Goal: Information Seeking & Learning: Learn about a topic

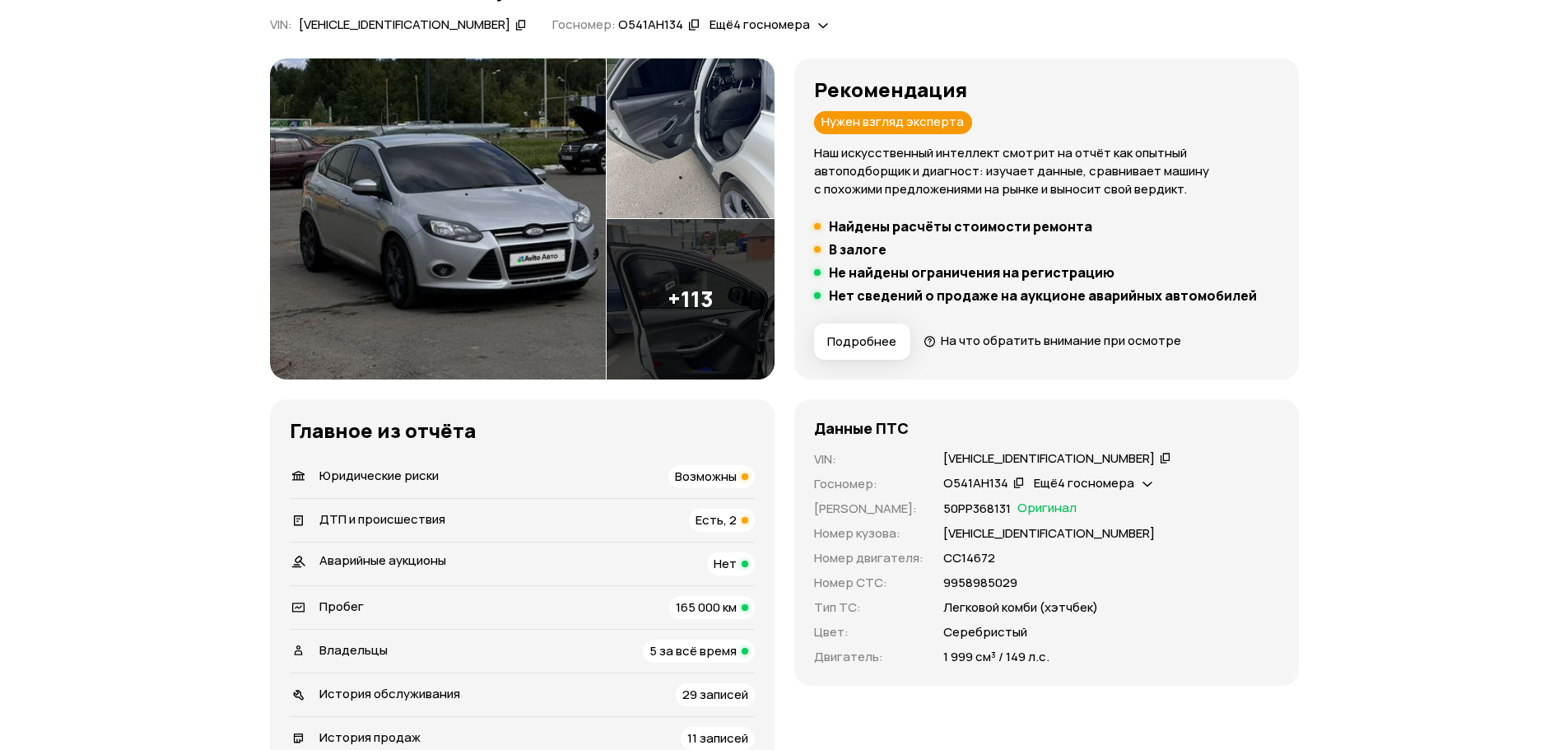
scroll to position [198, 0]
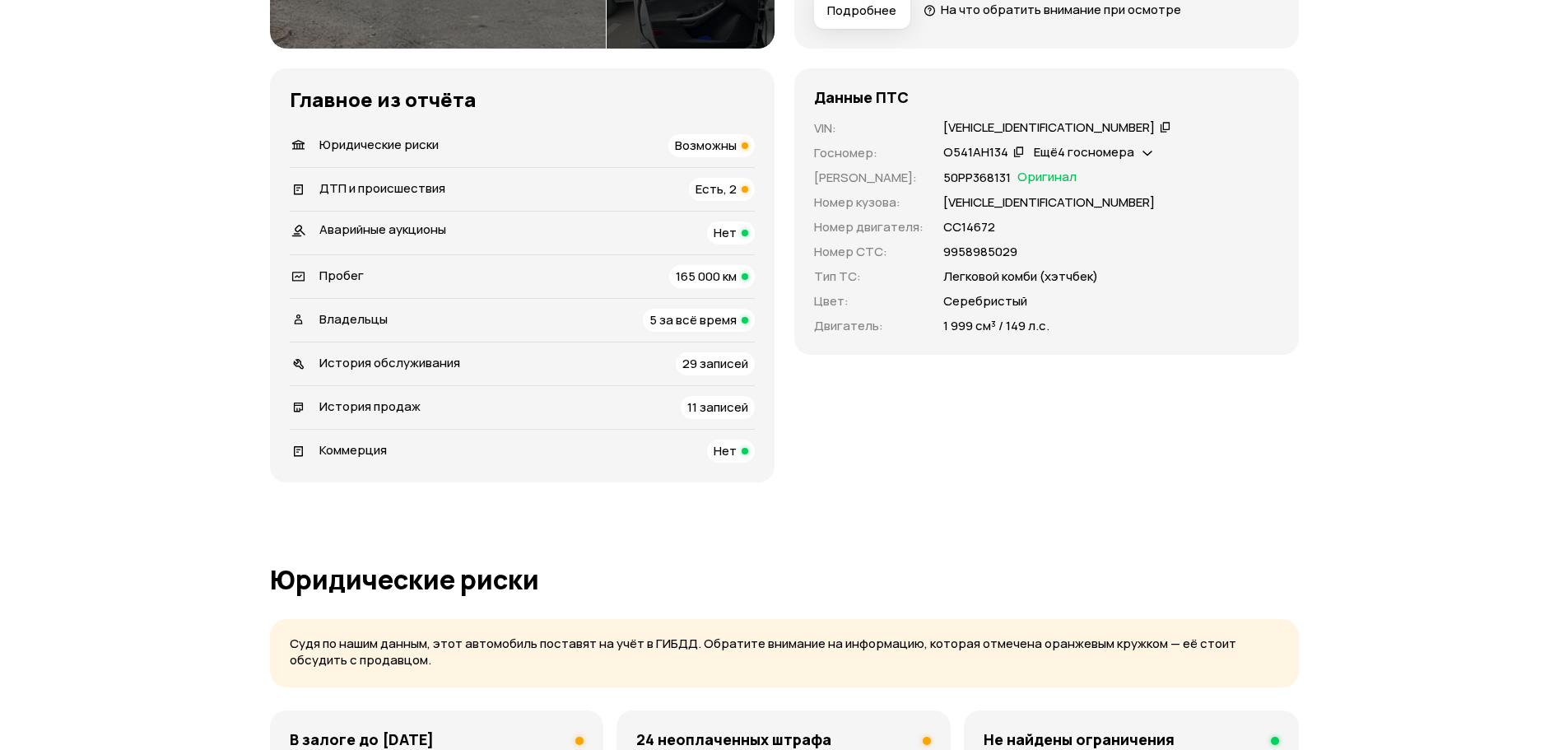
click at [717, 278] on span "165 000 км" at bounding box center [706, 276] width 61 height 18
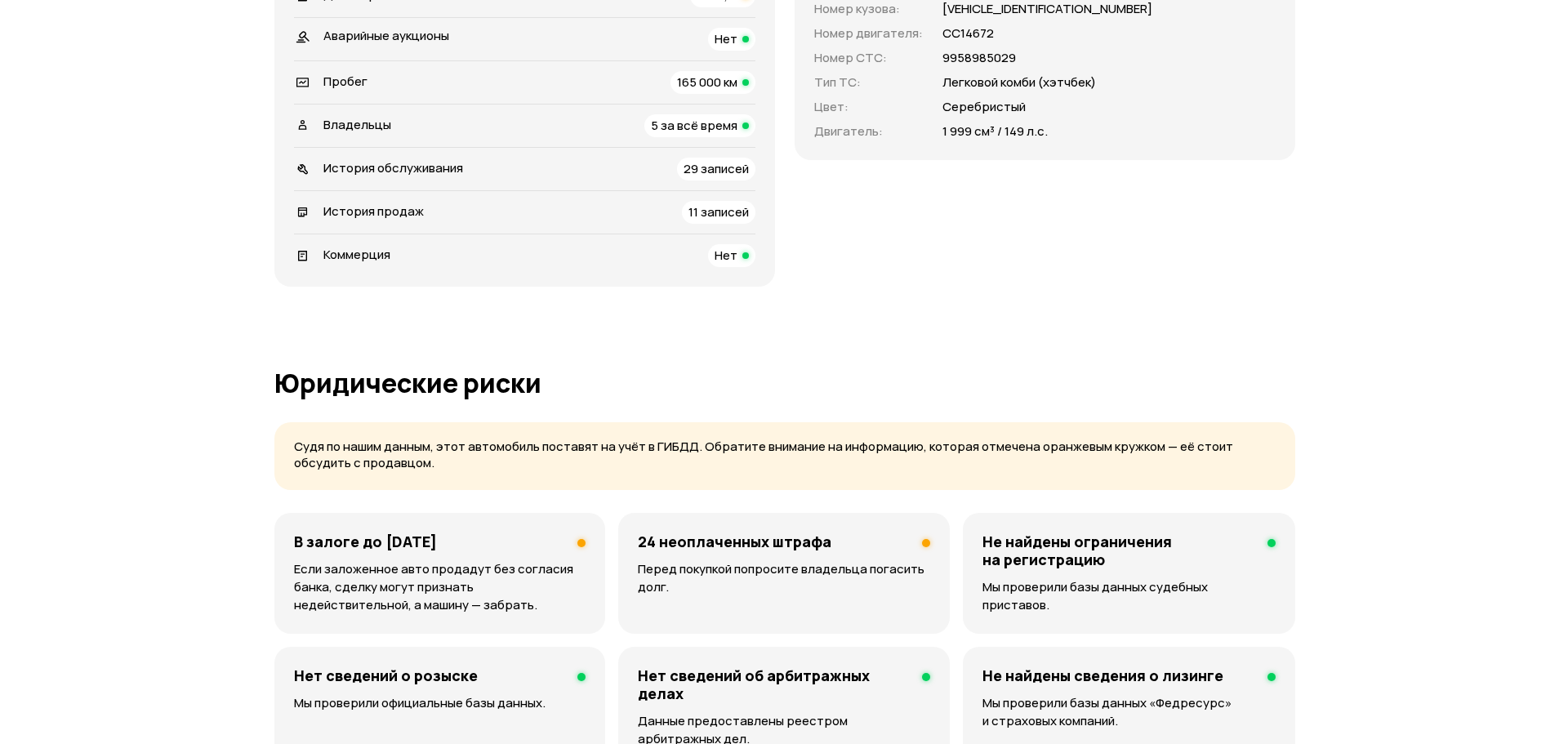
scroll to position [724, 0]
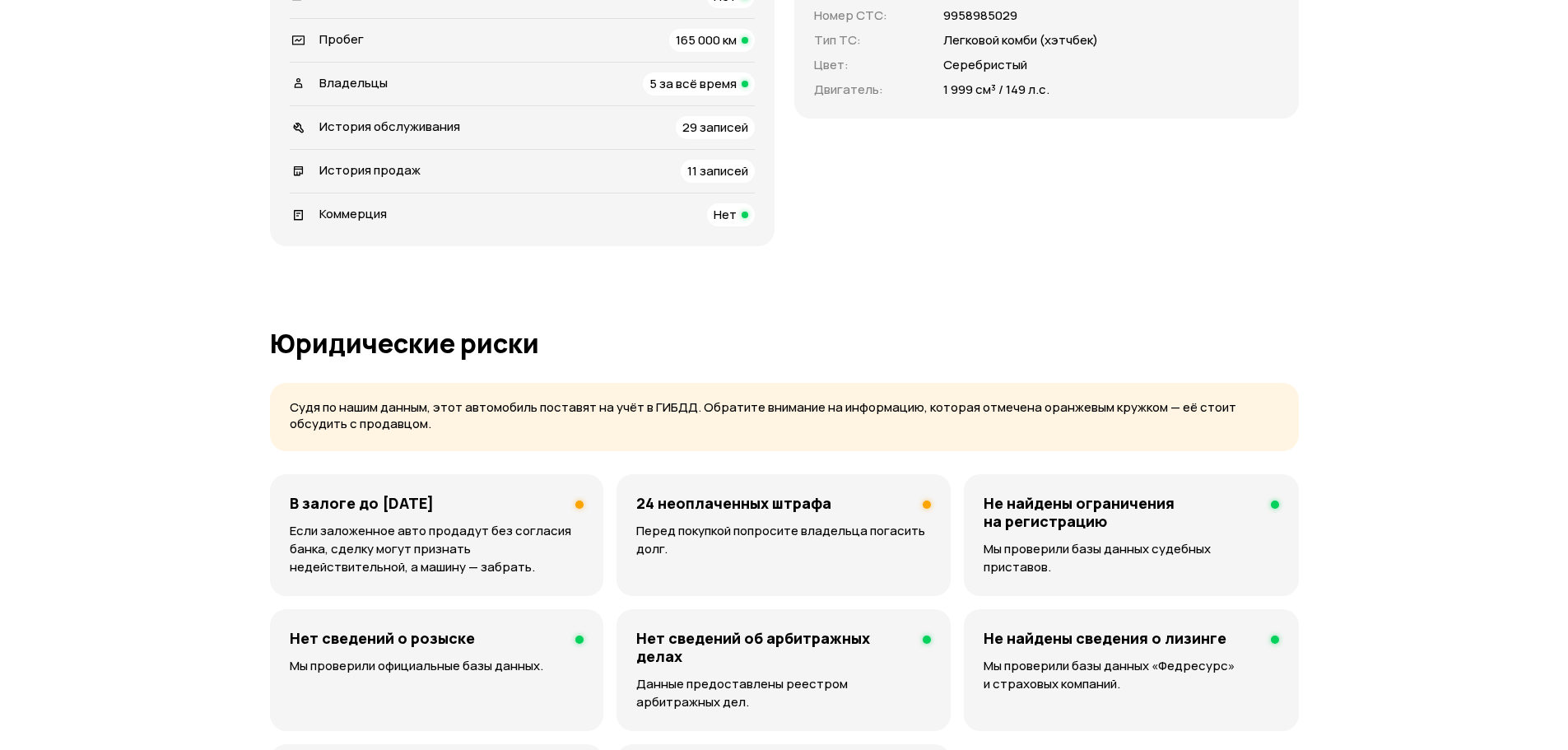
click at [795, 521] on p "Перед покупкой попросите владельца погасить долг." at bounding box center [784, 539] width 295 height 36
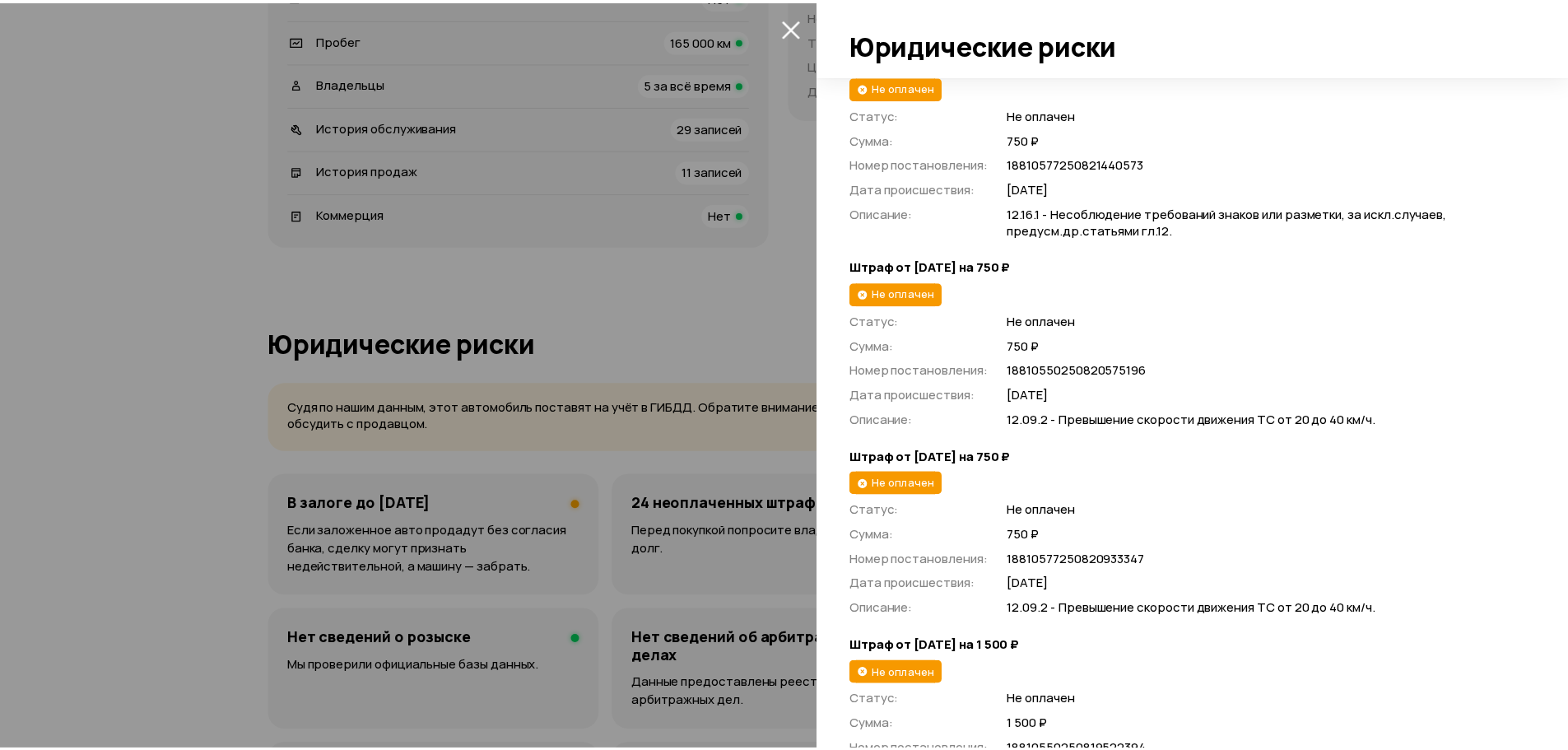
scroll to position [3392, 0]
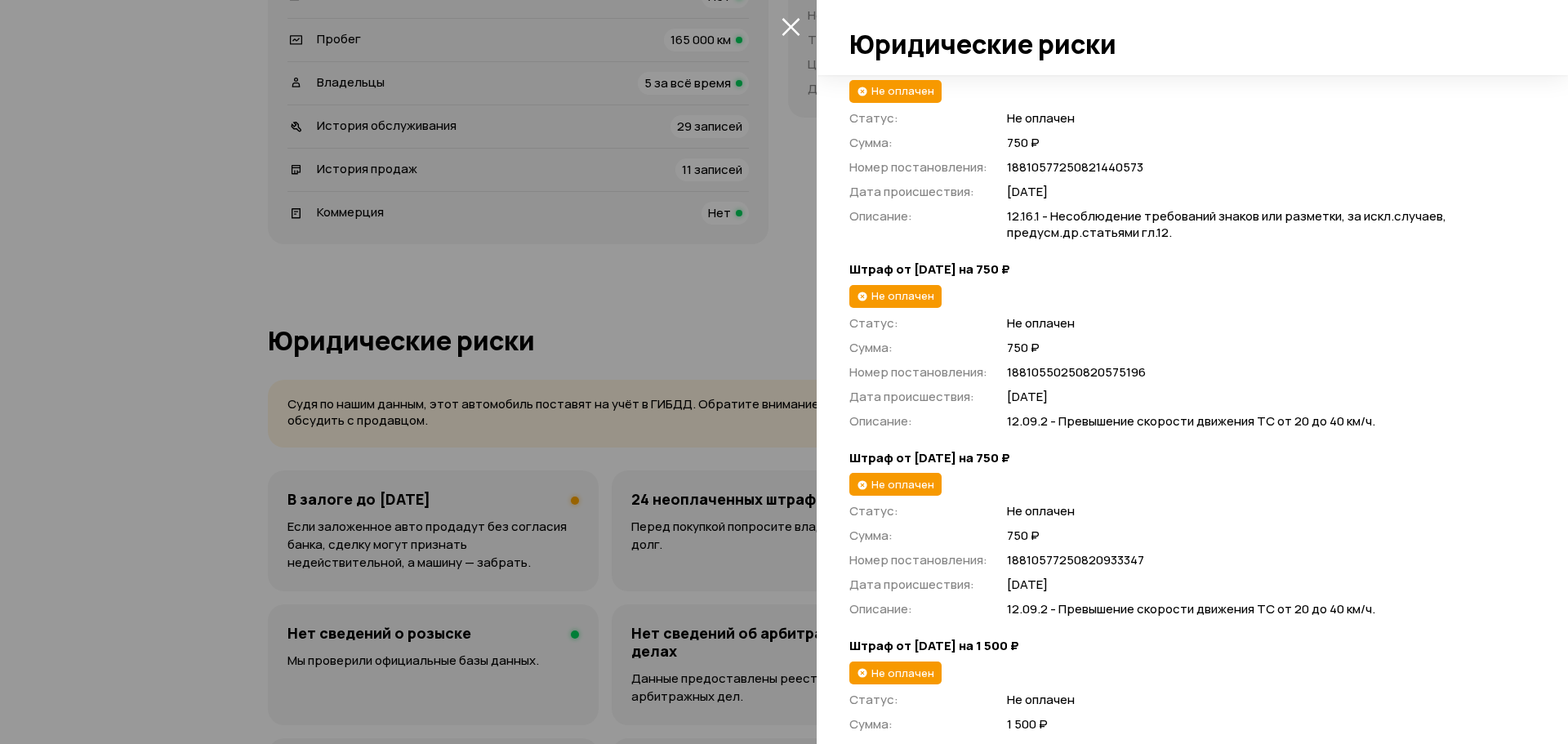
click at [796, 25] on icon "закрыть" at bounding box center [791, 27] width 19 height 19
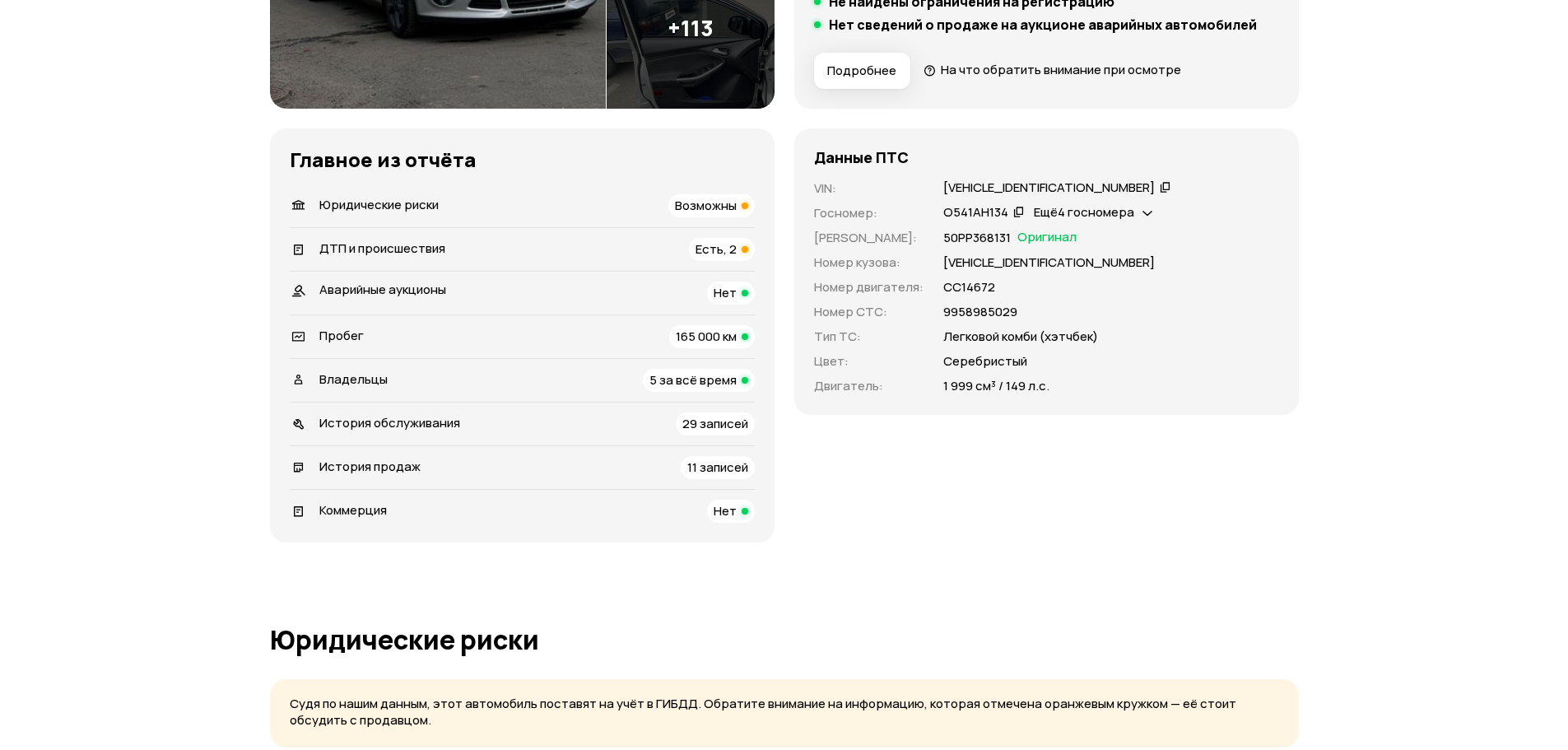
click at [727, 251] on span "Есть, 2" at bounding box center [716, 249] width 41 height 18
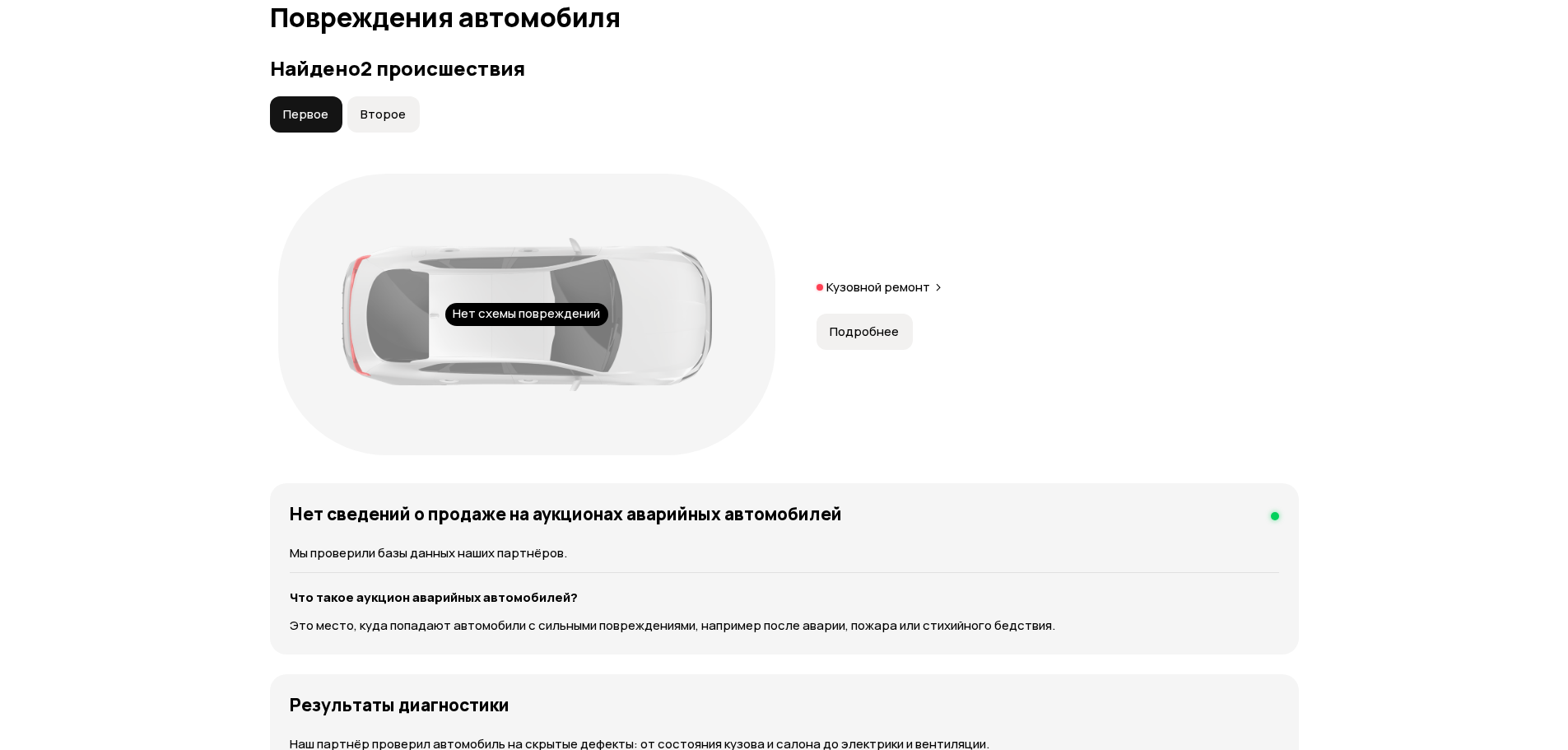
scroll to position [1723, 0]
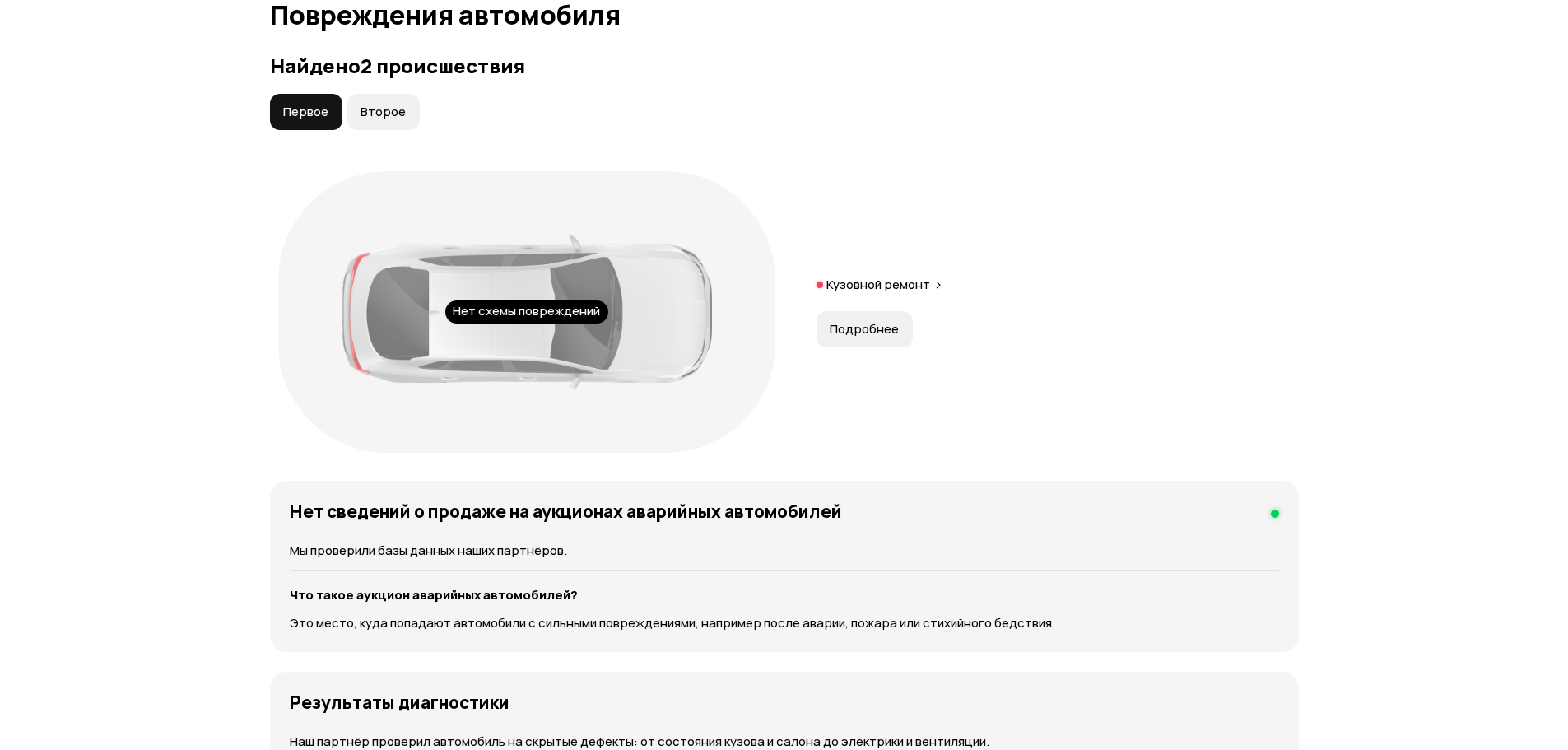
click at [877, 321] on span "Подробнее" at bounding box center [864, 329] width 69 height 17
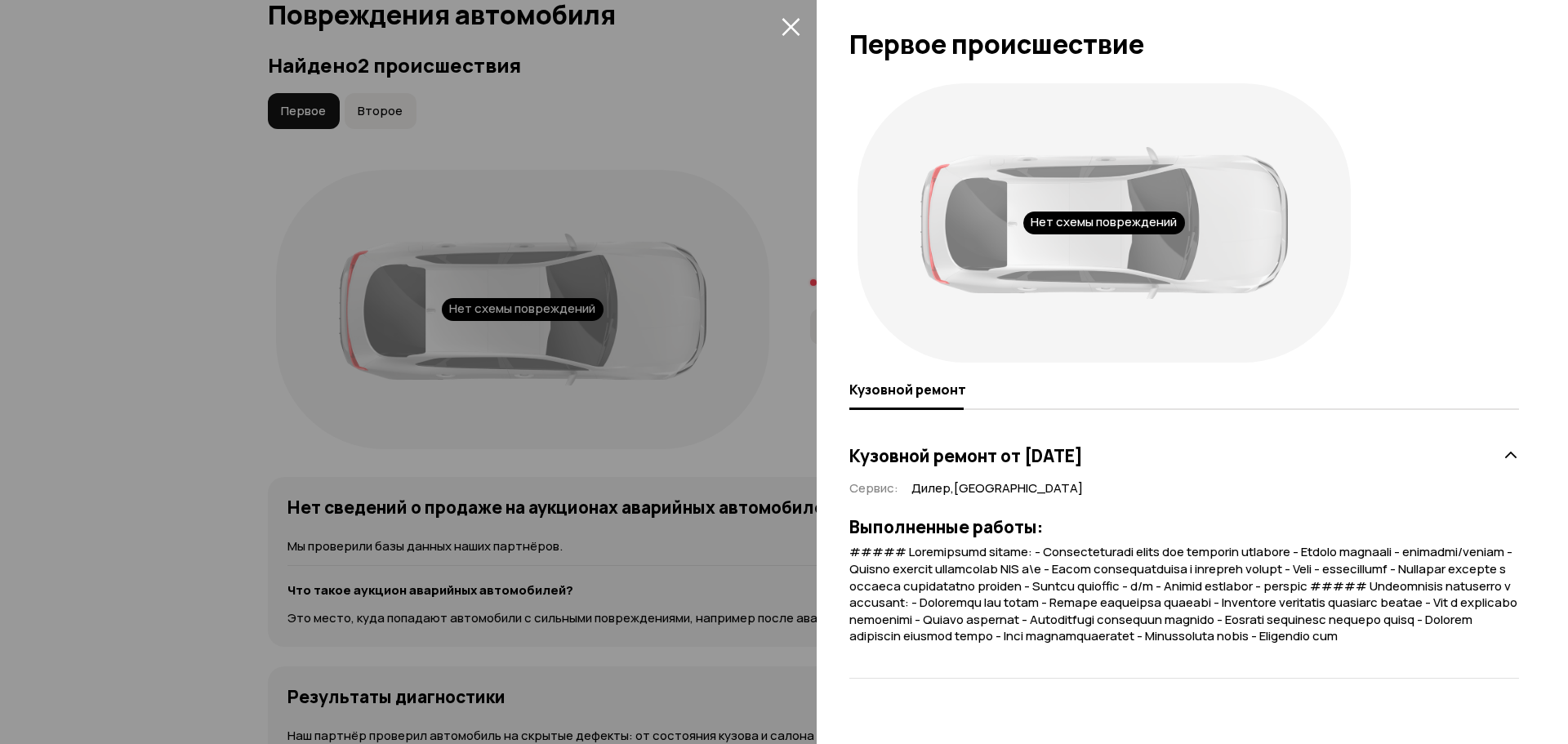
click at [792, 21] on icon "закрыть" at bounding box center [791, 27] width 19 height 19
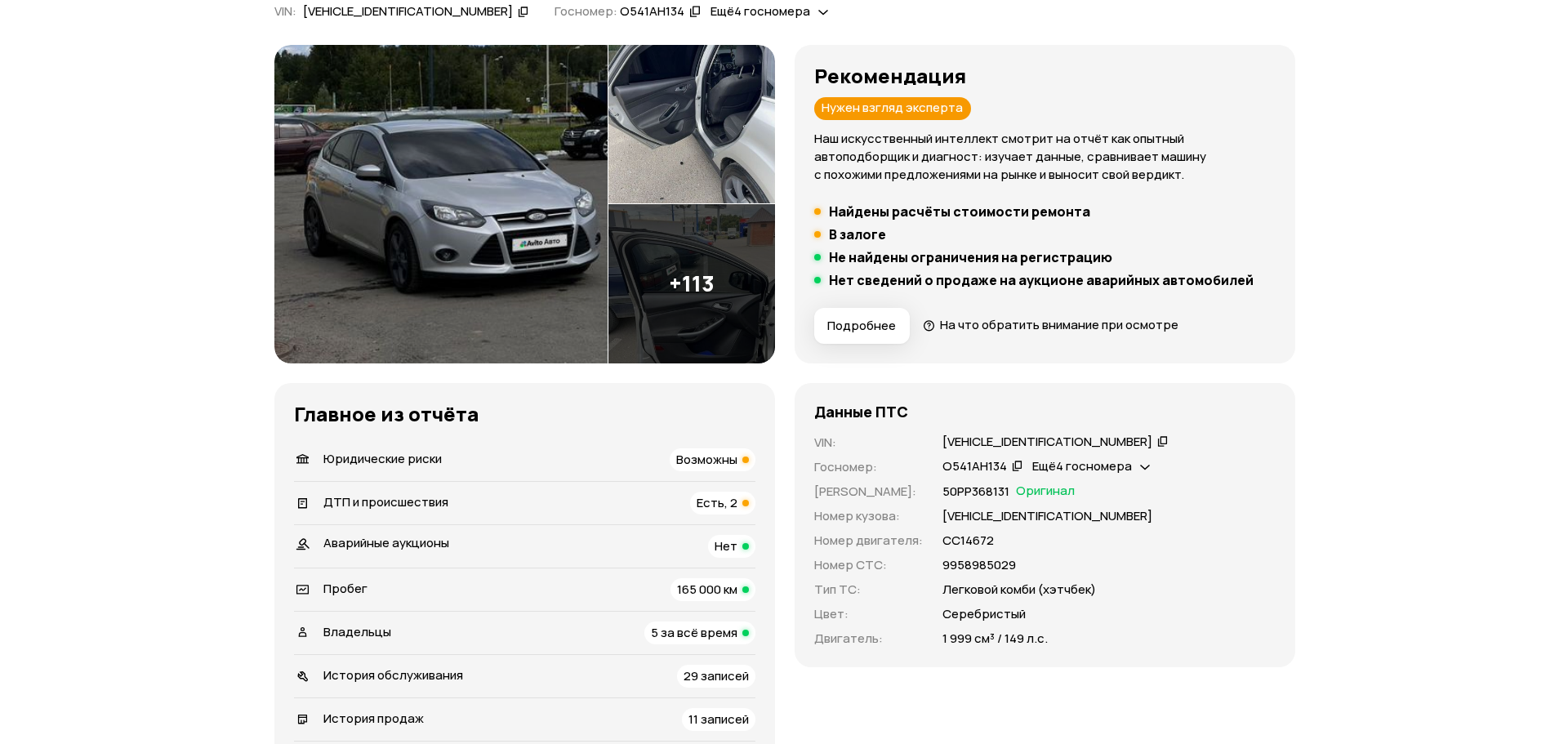
scroll to position [141, 0]
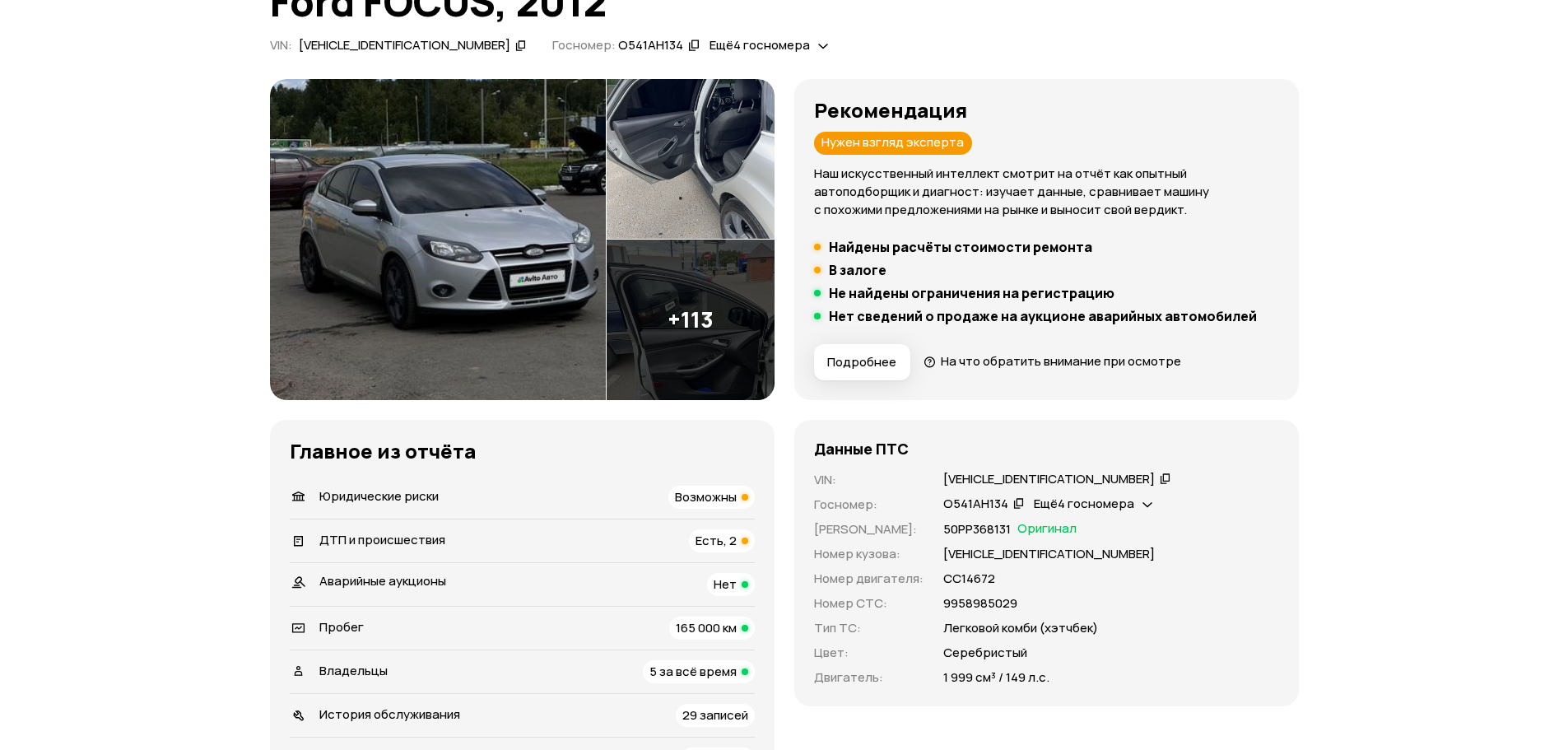
click at [486, 272] on img at bounding box center [437, 239] width 336 height 321
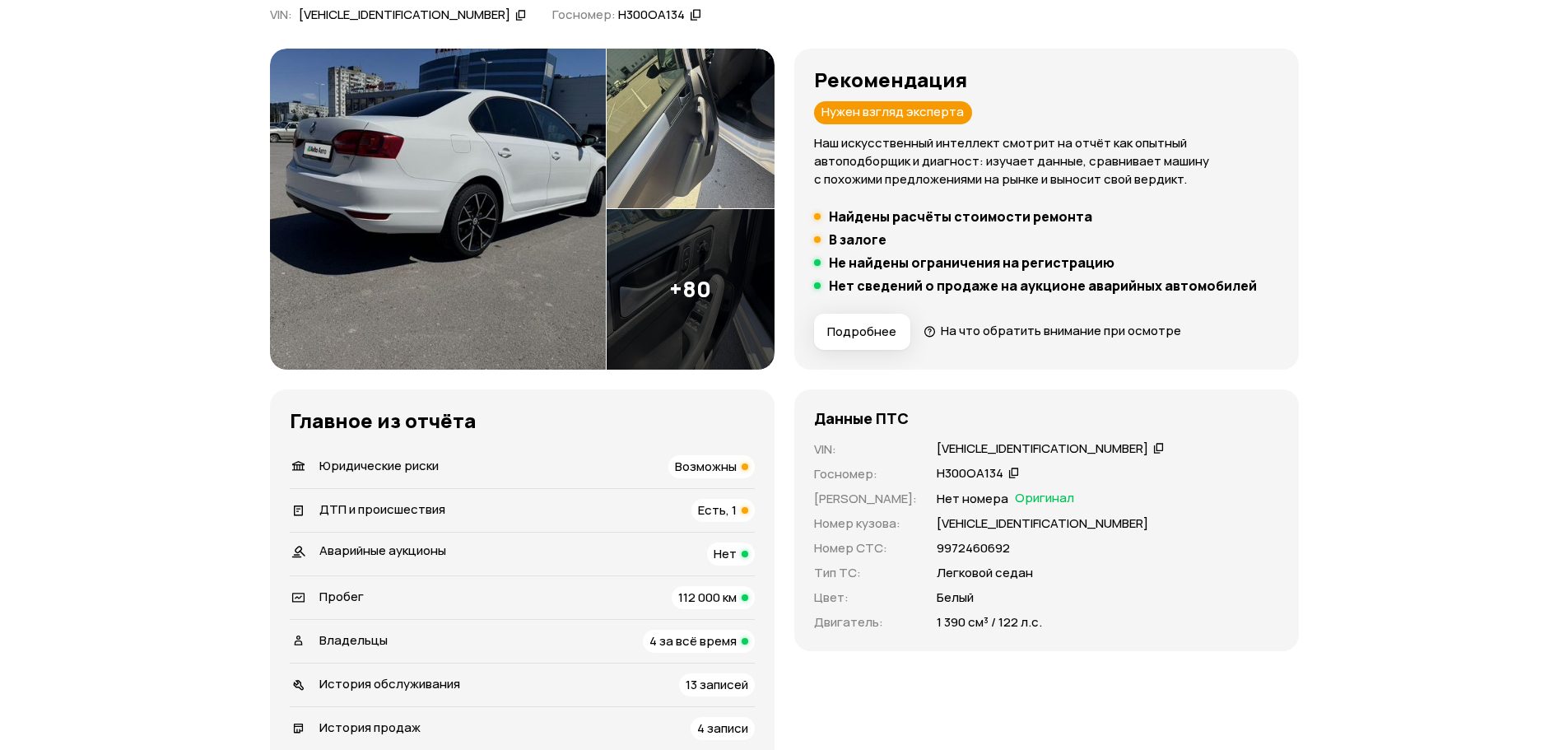
scroll to position [395, 0]
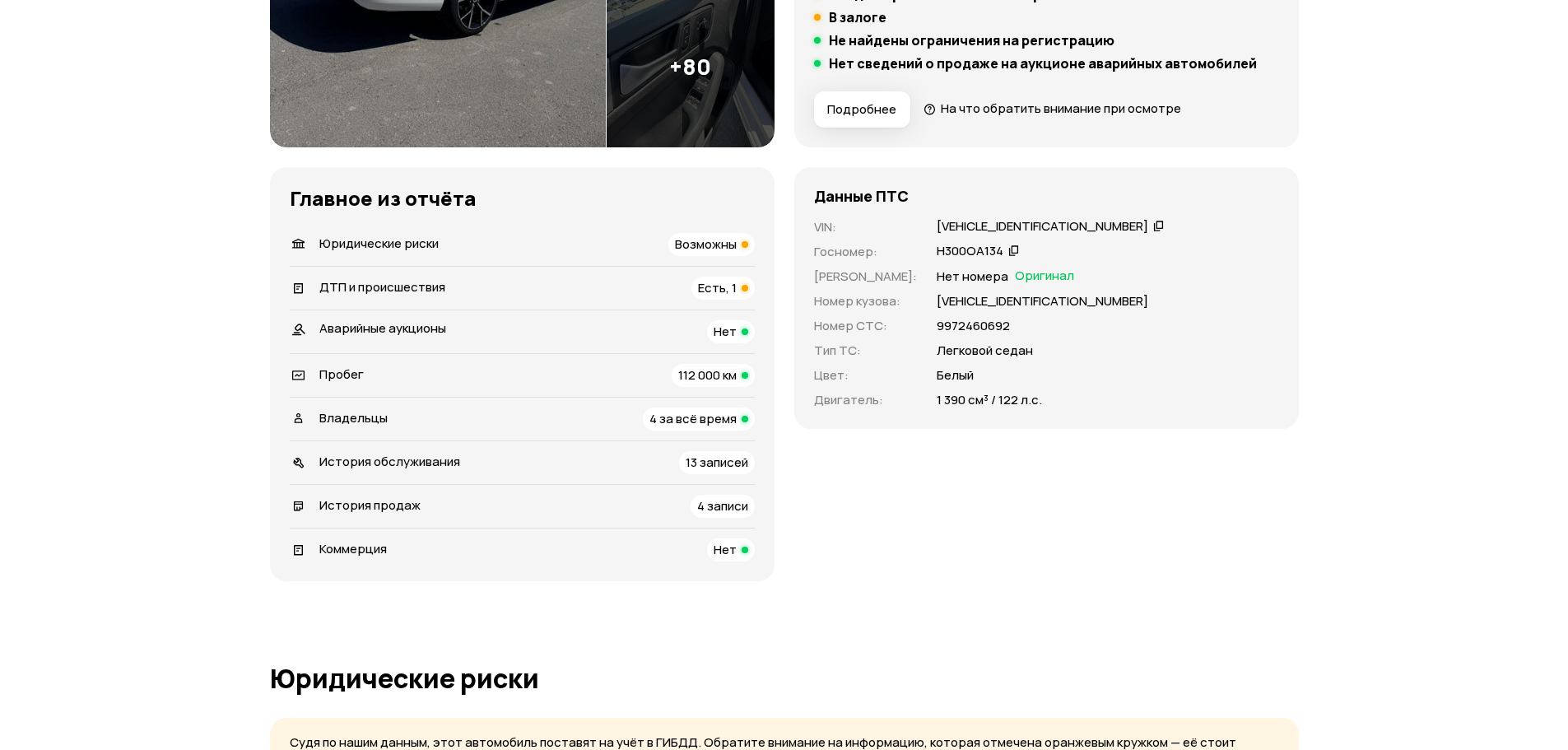
click at [699, 285] on span "Есть, 1" at bounding box center [717, 287] width 39 height 18
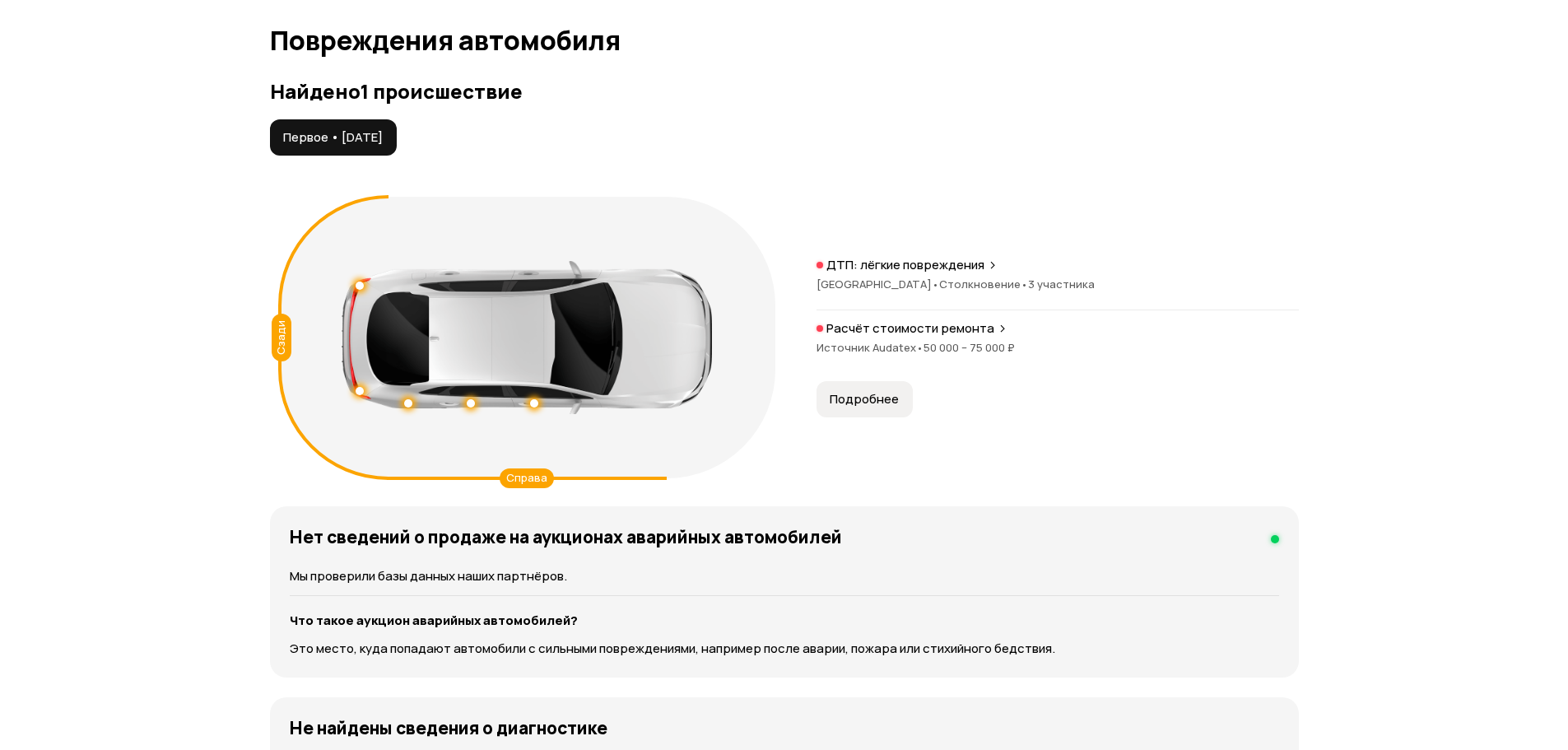
scroll to position [1704, 0]
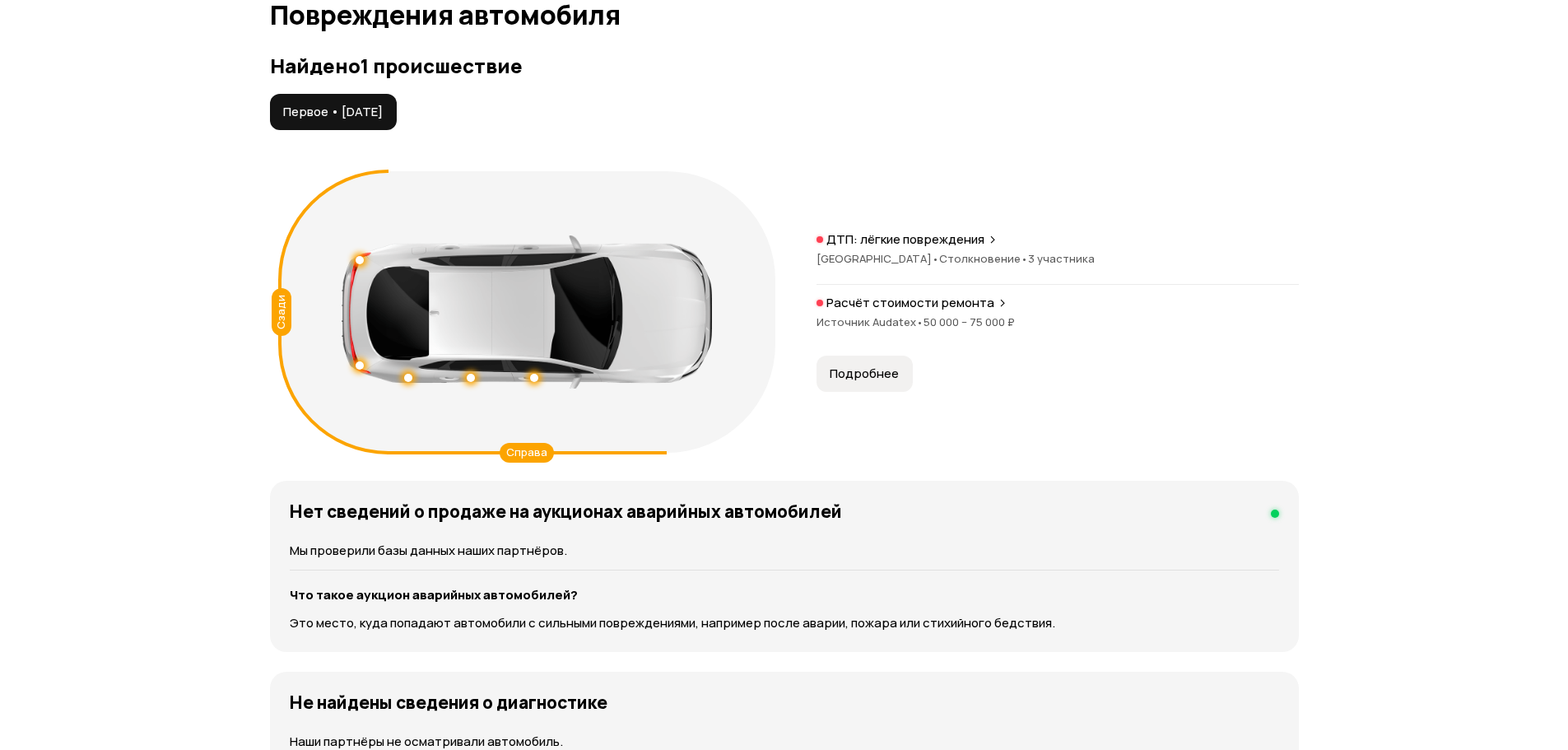
click at [856, 382] on span "Подробнее" at bounding box center [864, 374] width 69 height 17
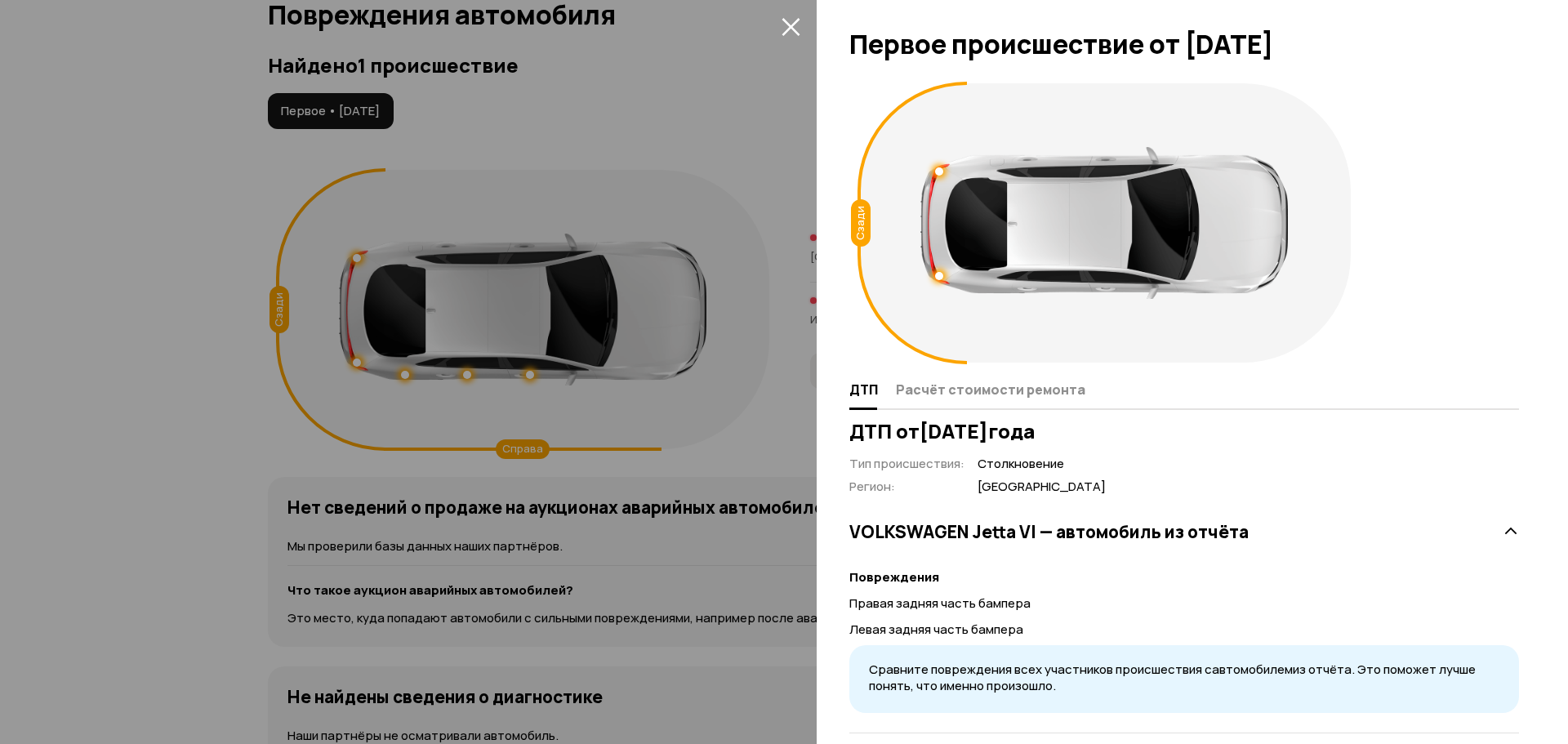
click at [797, 27] on icon "закрыть" at bounding box center [791, 27] width 19 height 19
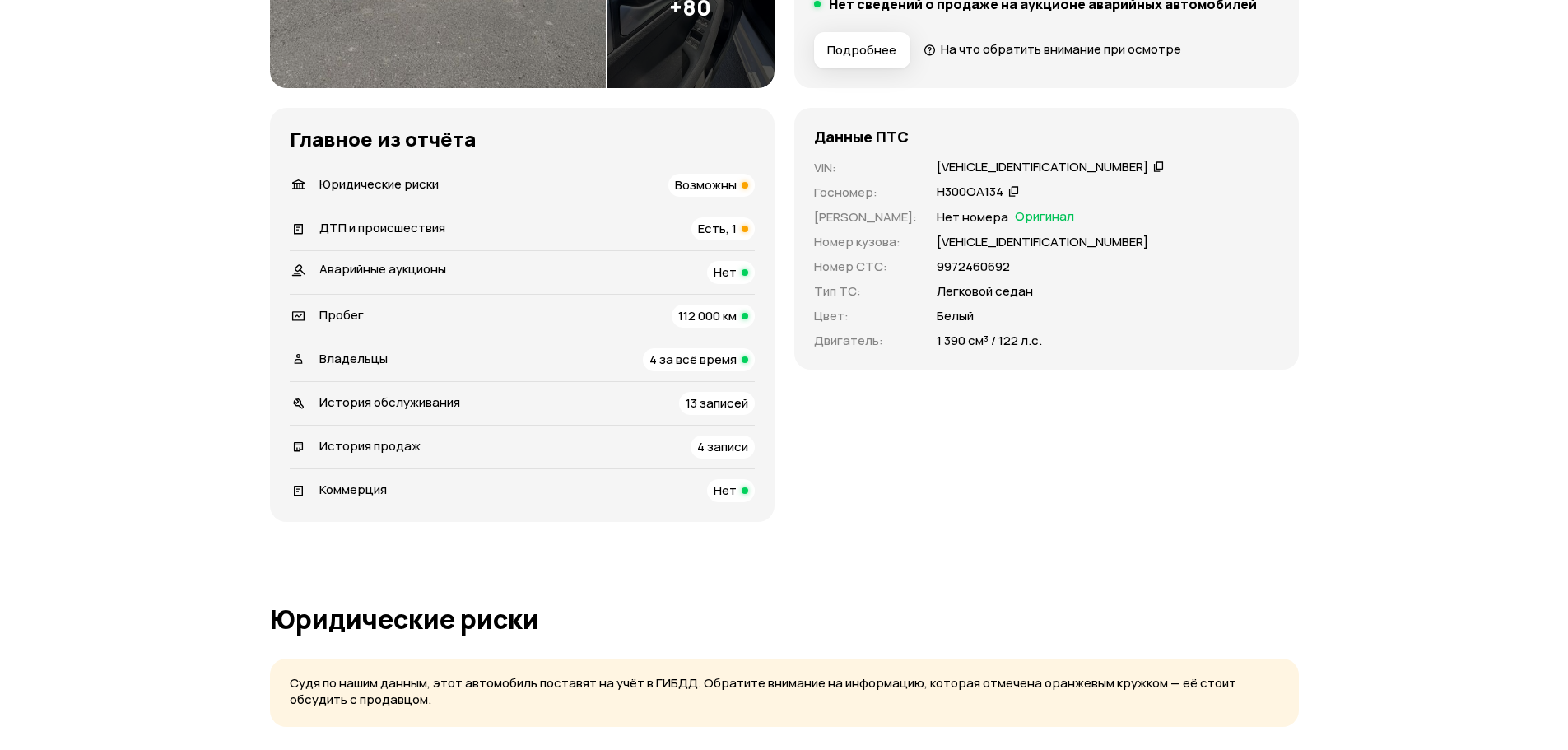
scroll to position [420, 0]
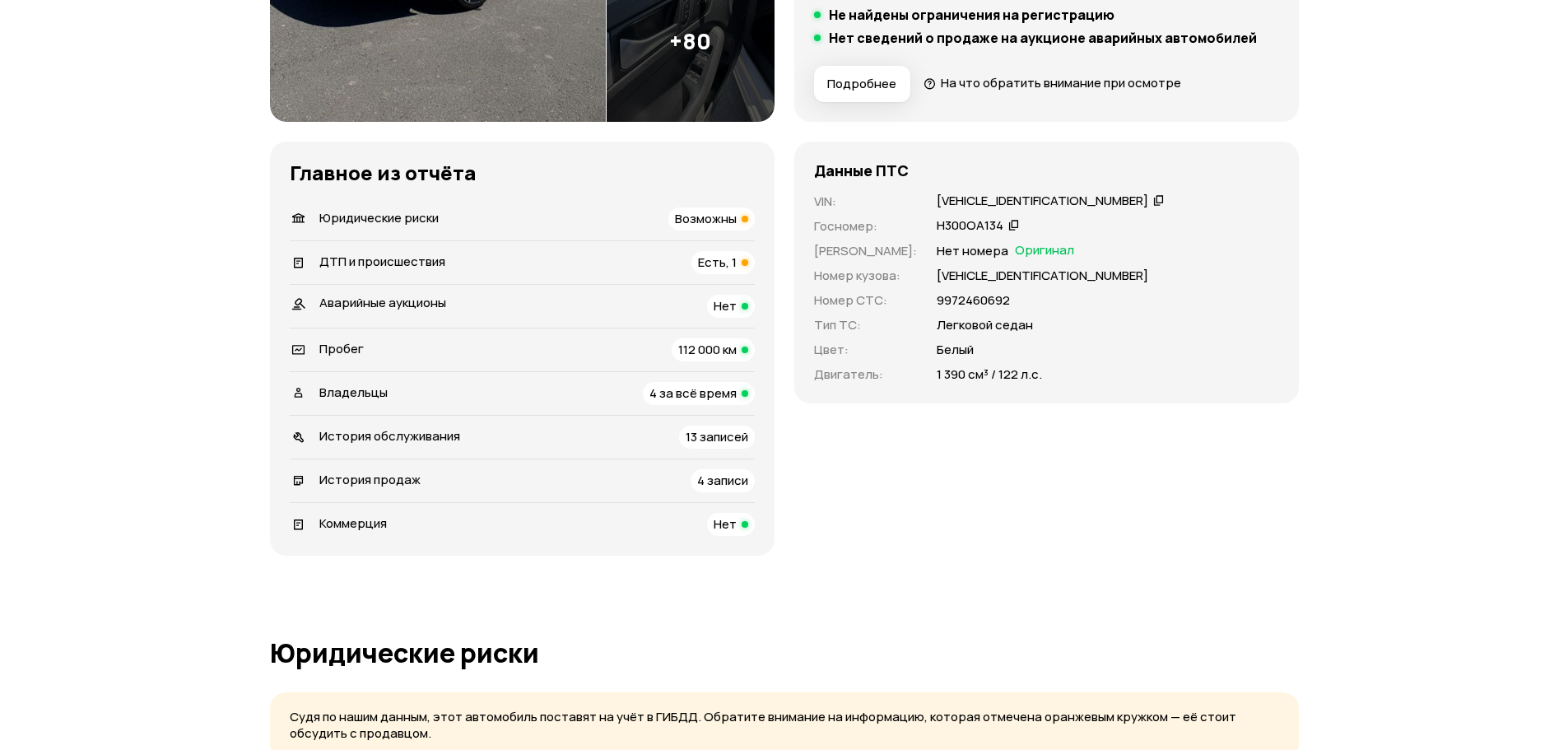
click at [694, 227] on div "Возможны" at bounding box center [711, 219] width 86 height 23
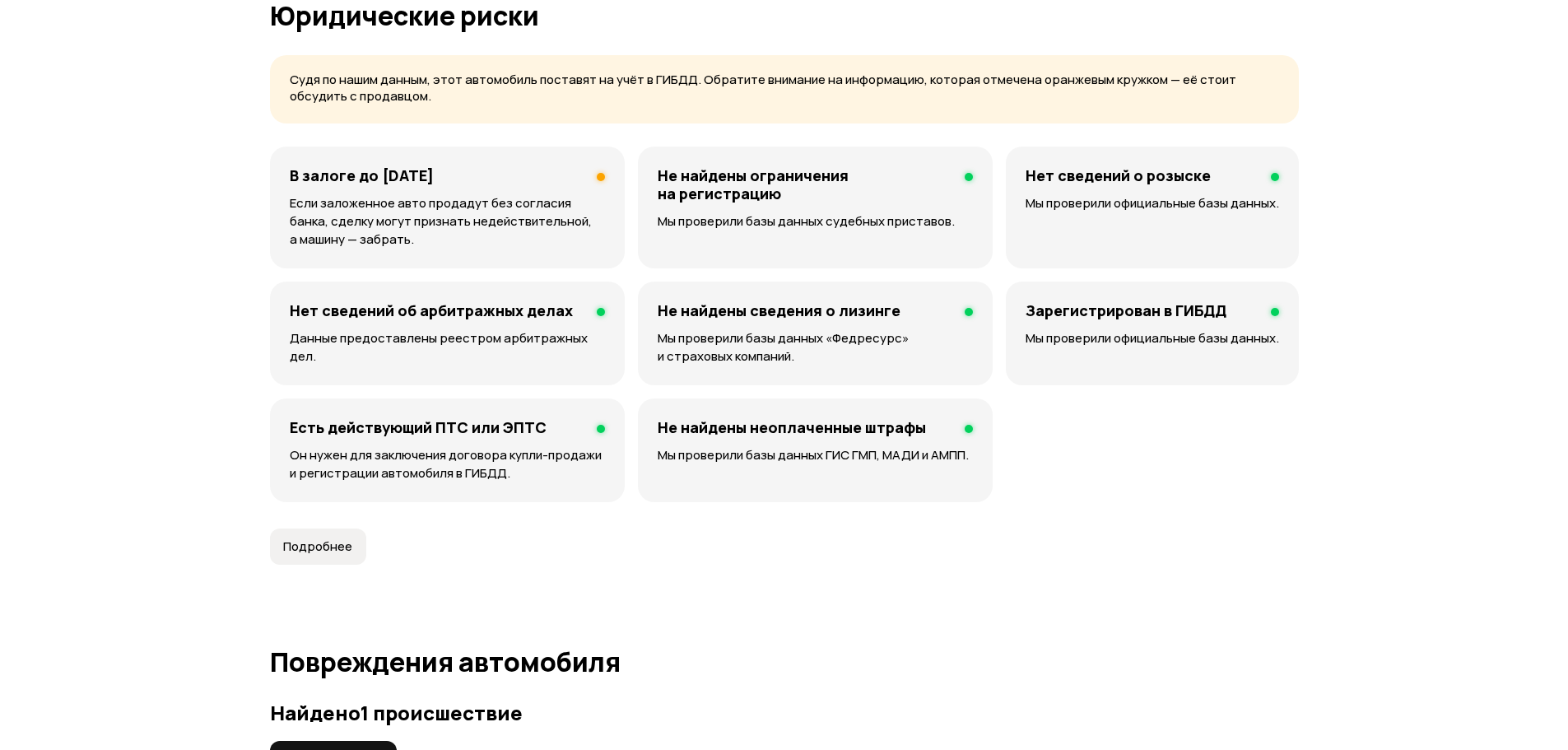
scroll to position [1058, 0]
click at [461, 207] on p "Если заложенное авто продадут без согласия банка, сделку могут признать недейст…" at bounding box center [447, 220] width 316 height 54
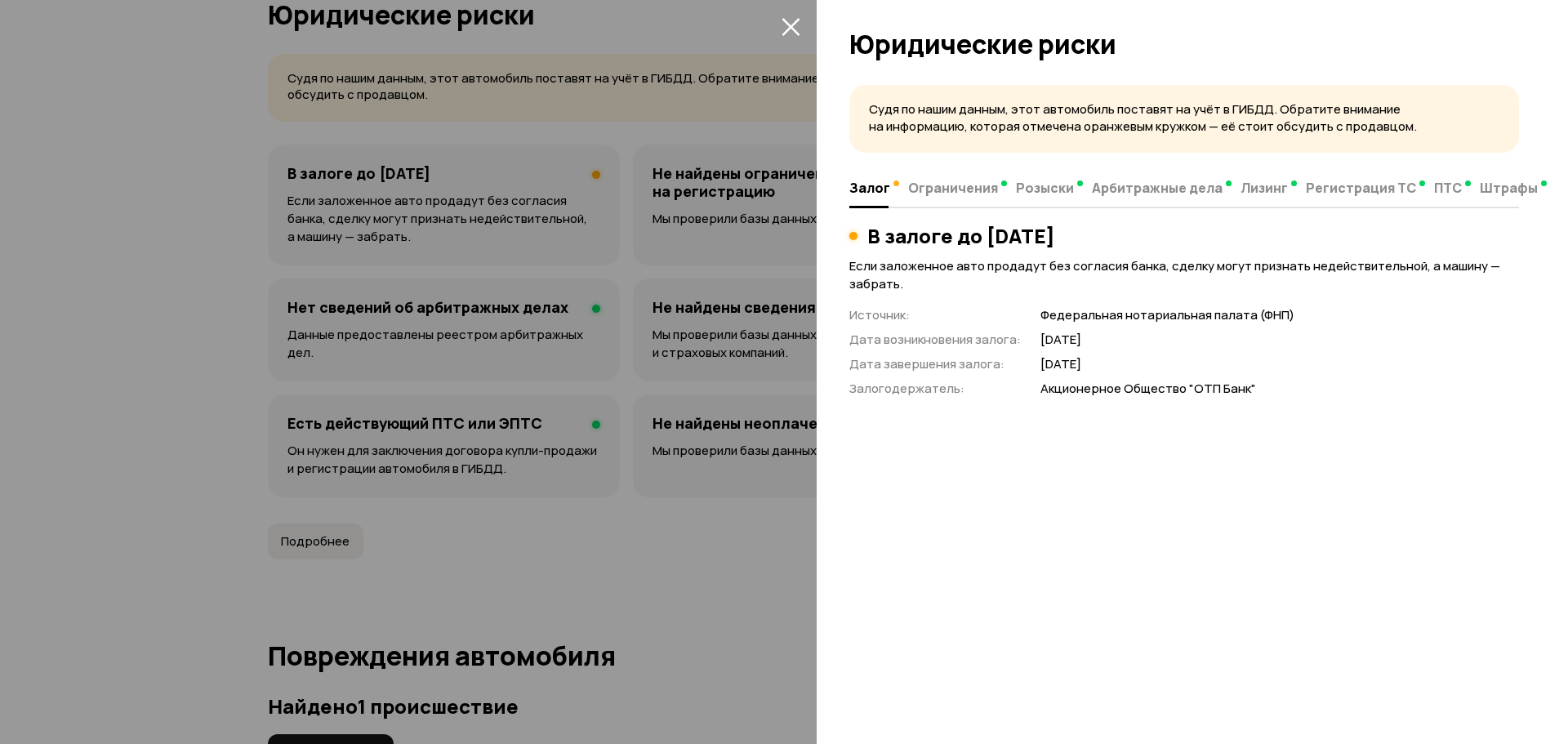
click at [789, 33] on icon "закрыть" at bounding box center [791, 27] width 19 height 19
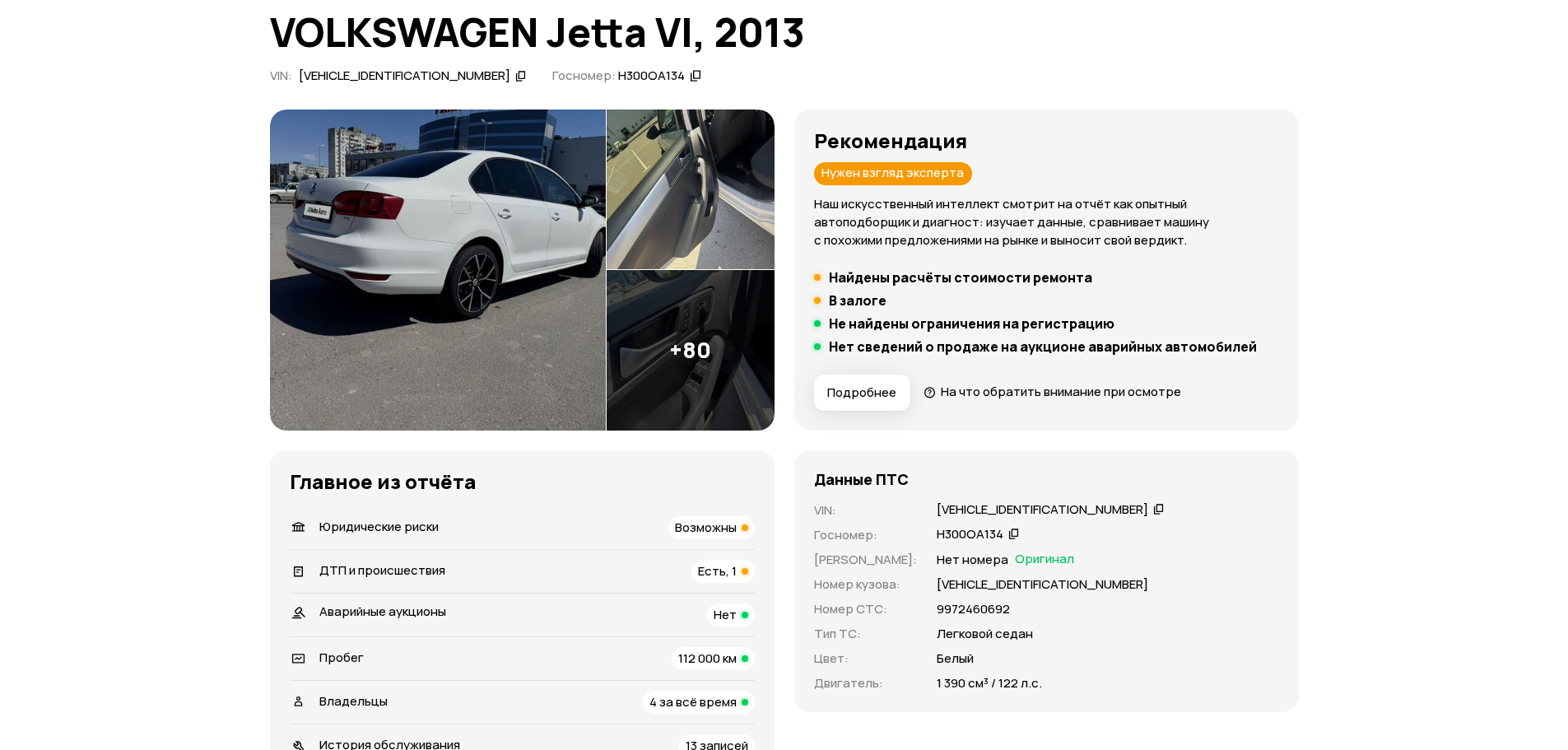
scroll to position [0, 0]
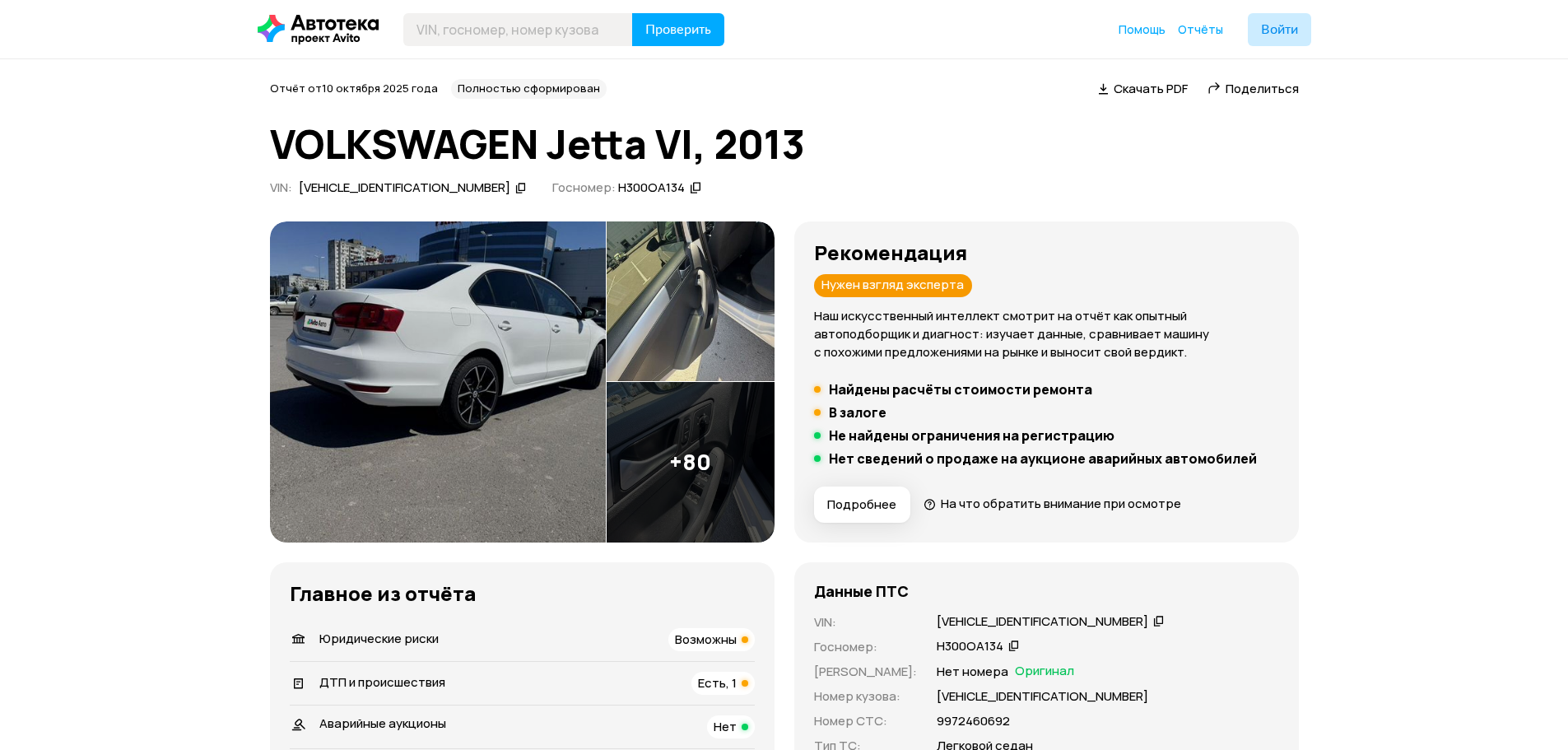
click at [484, 352] on img at bounding box center [437, 381] width 336 height 321
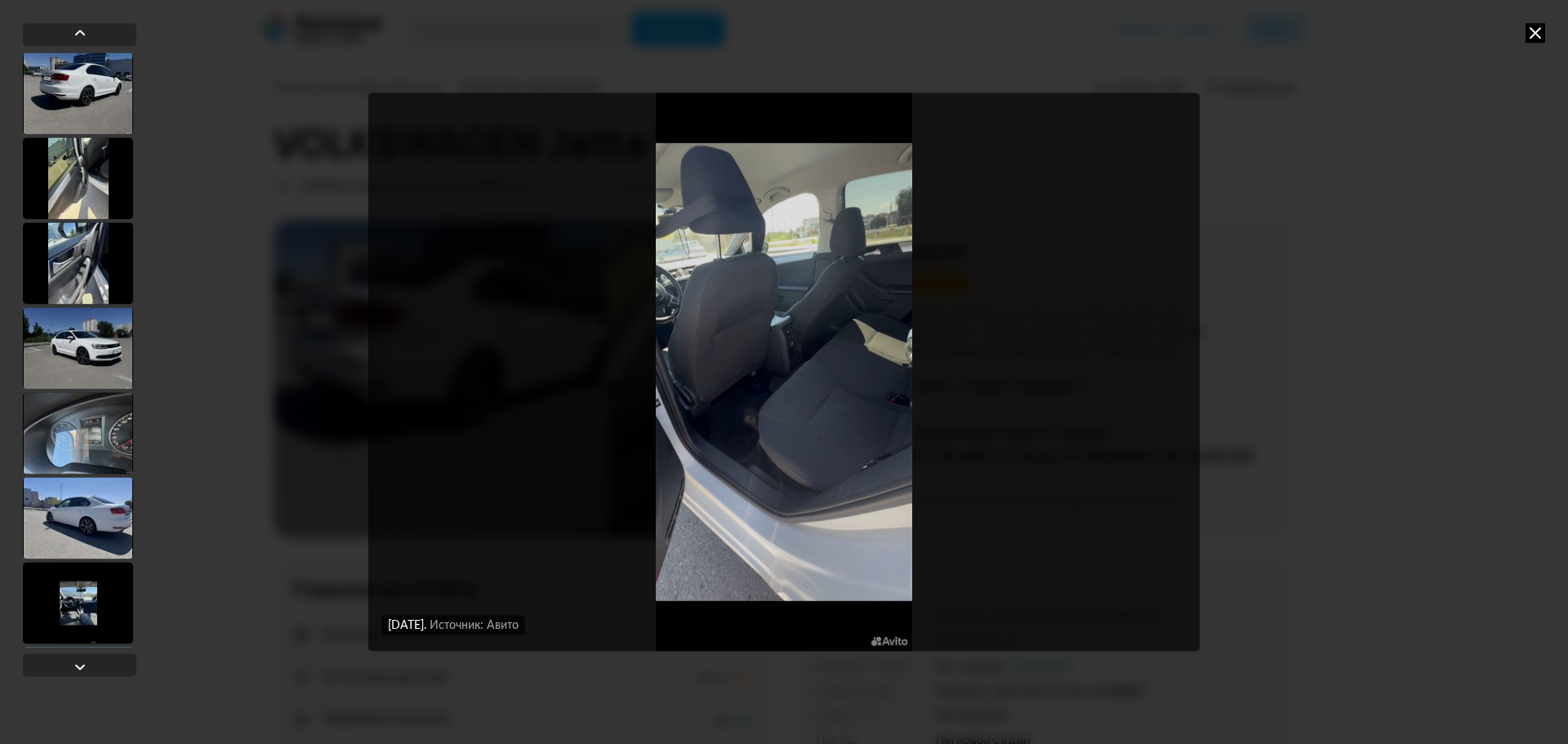
click at [1419, 105] on div "7 июля 2025 года Источник: Авито 7 июля 2025 года Источник: Авито 7 июля 2025 г…" at bounding box center [784, 372] width 1568 height 744
click at [1530, 22] on div "7 июля 2025 года Источник: Авито 7 июля 2025 года Источник: Авито 7 июля 2025 г…" at bounding box center [784, 372] width 1568 height 744
click at [1531, 31] on icon at bounding box center [1536, 33] width 20 height 20
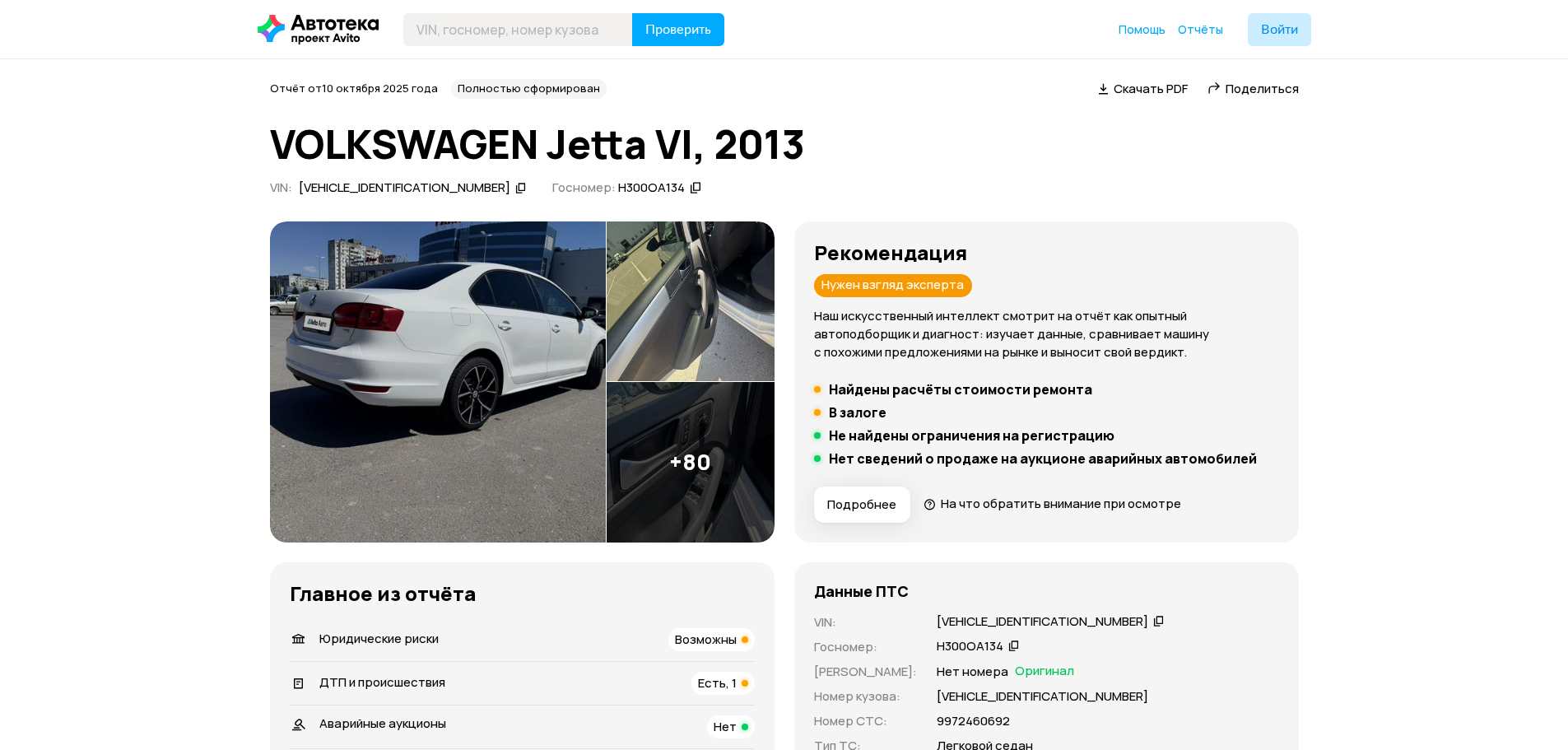
click at [387, 188] on div "WVWZZZ16ZDM062862" at bounding box center [404, 188] width 212 height 18
click at [387, 187] on div "WVWZZZ16ZDM062862" at bounding box center [404, 188] width 212 height 18
copy div "WVWZZZ16ZDM062862"
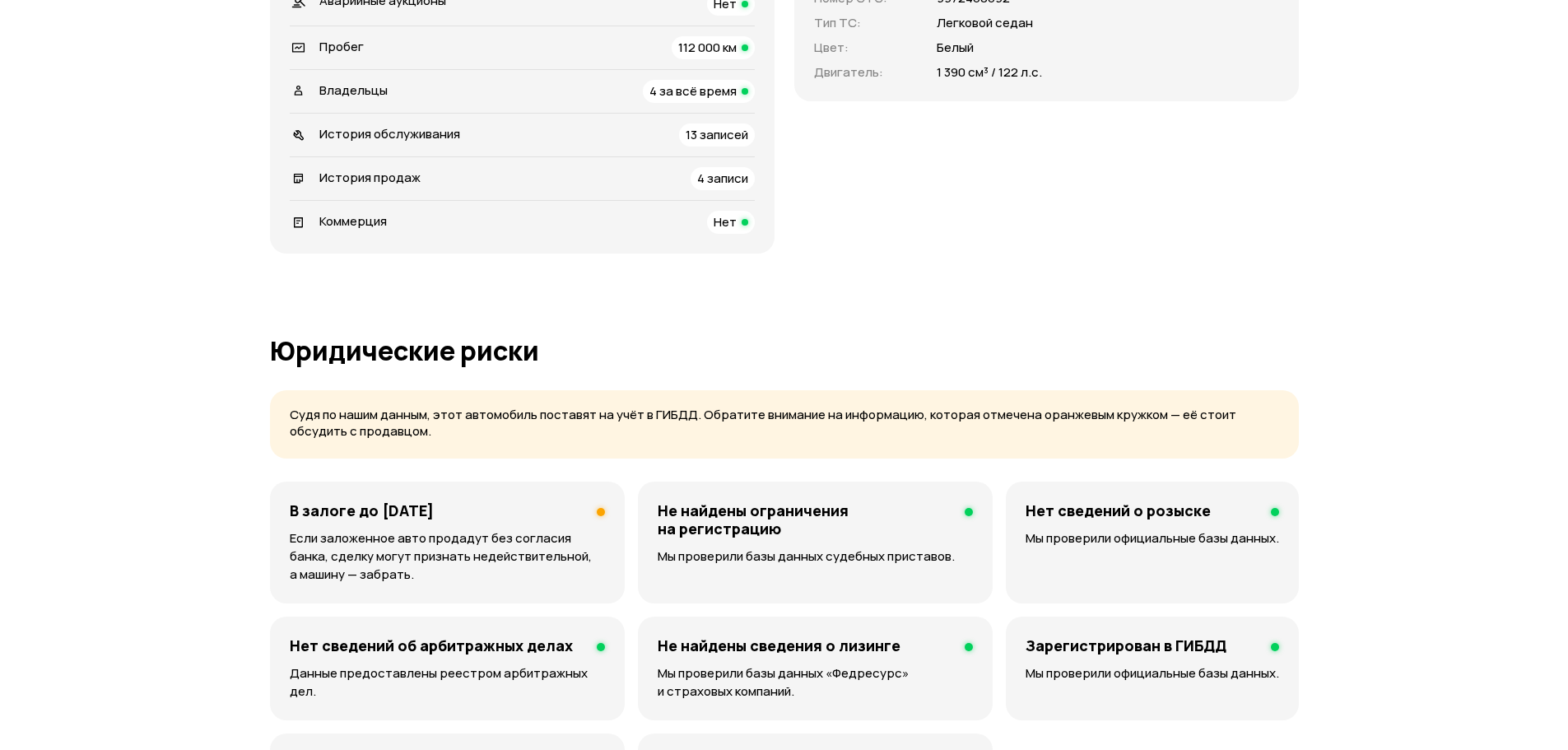
scroll to position [593, 0]
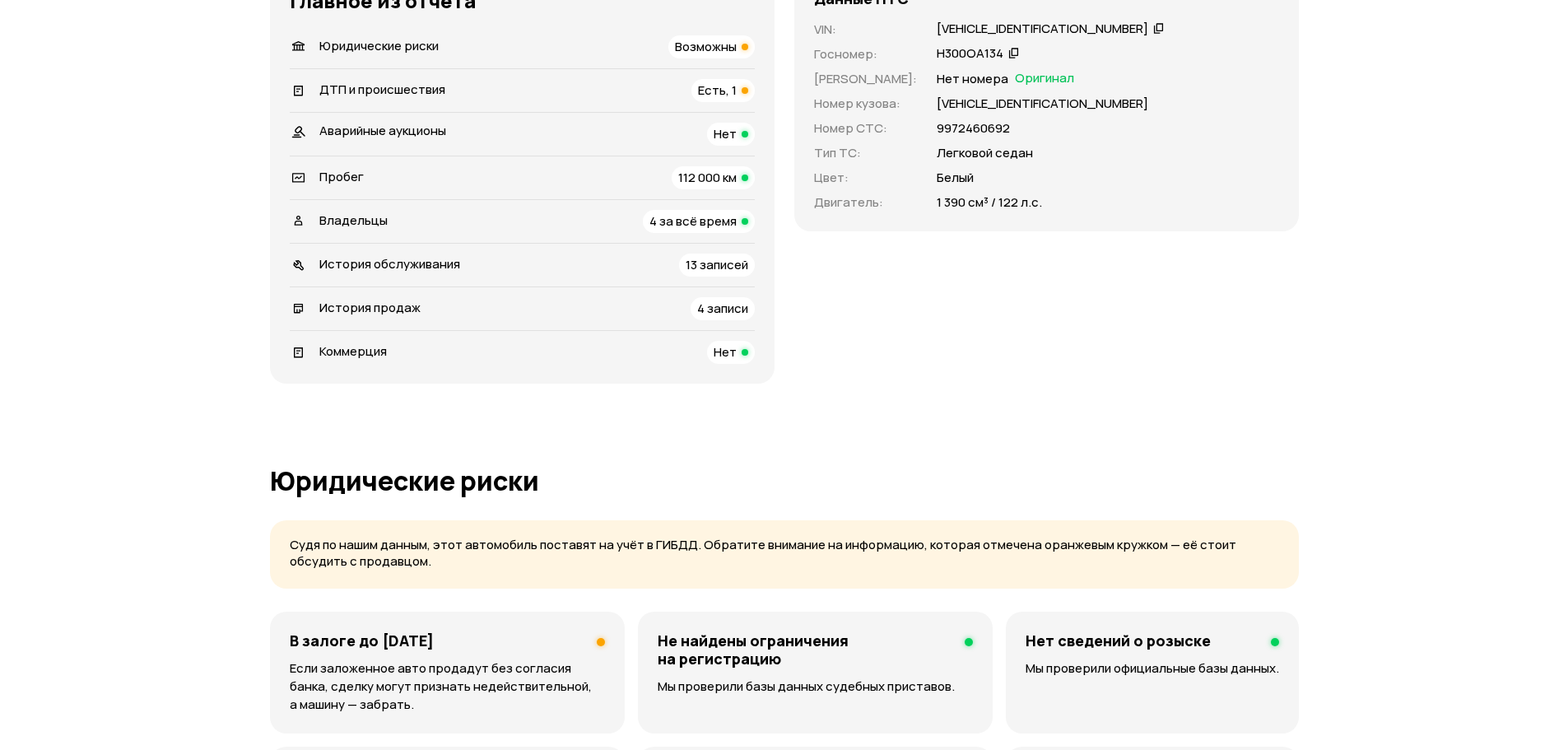
click at [696, 228] on span "4 за всё время" at bounding box center [693, 221] width 87 height 18
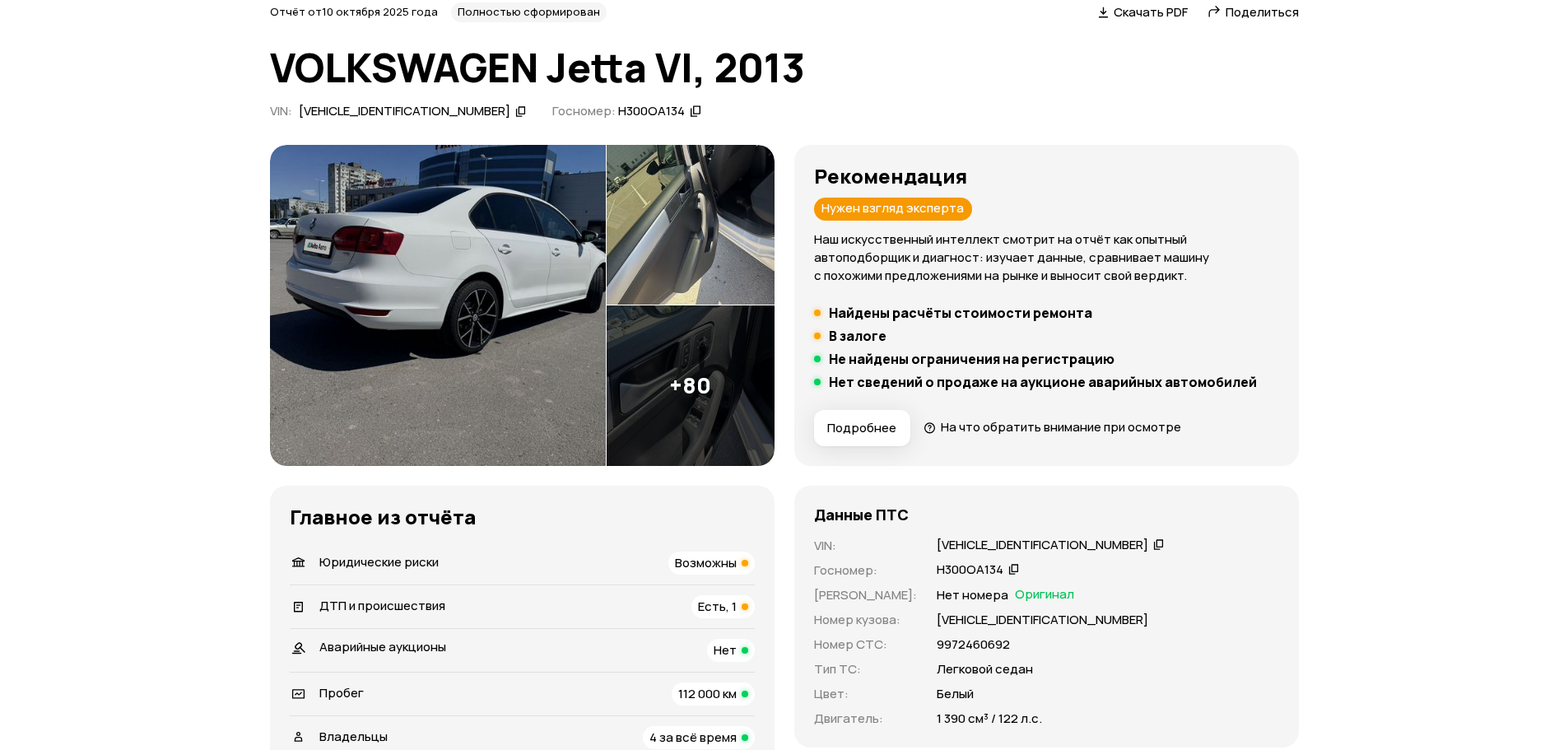
scroll to position [0, 0]
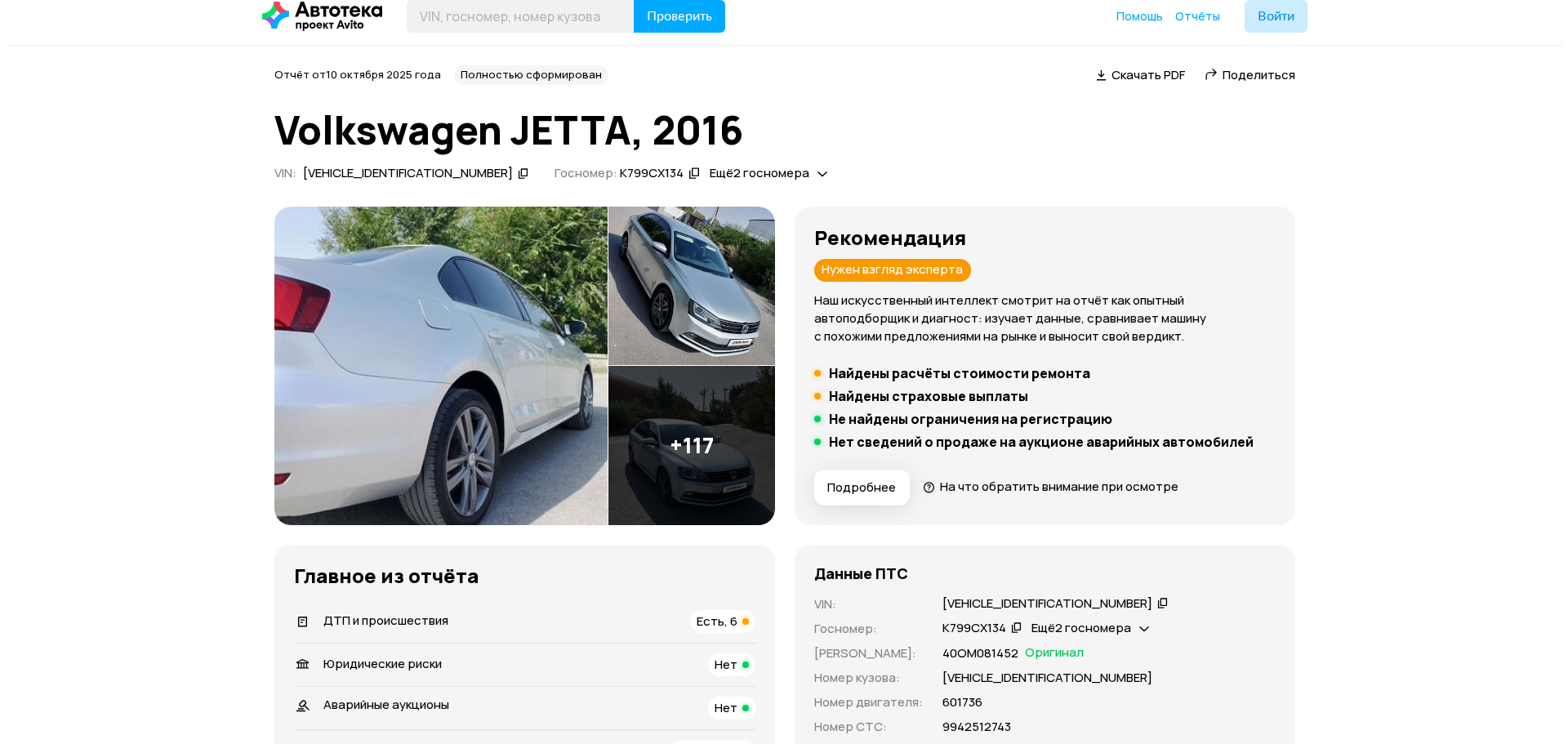
scroll to position [98, 0]
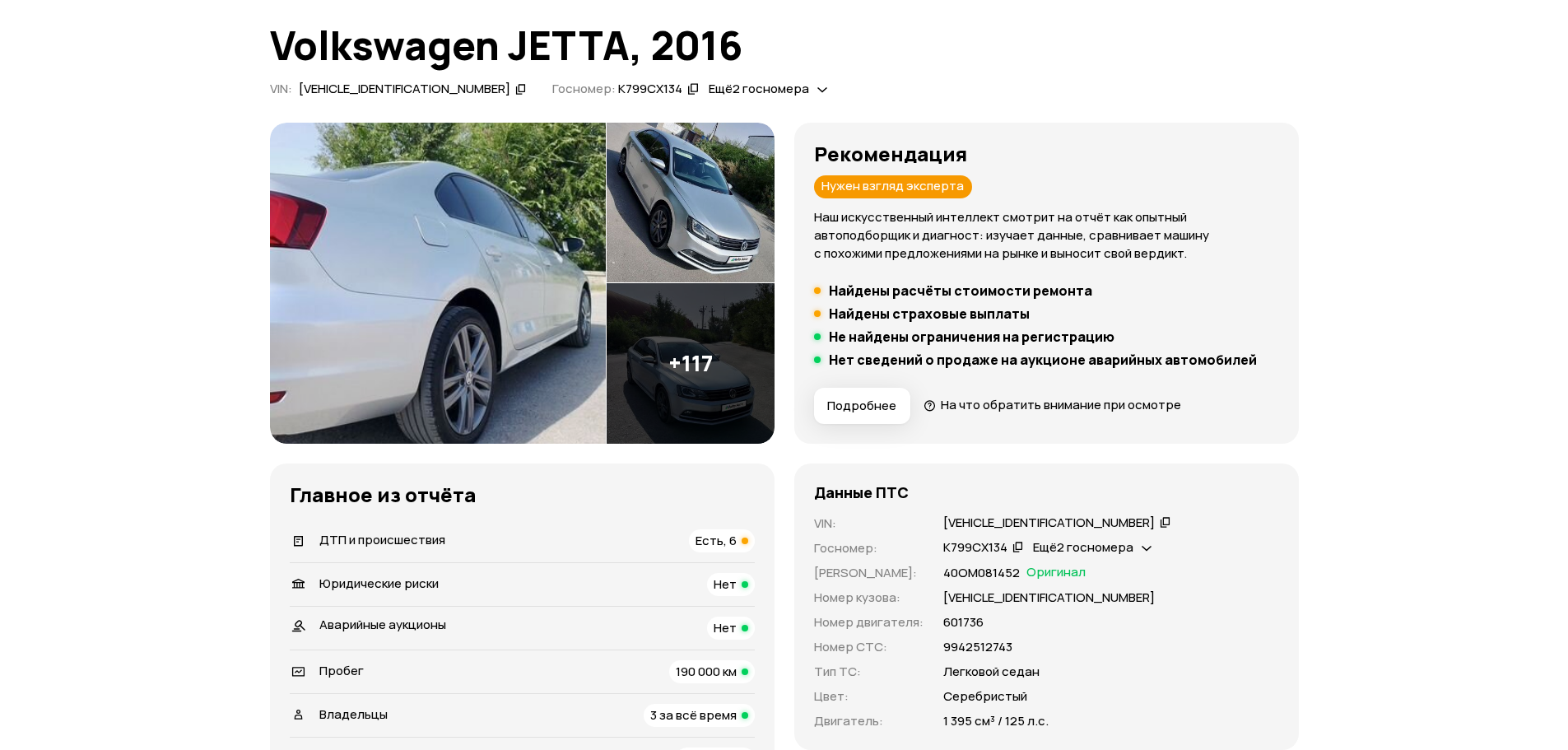
click at [496, 316] on img at bounding box center [437, 282] width 336 height 321
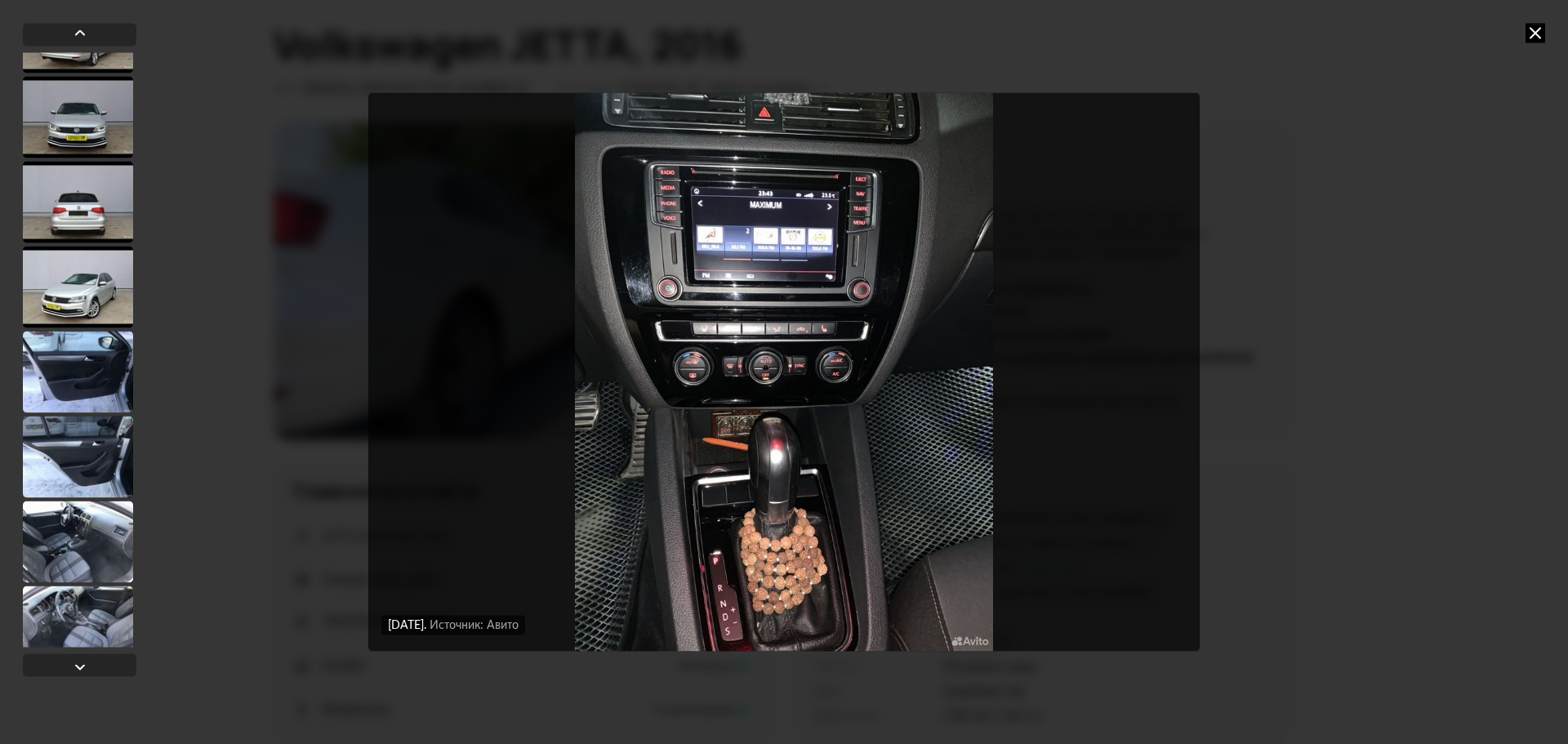
scroll to position [3722, 0]
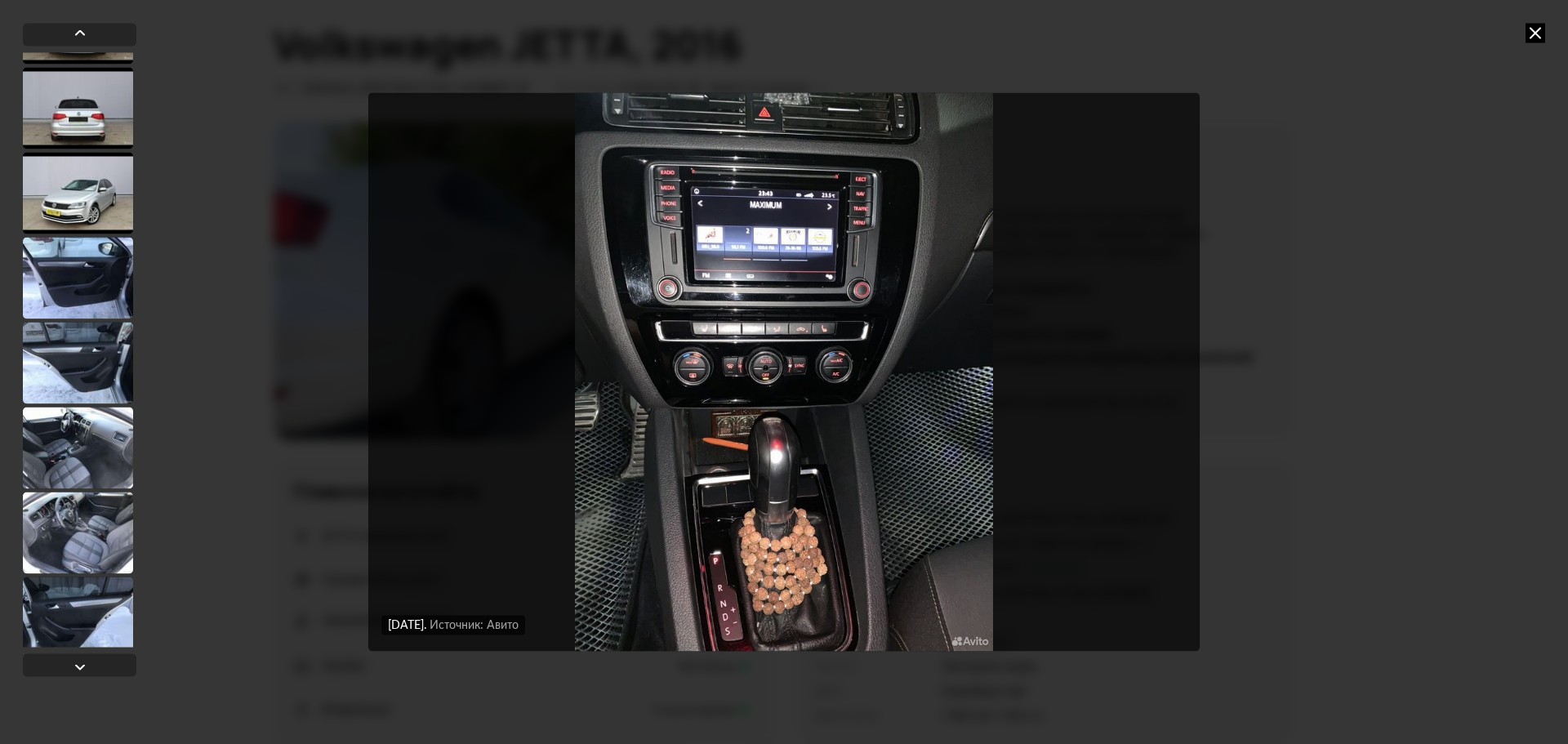
click at [71, 213] on div at bounding box center [78, 193] width 110 height 81
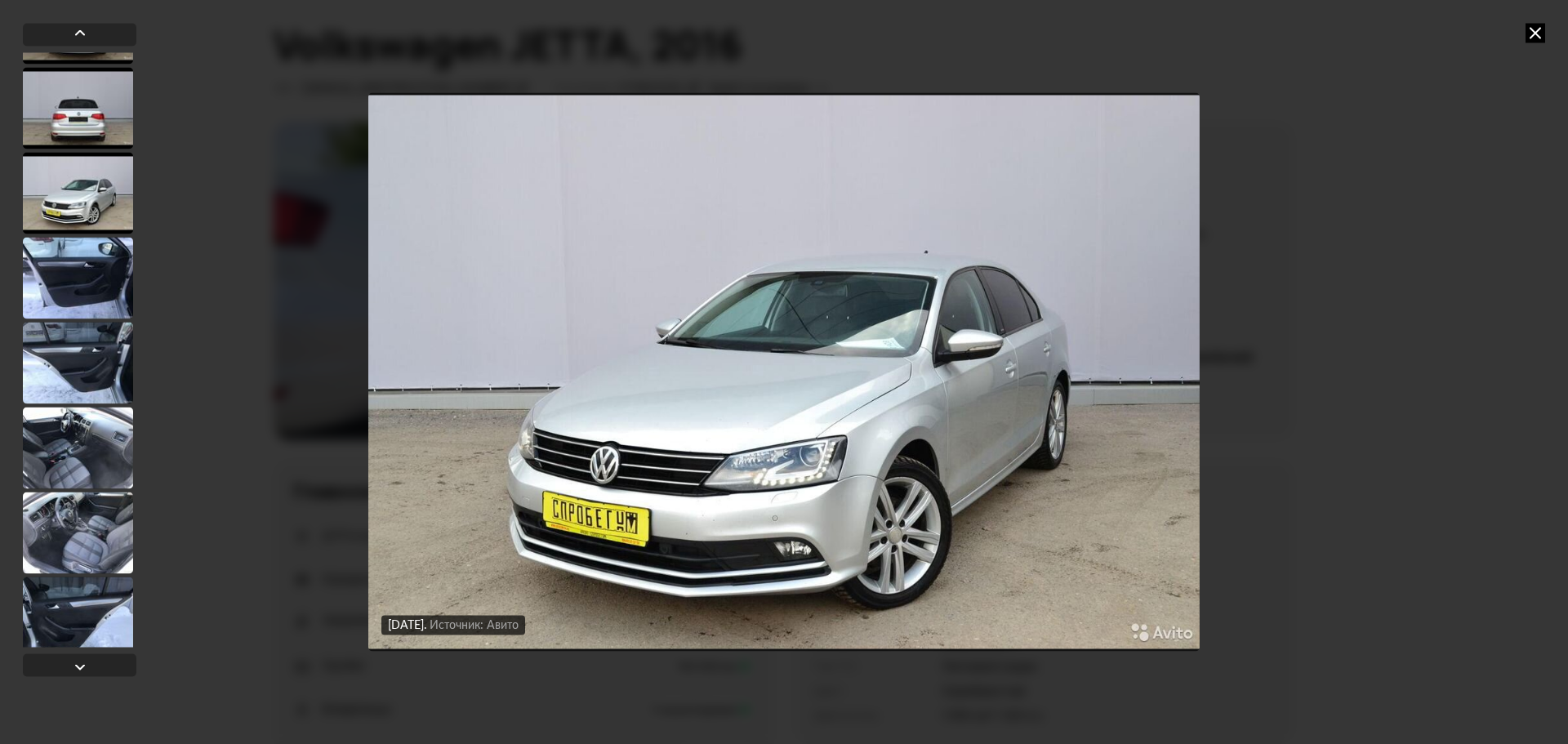
scroll to position [3721, 0]
click at [615, 537] on img "Go to Slide 46" at bounding box center [783, 372] width 831 height 558
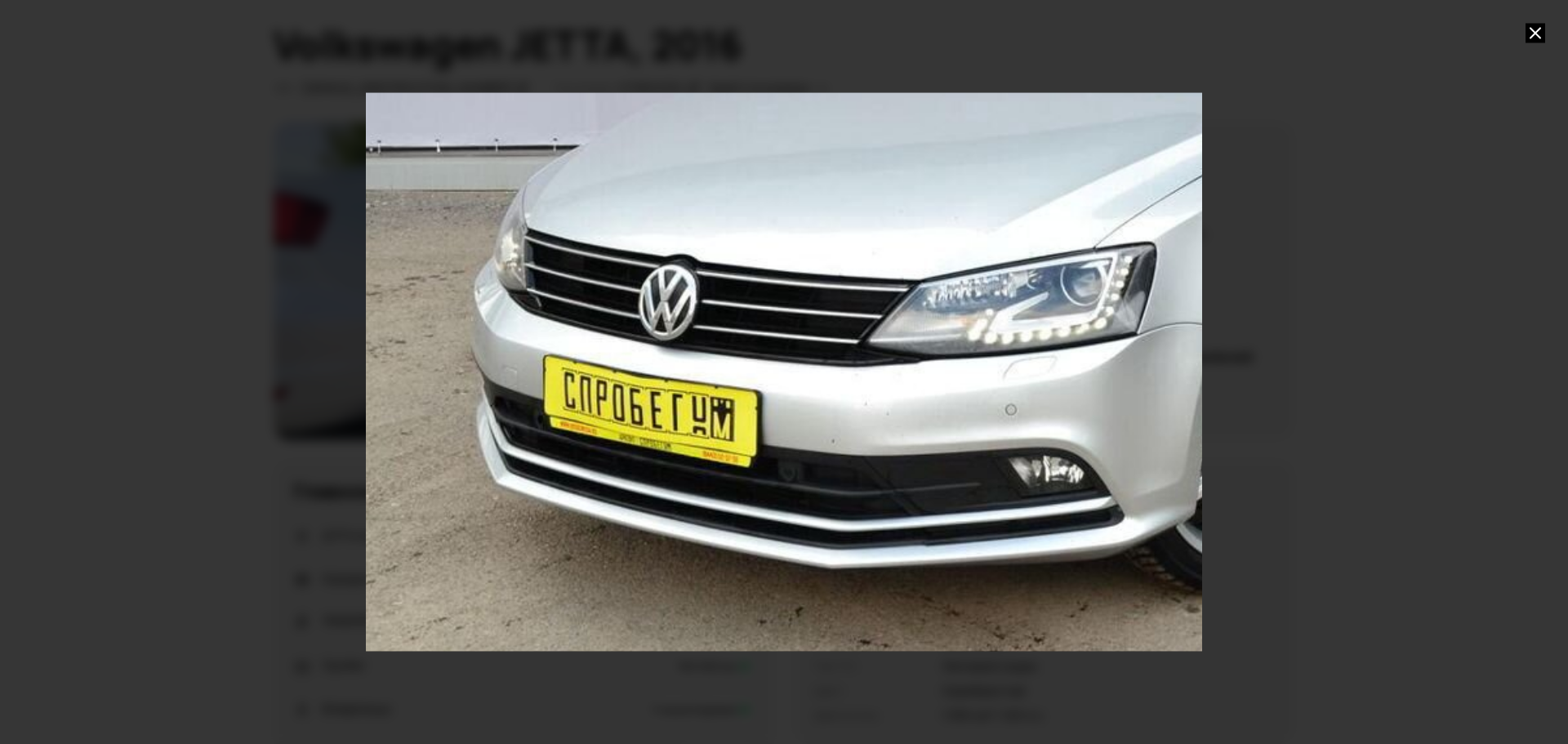
drag, startPoint x: 651, startPoint y: 493, endPoint x: 896, endPoint y: 237, distance: 354.3
click at [896, 237] on div "Go to Slide 46" at bounding box center [1029, 115] width 1673 height 1116
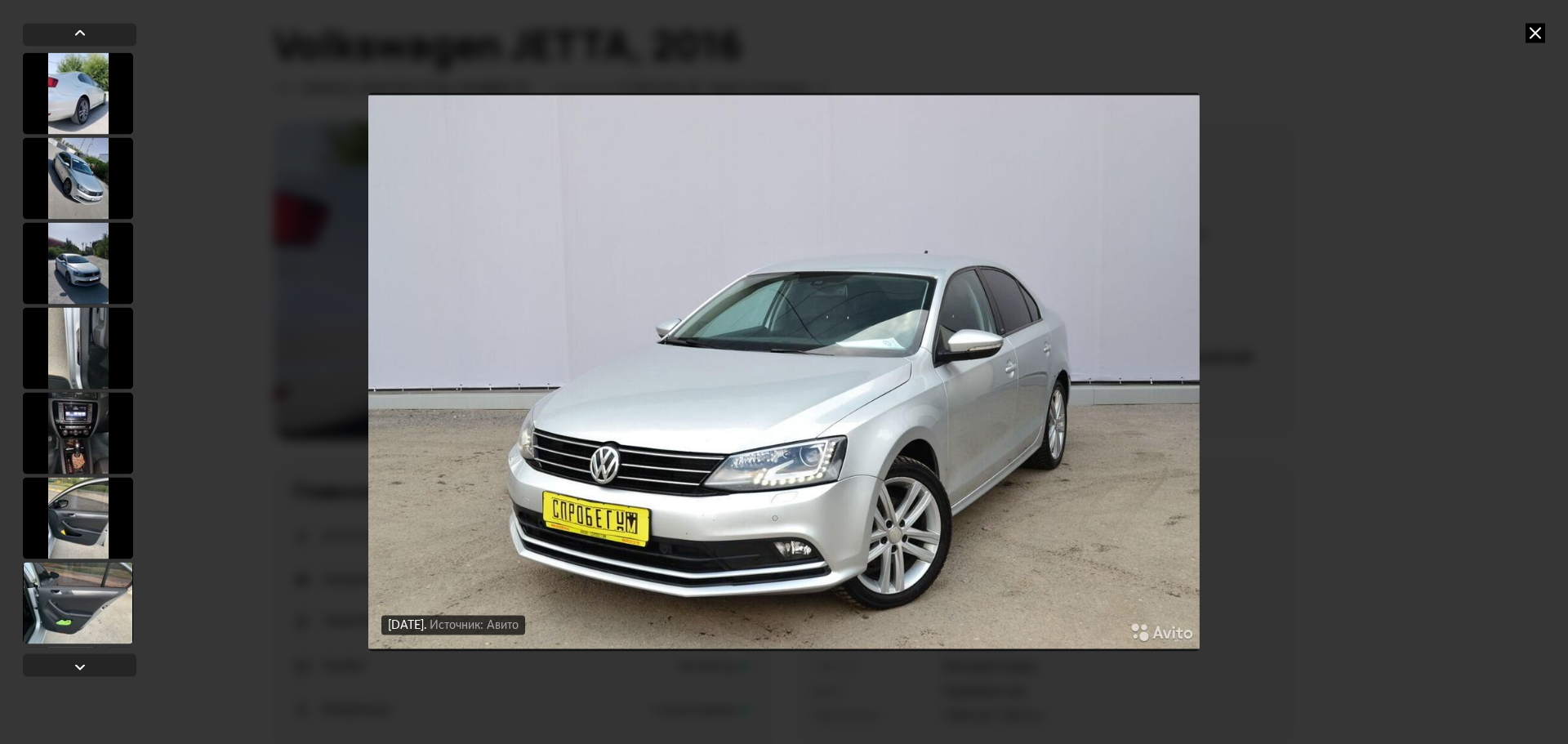
click at [894, 242] on img "Go to Slide 46" at bounding box center [783, 372] width 831 height 558
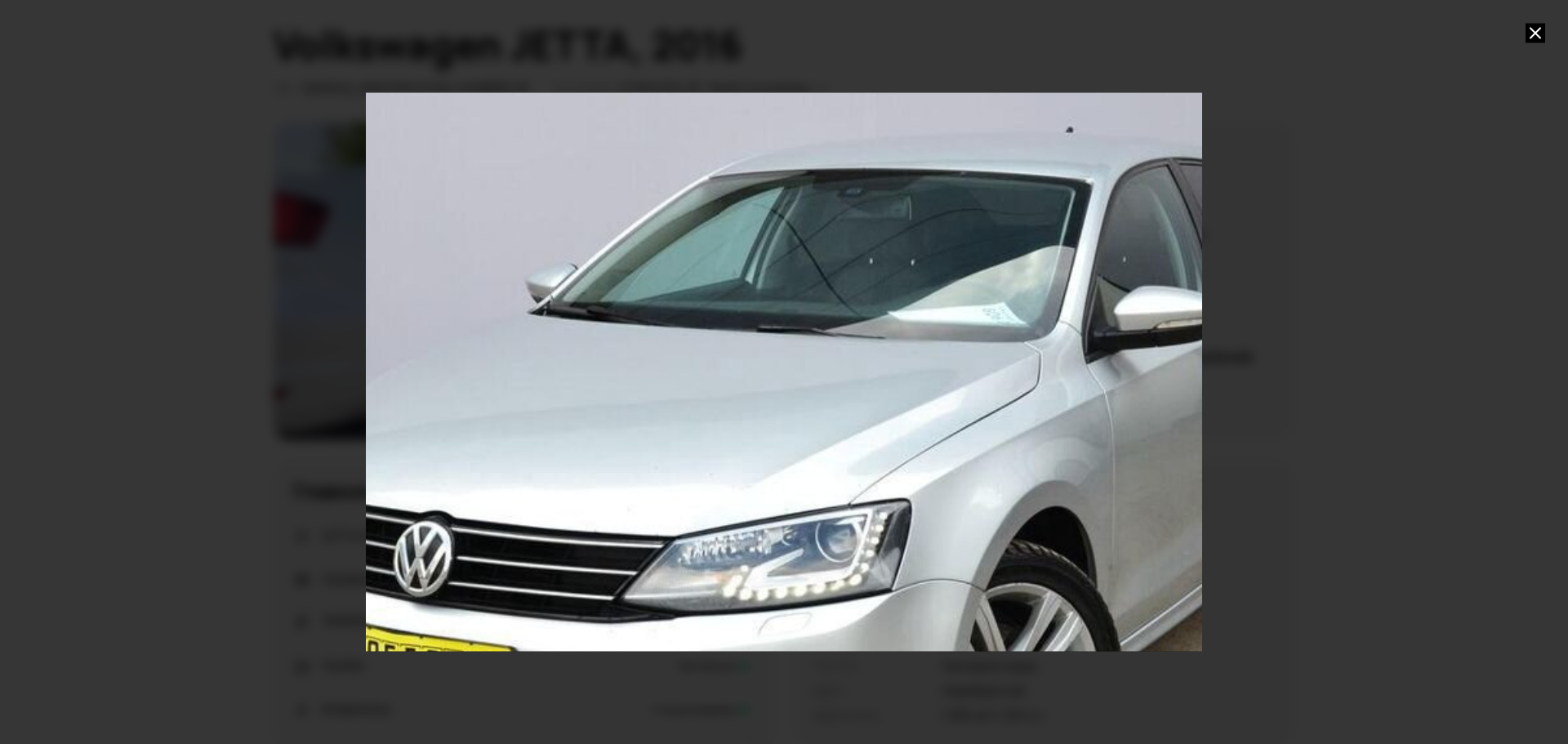
click at [892, 245] on div "Go to Slide 46" at bounding box center [784, 372] width 1673 height 1116
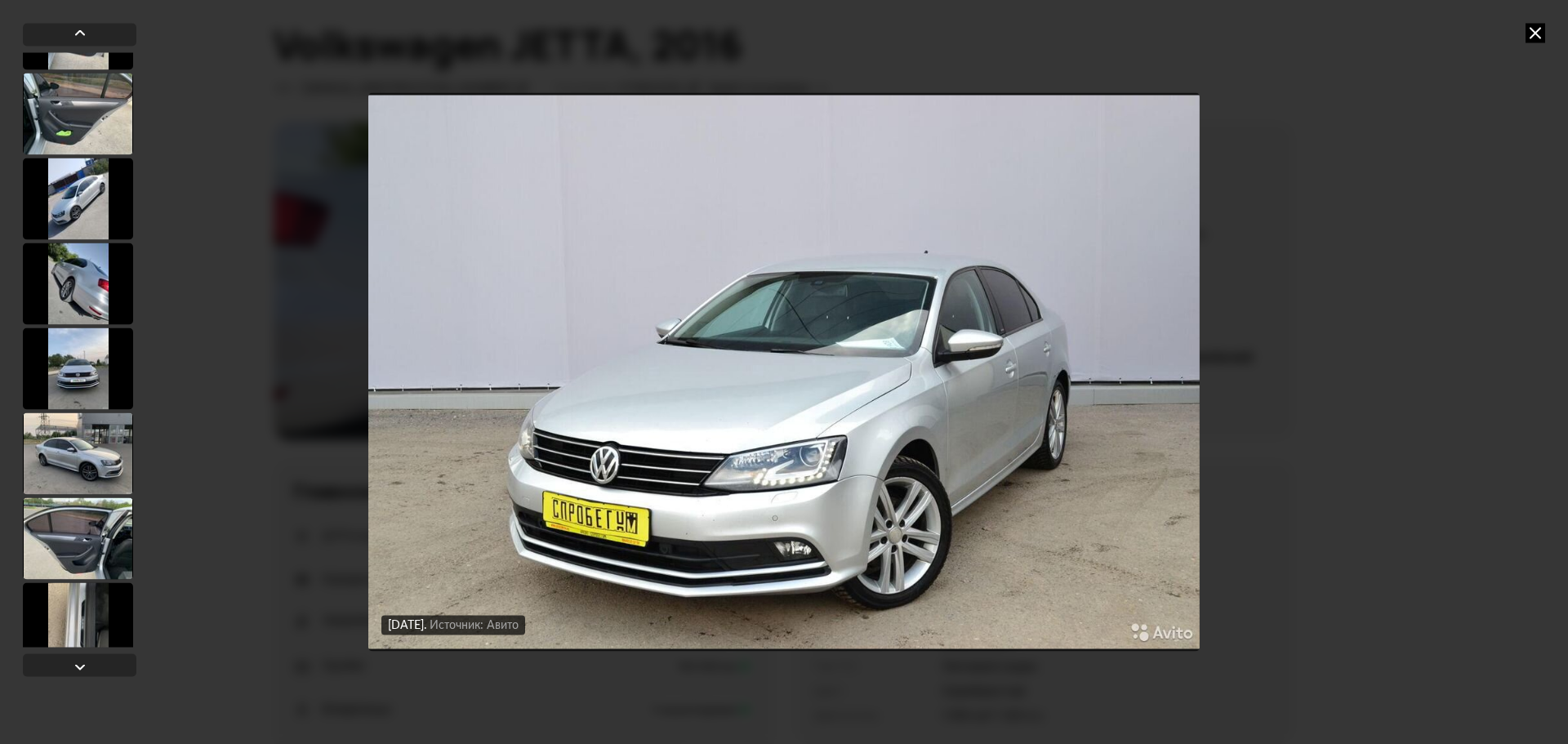
scroll to position [490, 0]
click at [77, 455] on div at bounding box center [78, 453] width 110 height 81
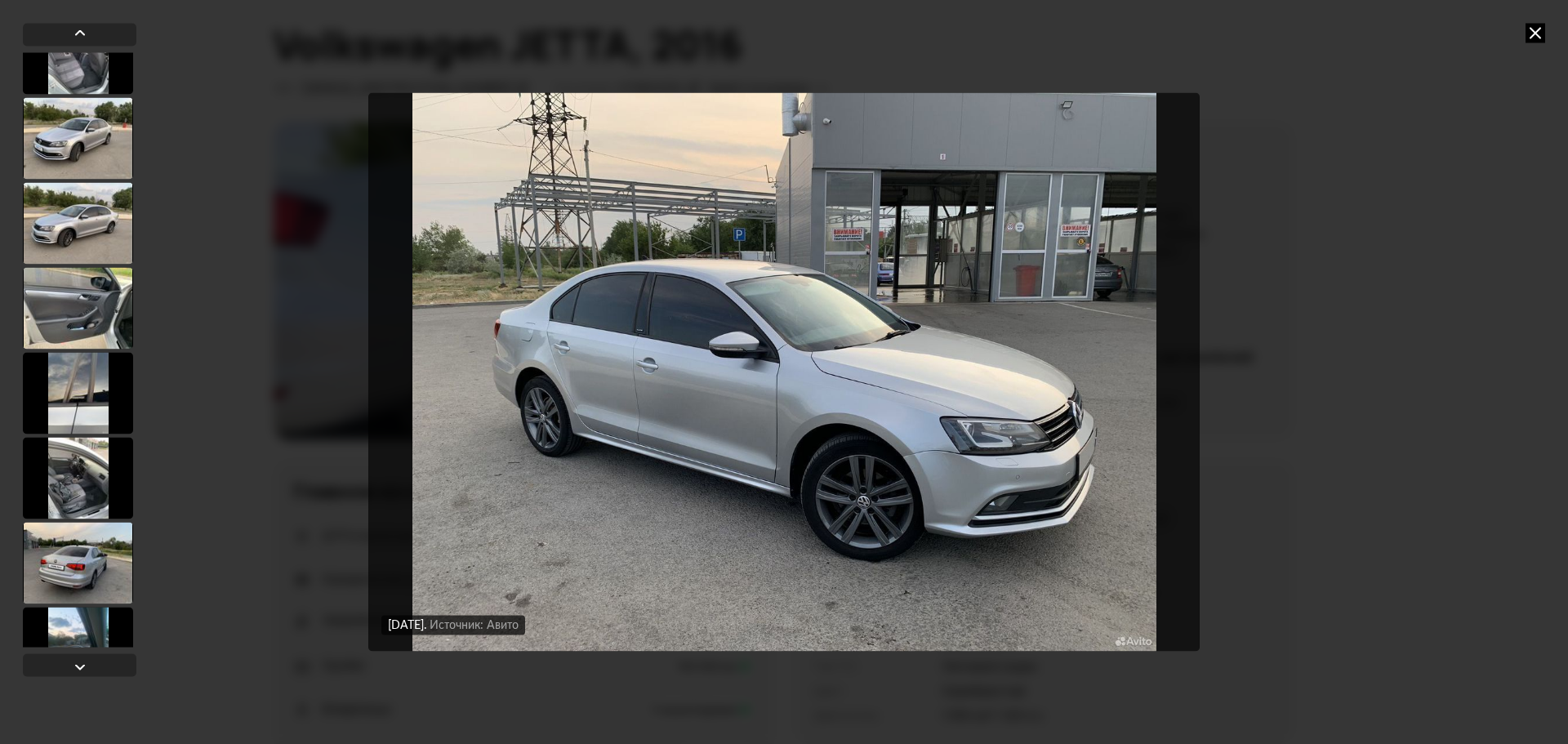
scroll to position [1470, 0]
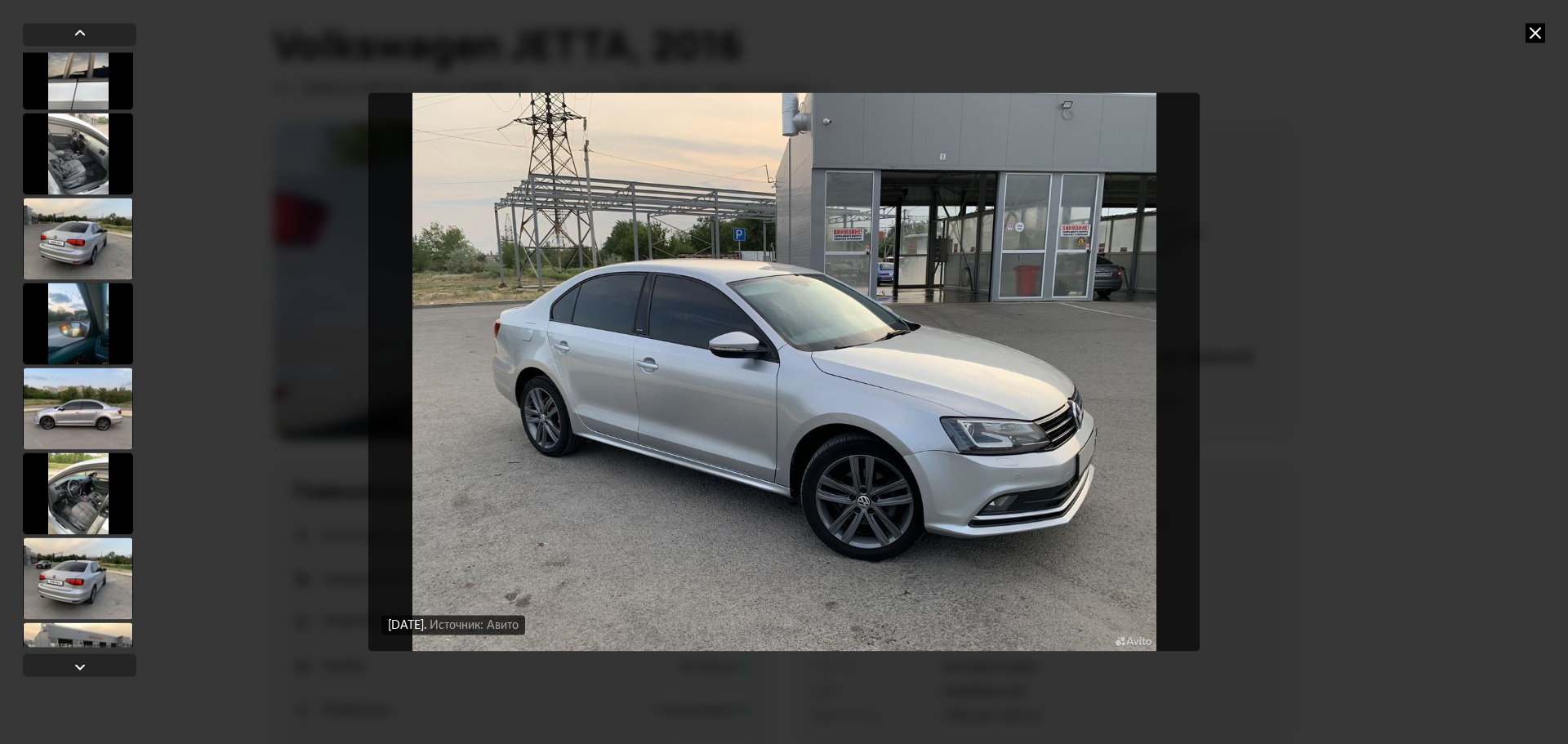
click at [86, 427] on div at bounding box center [78, 408] width 110 height 81
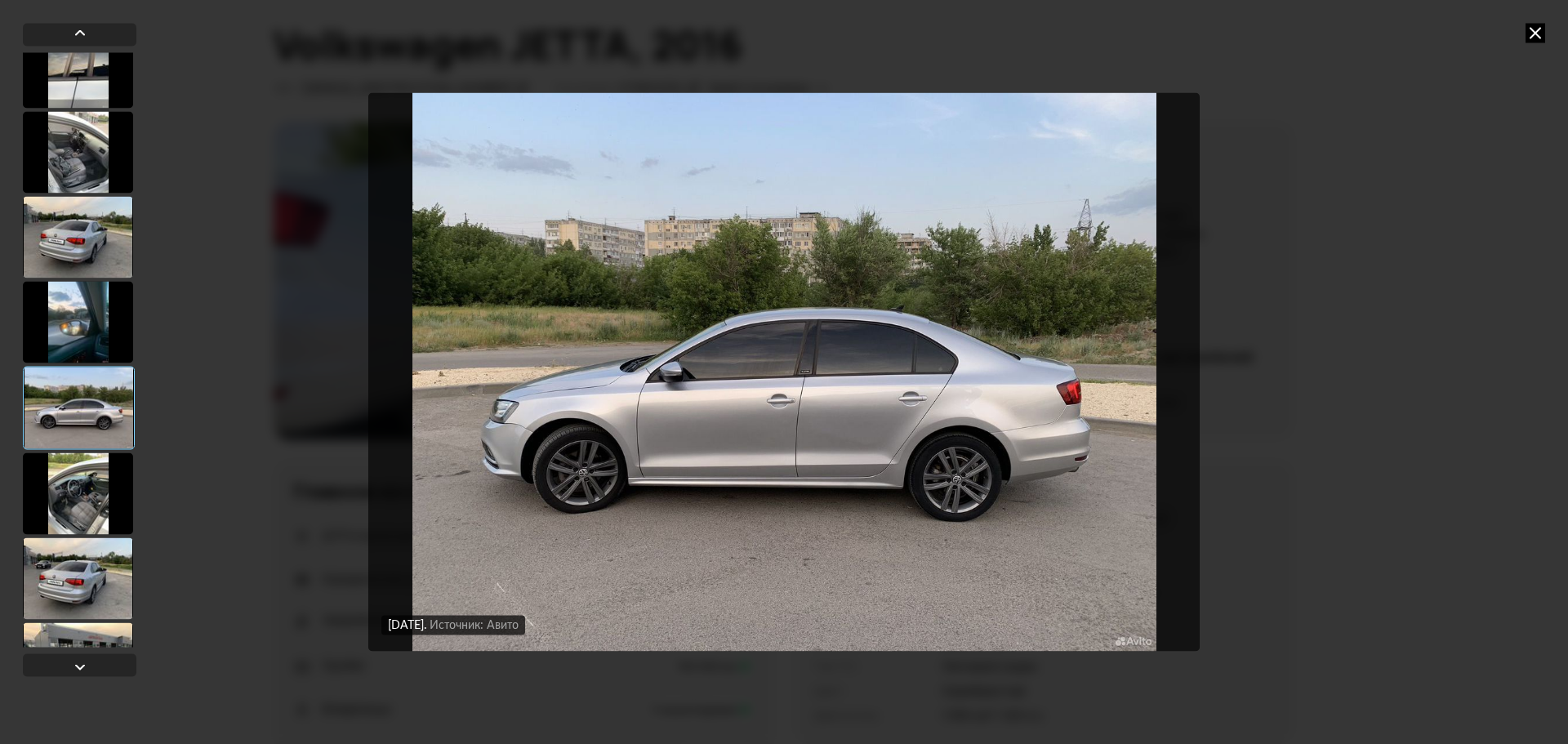
scroll to position [1468, 0]
click at [86, 490] on div at bounding box center [78, 495] width 110 height 81
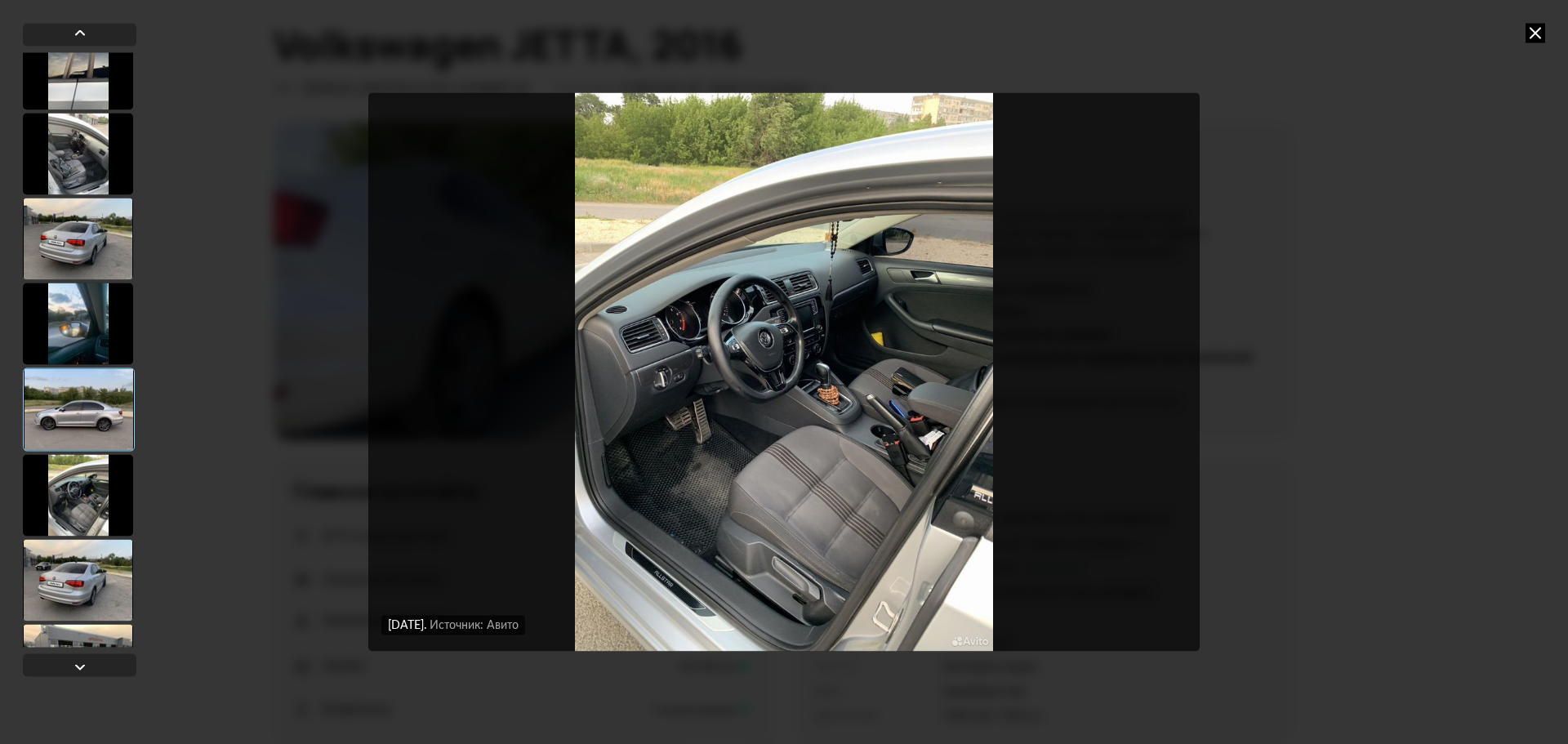
click at [86, 550] on div at bounding box center [78, 580] width 110 height 81
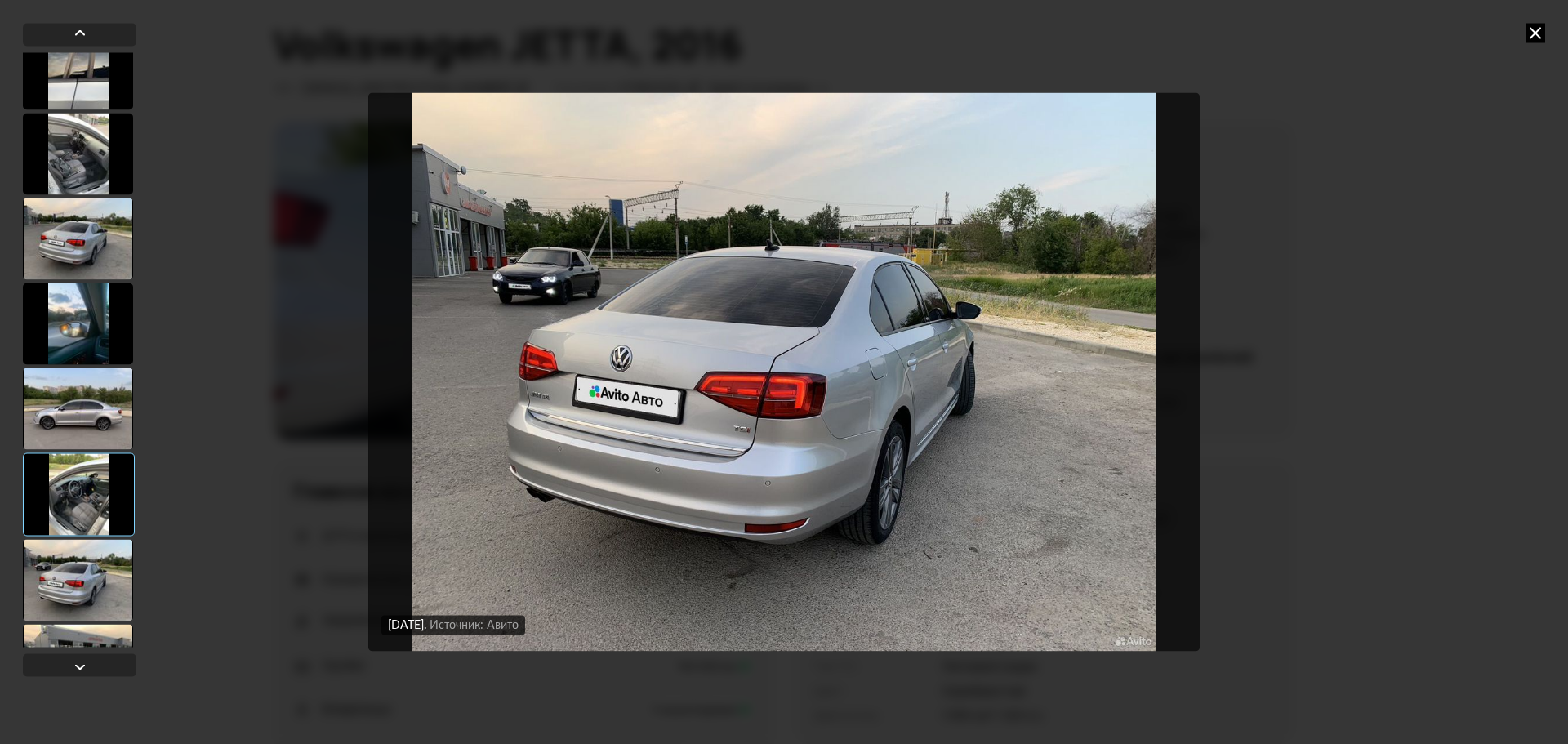
click at [86, 585] on div at bounding box center [78, 580] width 110 height 81
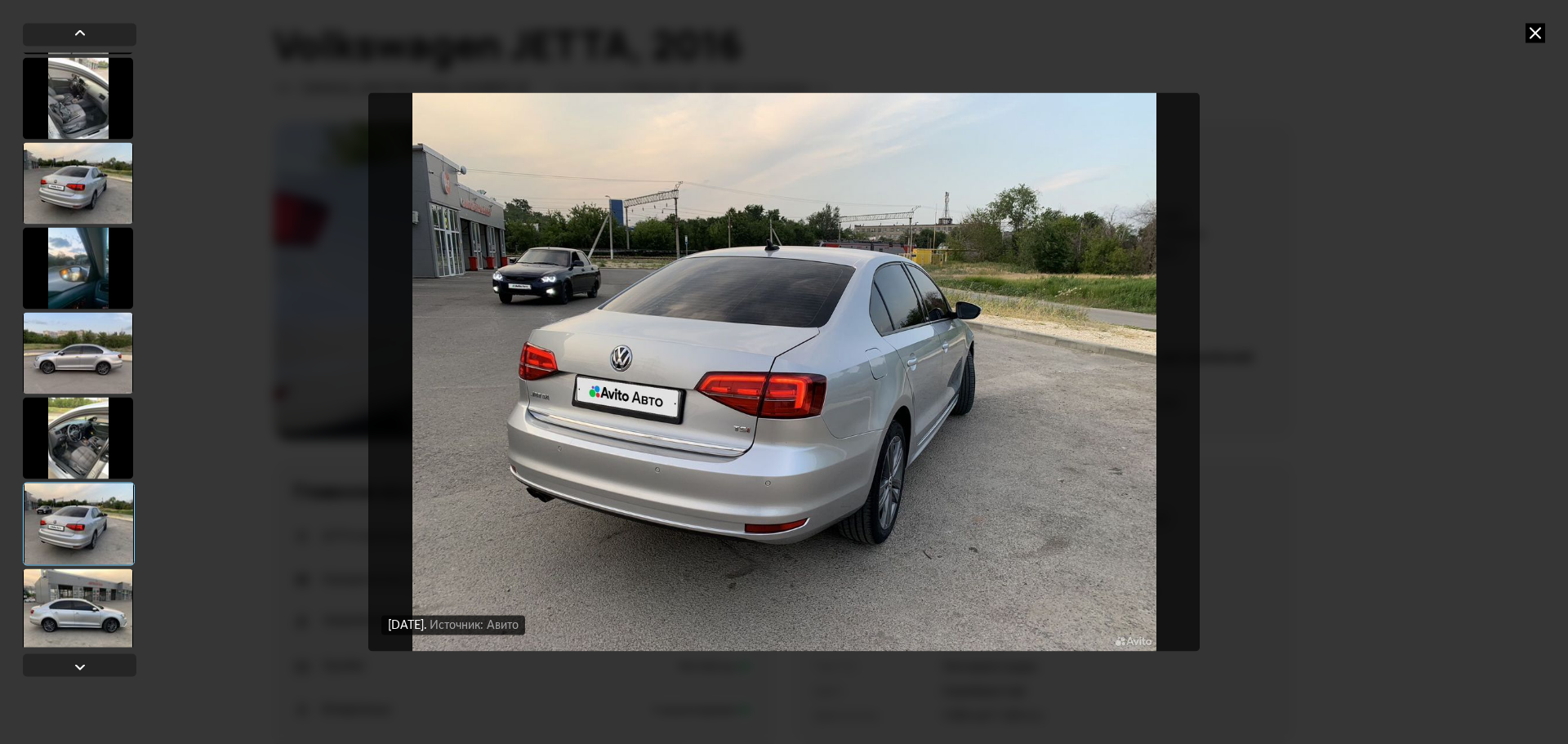
scroll to position [1958, 0]
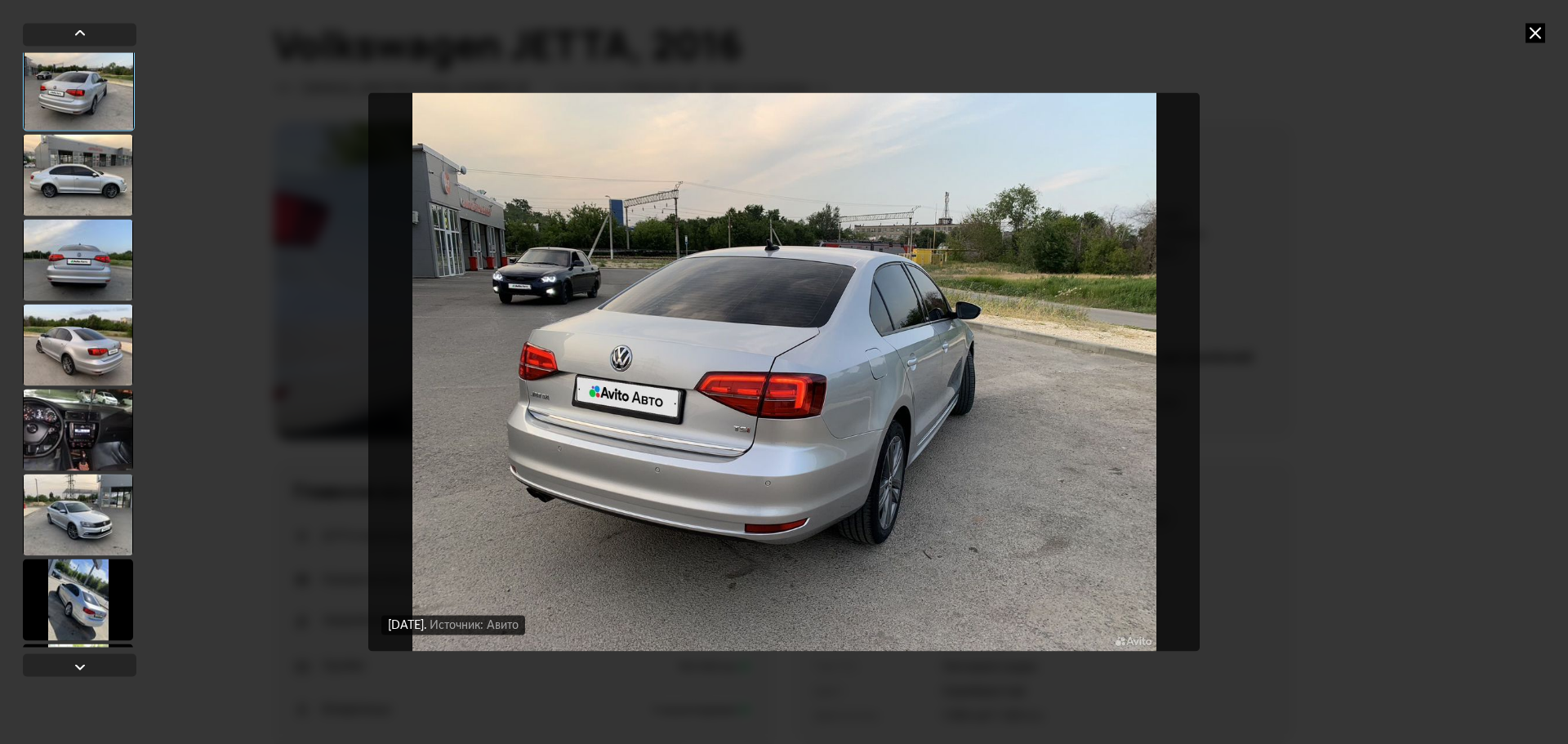
click at [80, 510] on div at bounding box center [78, 514] width 110 height 81
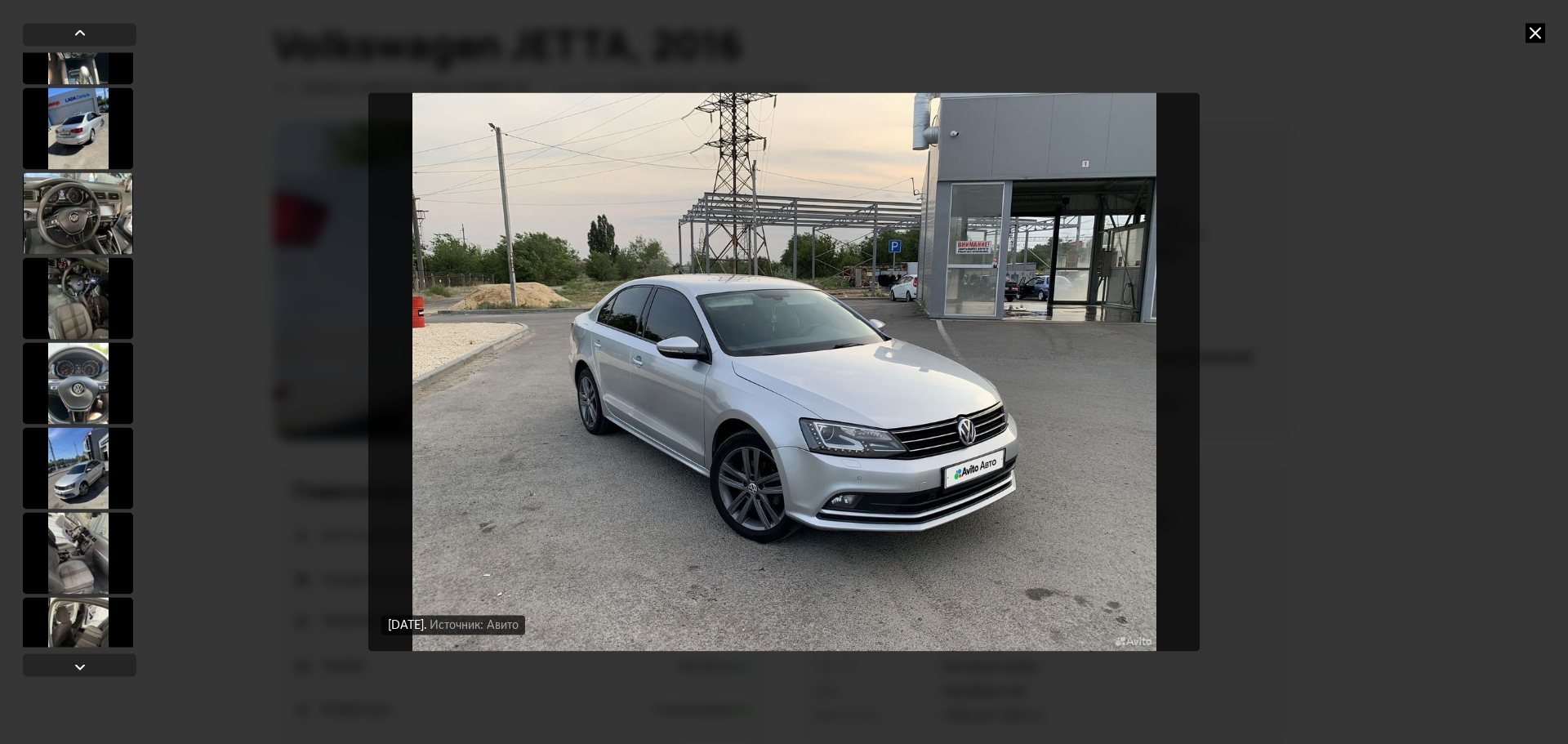
scroll to position [2644, 0]
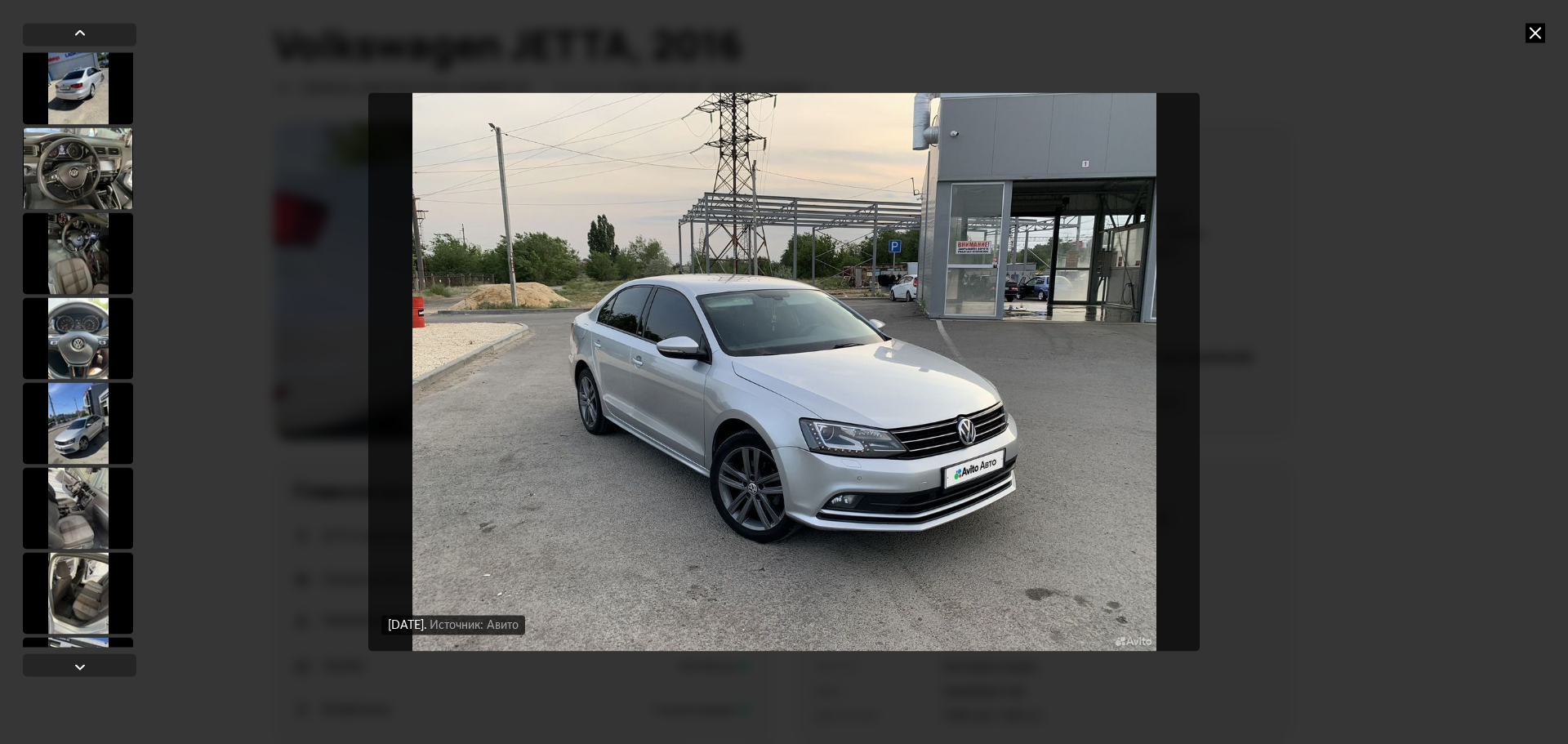
click at [83, 441] on div at bounding box center [78, 423] width 110 height 81
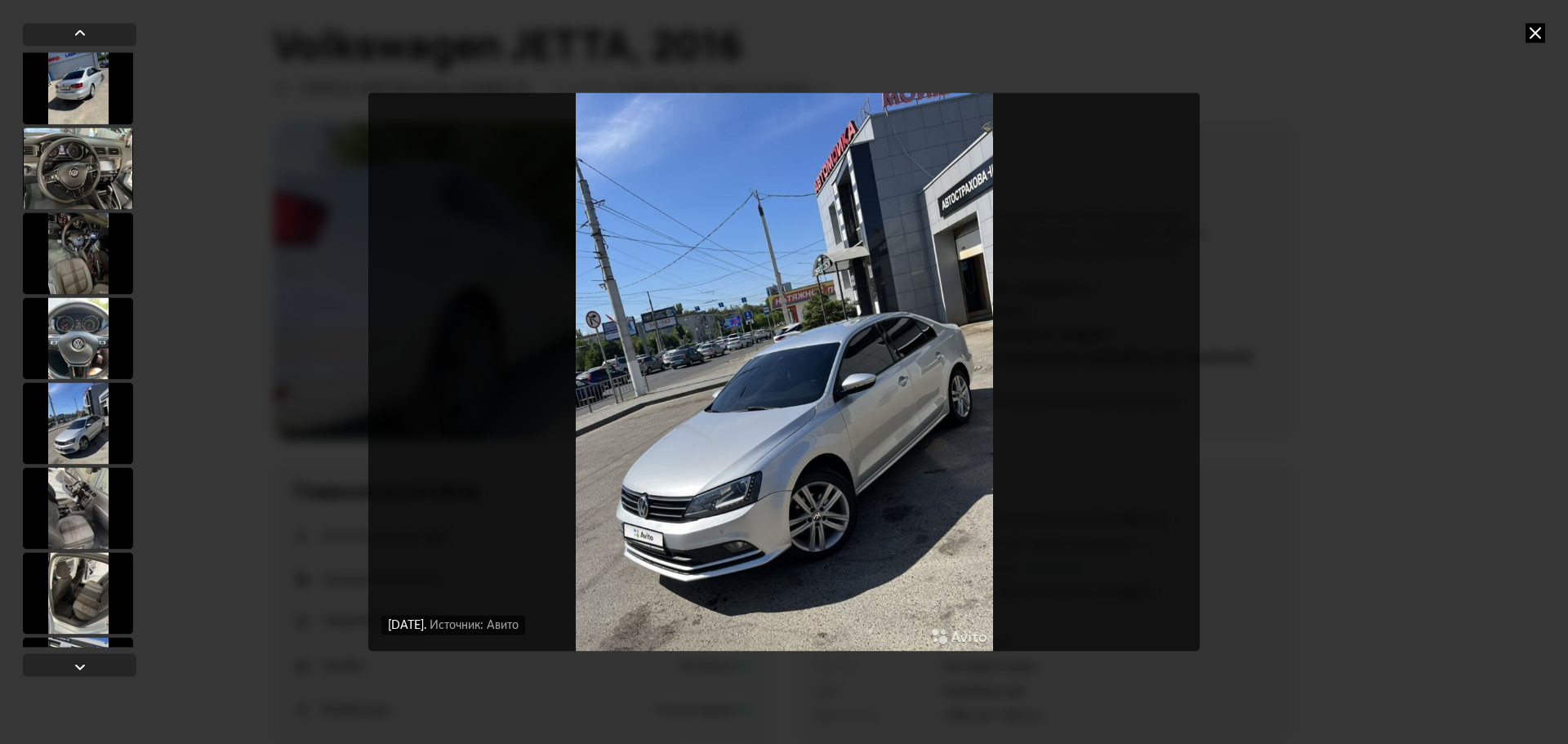
scroll to position [2642, 0]
click at [77, 504] on div at bounding box center [78, 509] width 110 height 81
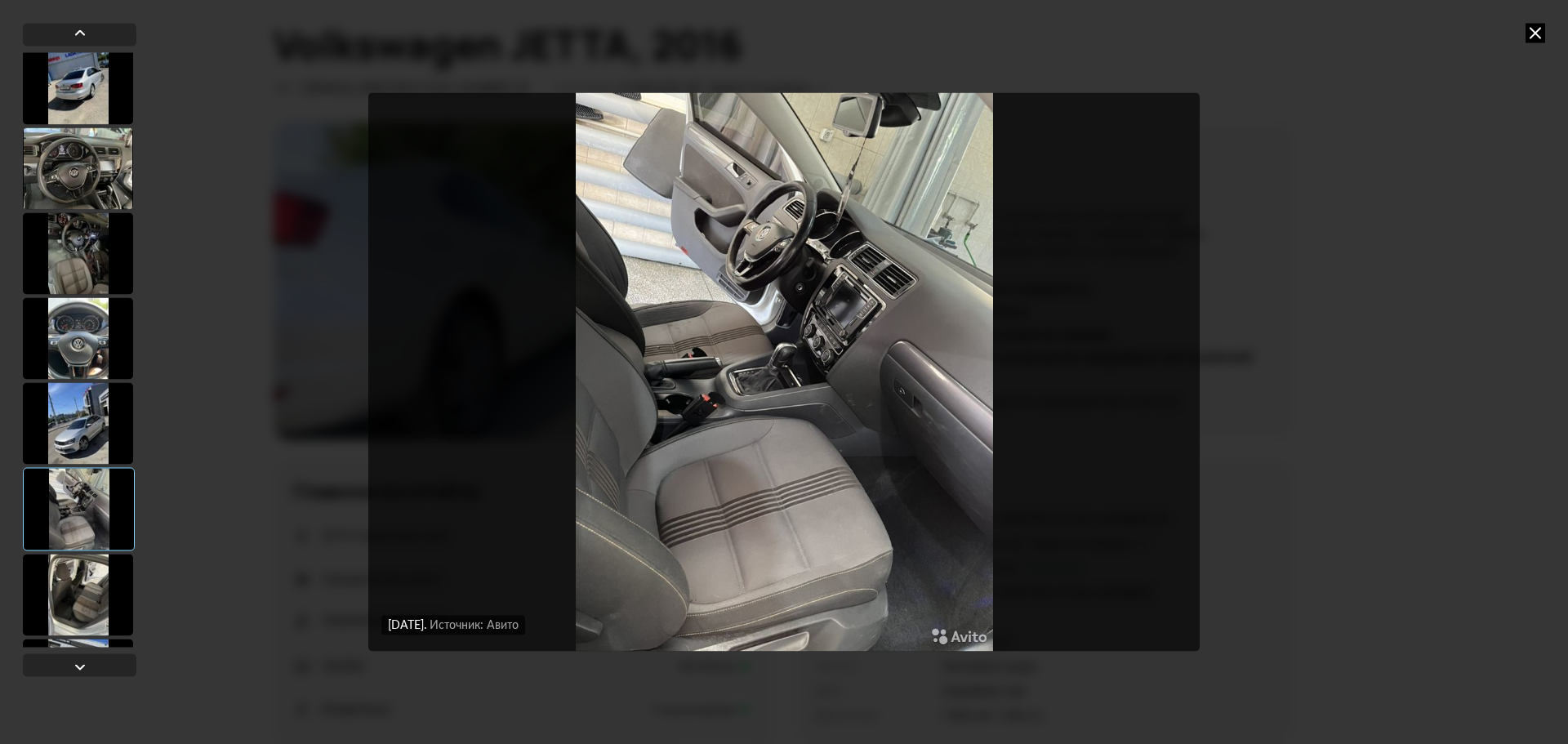
click at [72, 564] on div at bounding box center [78, 595] width 110 height 81
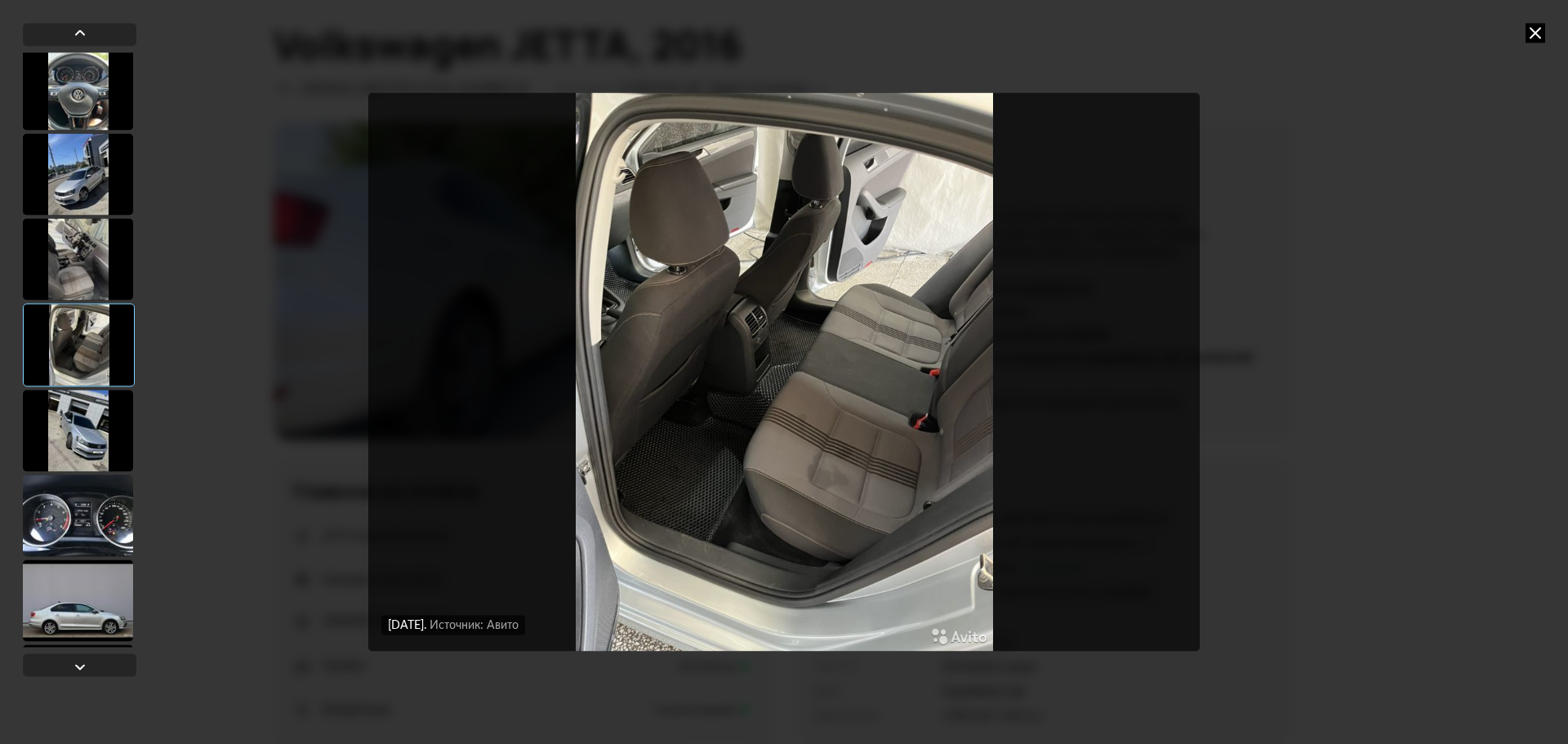
scroll to position [3132, 0]
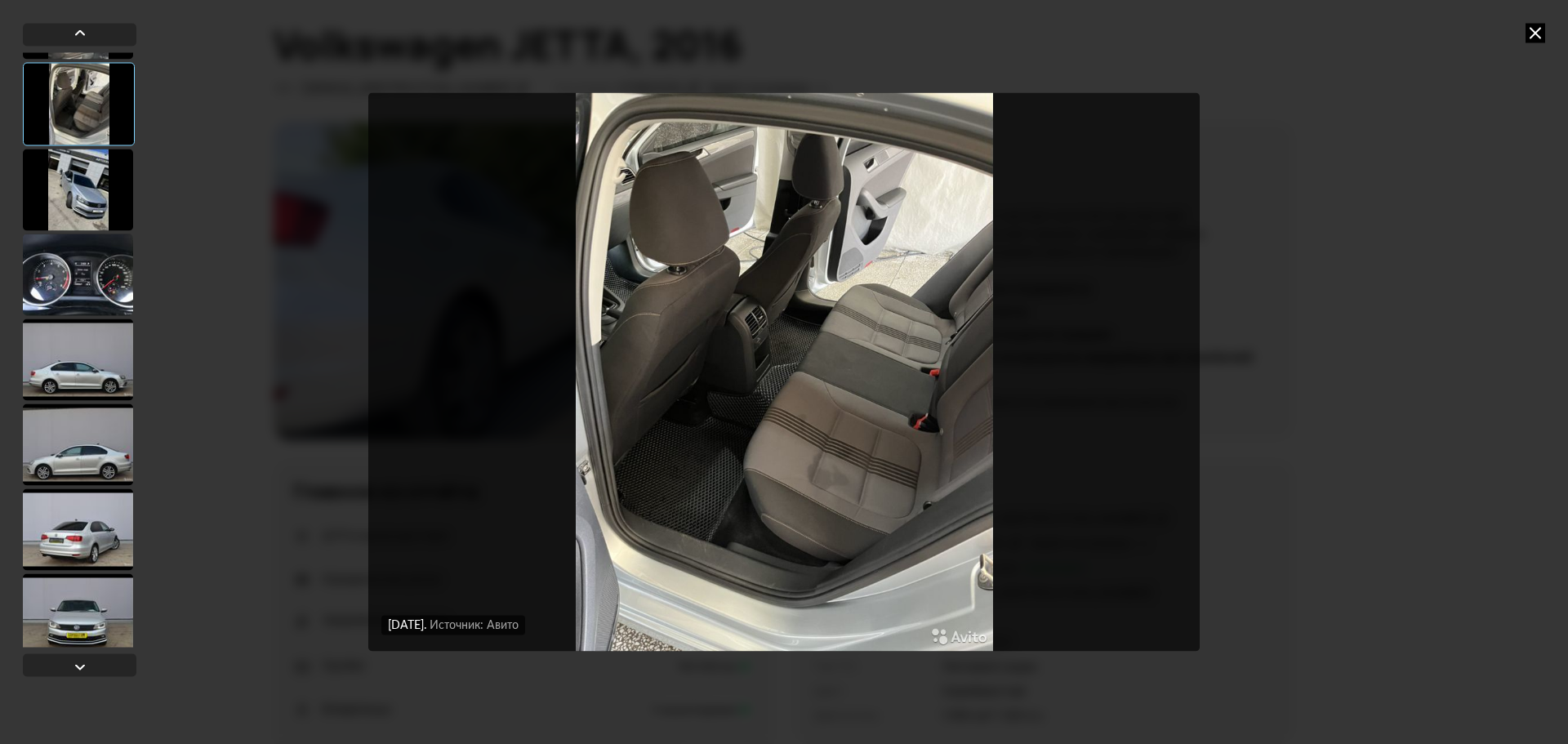
click at [82, 512] on div at bounding box center [78, 529] width 110 height 81
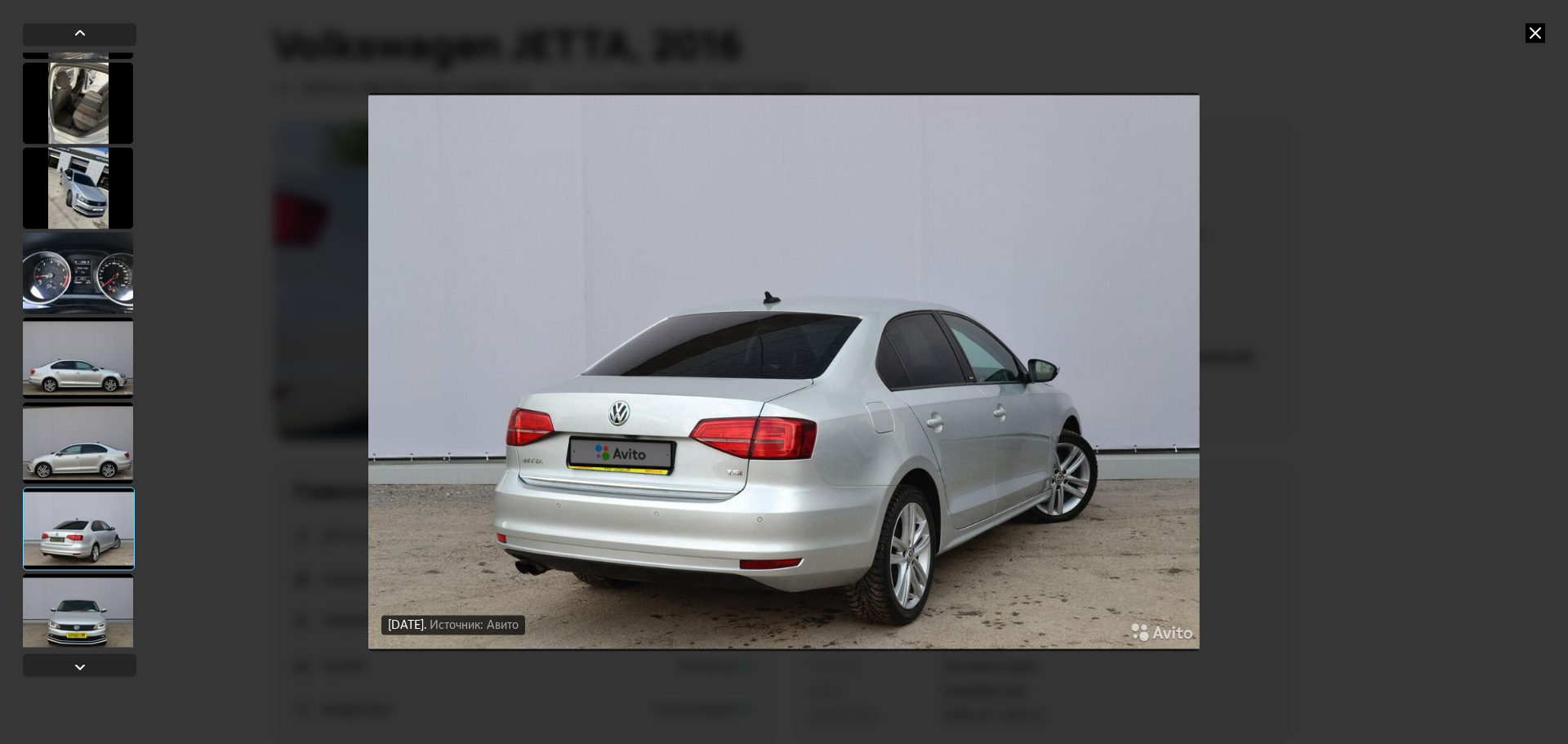
click at [70, 595] on div at bounding box center [78, 614] width 110 height 81
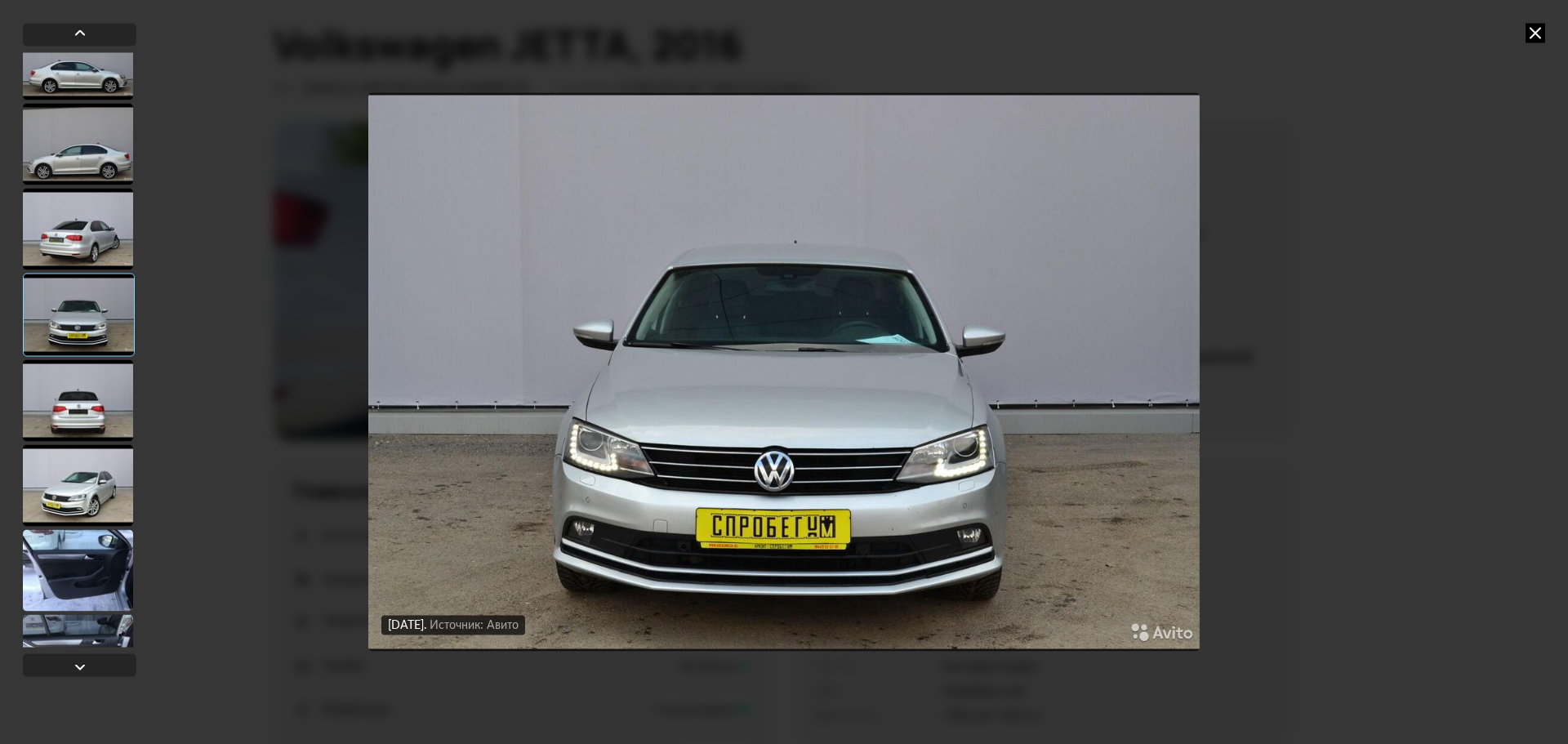
scroll to position [3523, 0]
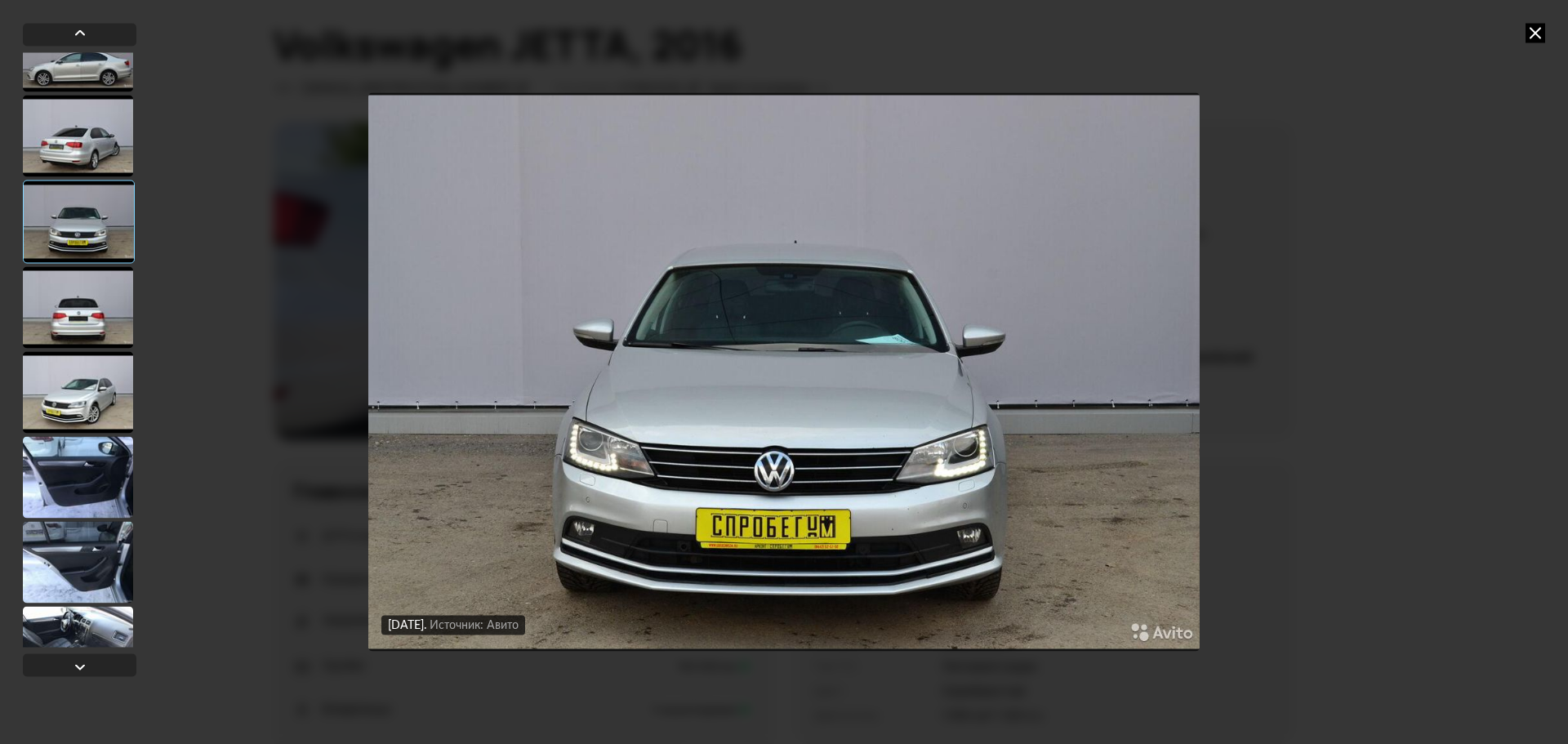
click at [96, 409] on div at bounding box center [78, 392] width 110 height 81
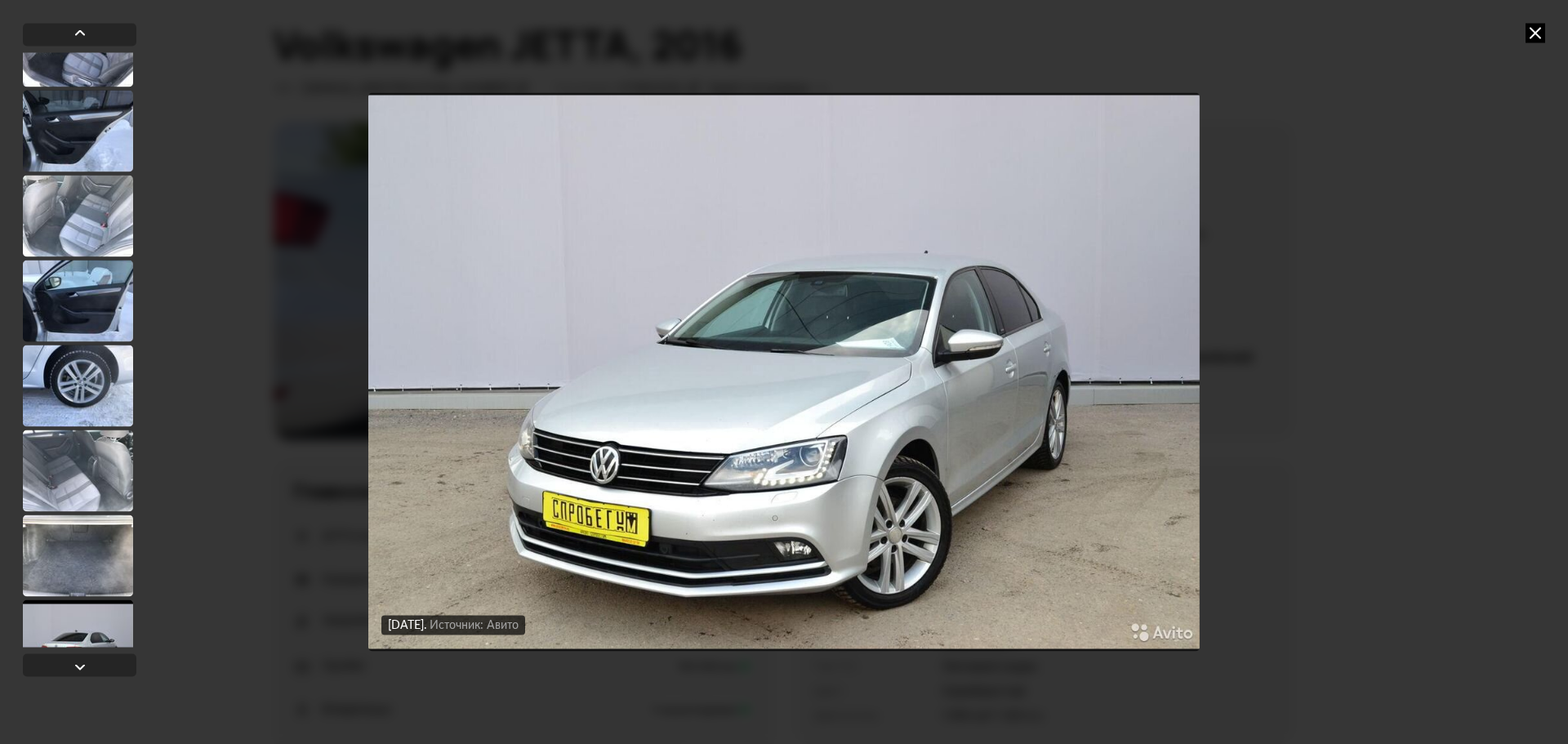
click at [72, 403] on div at bounding box center [78, 385] width 110 height 81
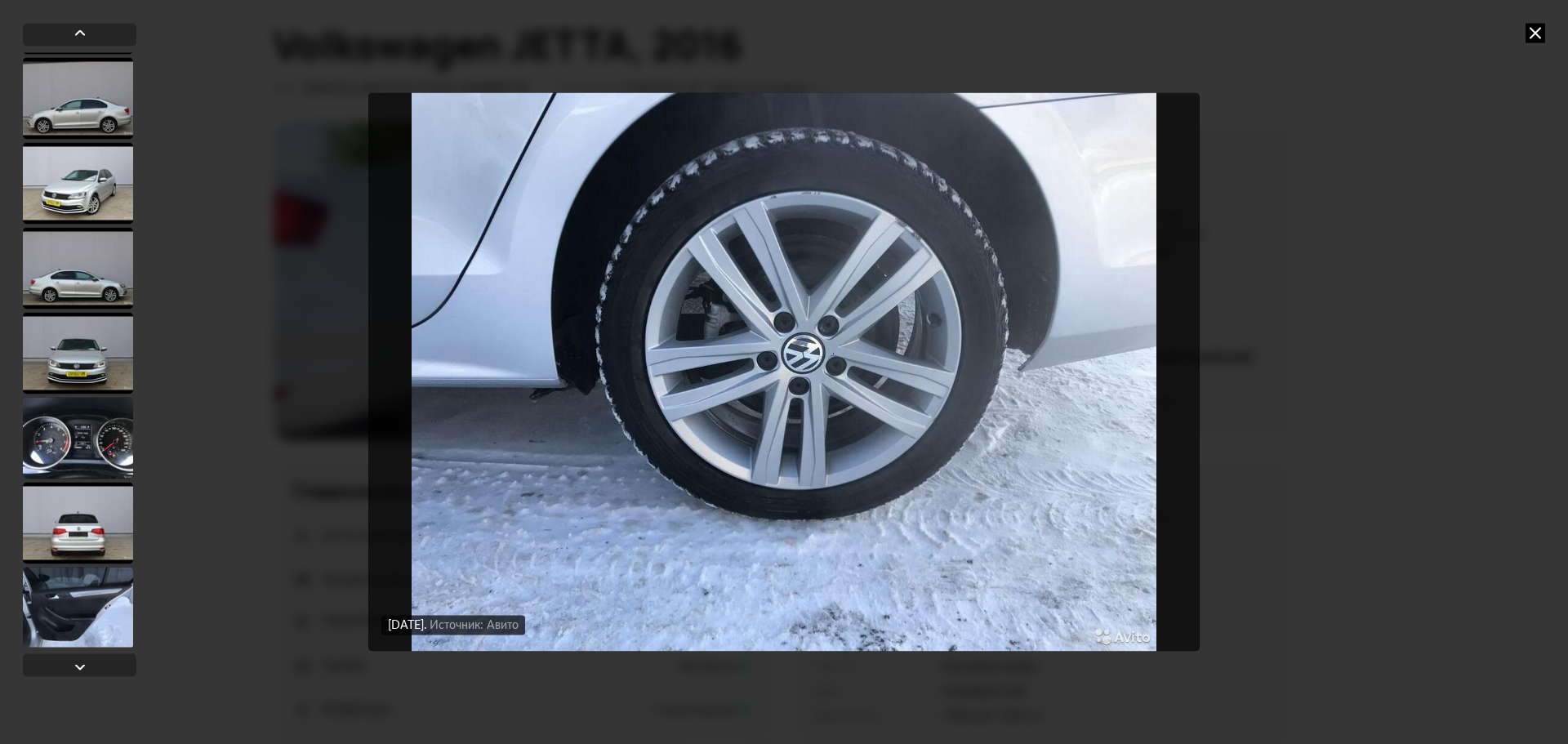
scroll to position [4893, 0]
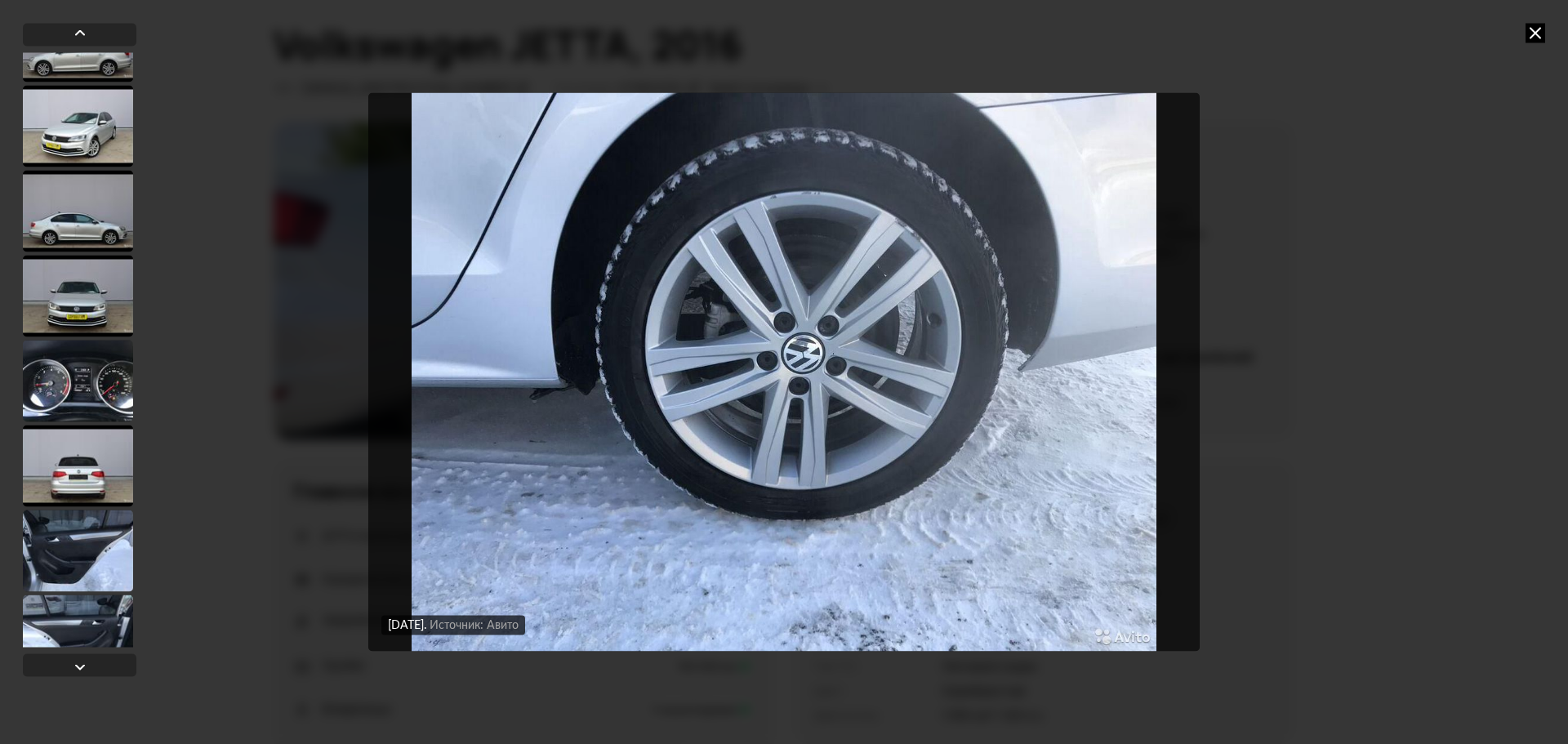
click at [93, 487] on div at bounding box center [78, 465] width 110 height 81
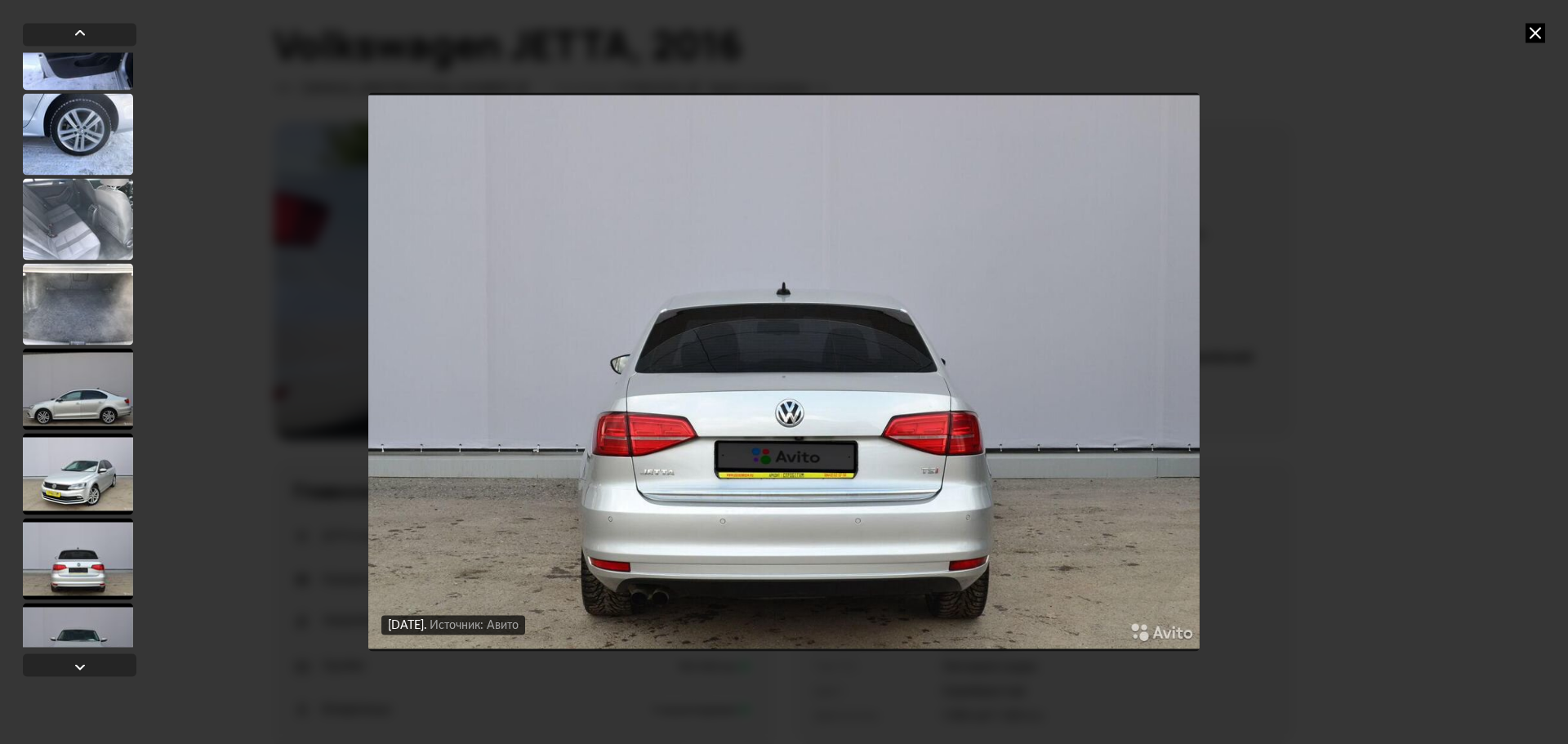
scroll to position [5969, 0]
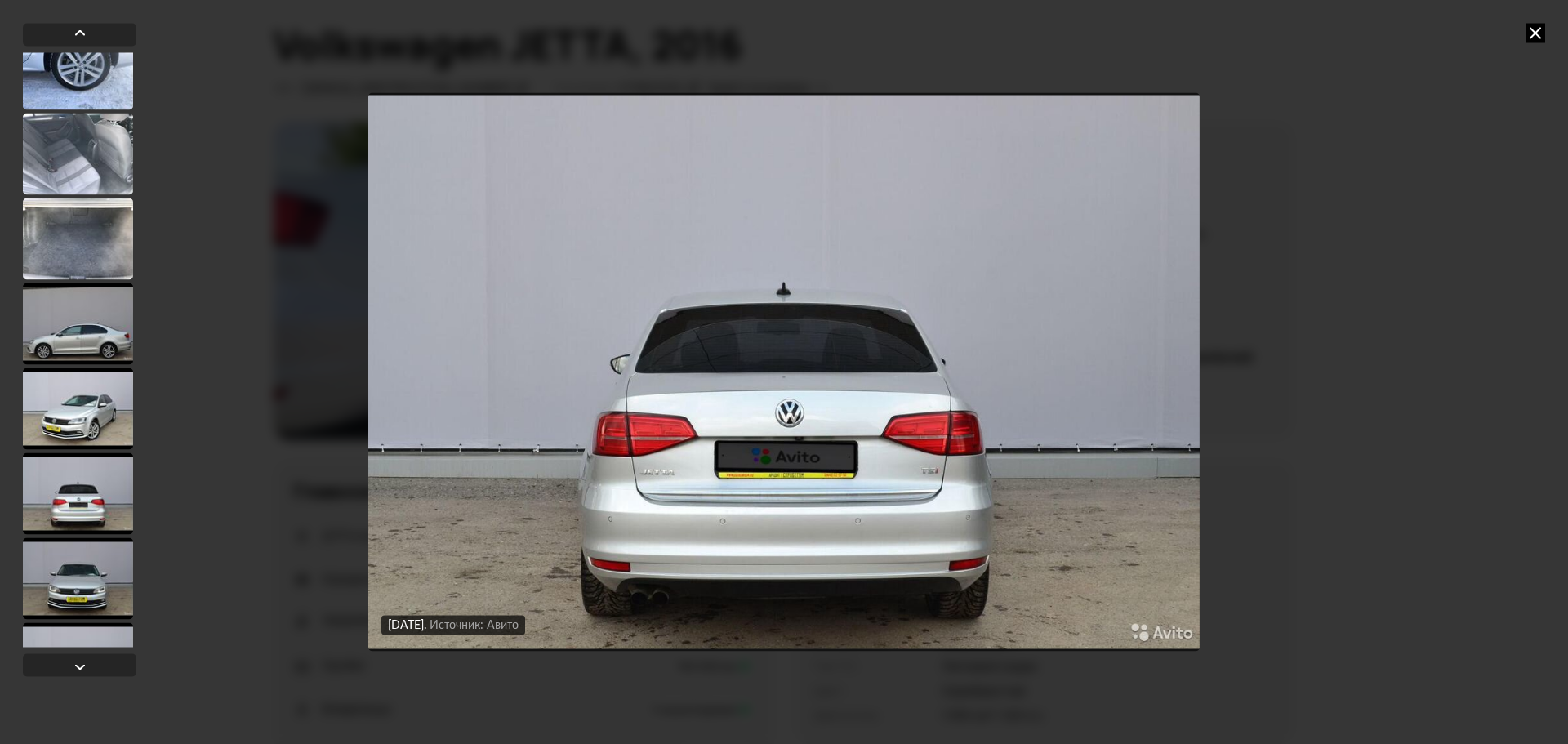
click at [87, 423] on div at bounding box center [78, 408] width 110 height 81
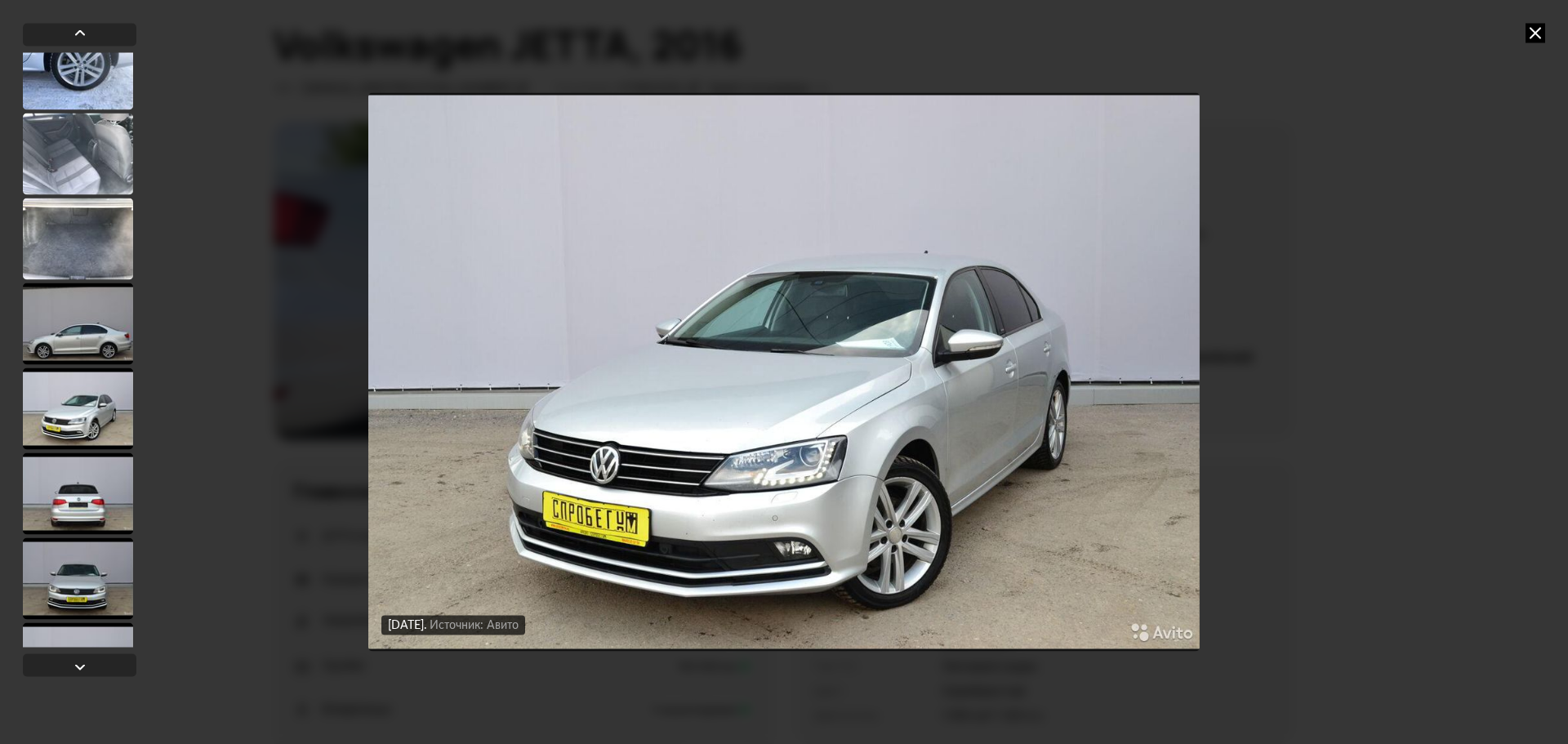
scroll to position [5968, 0]
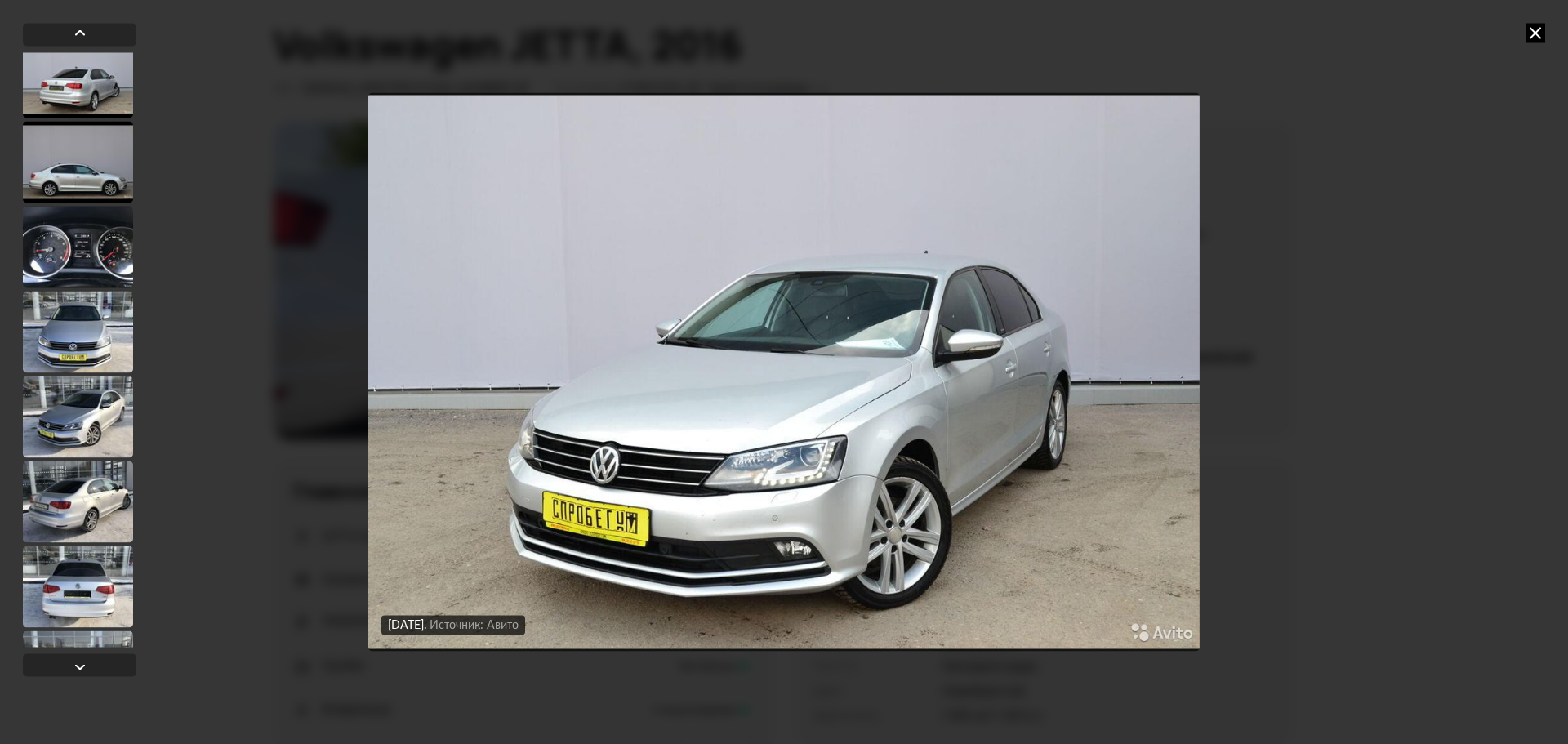
click at [84, 434] on div at bounding box center [78, 416] width 110 height 81
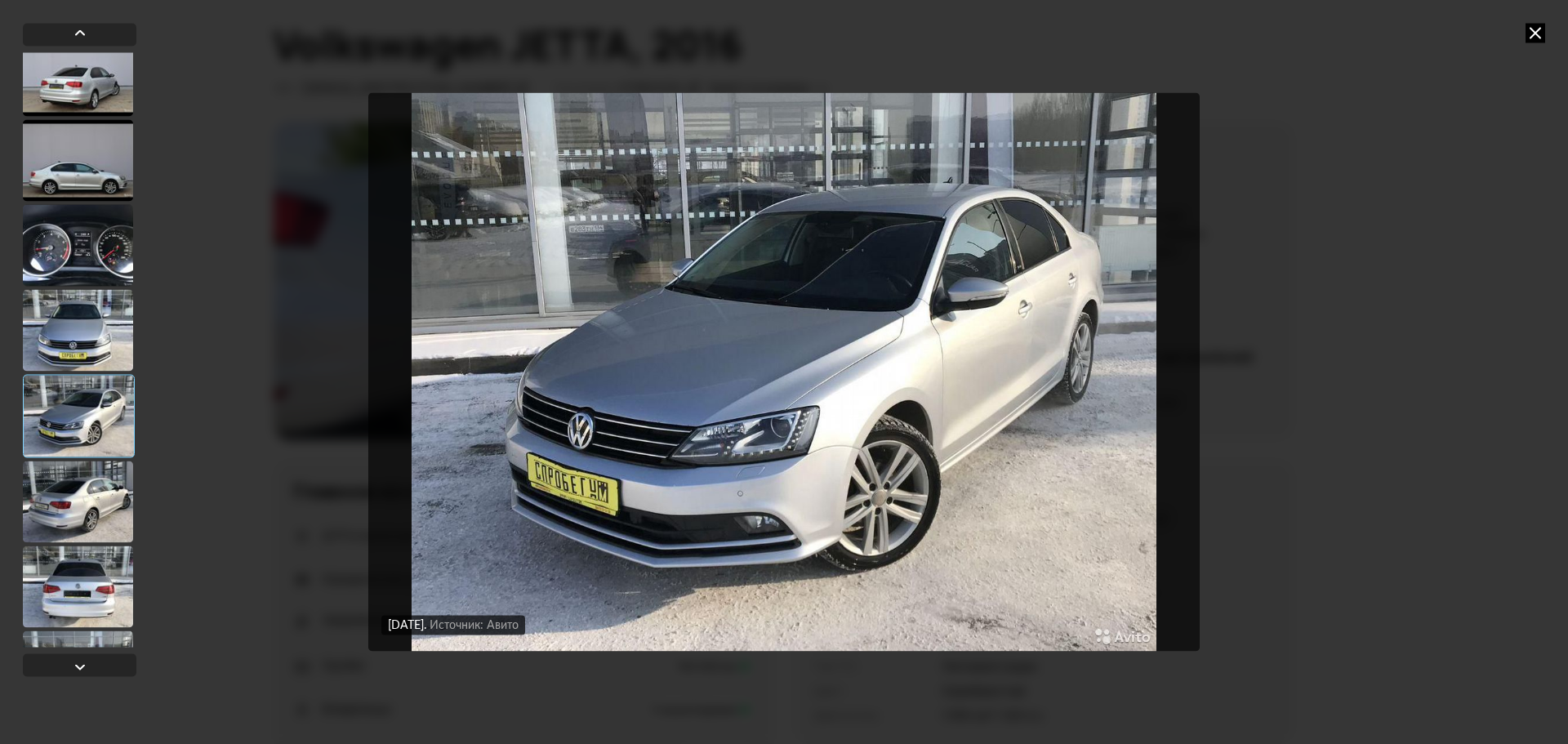
scroll to position [6554, 0]
click at [61, 513] on div at bounding box center [78, 502] width 110 height 81
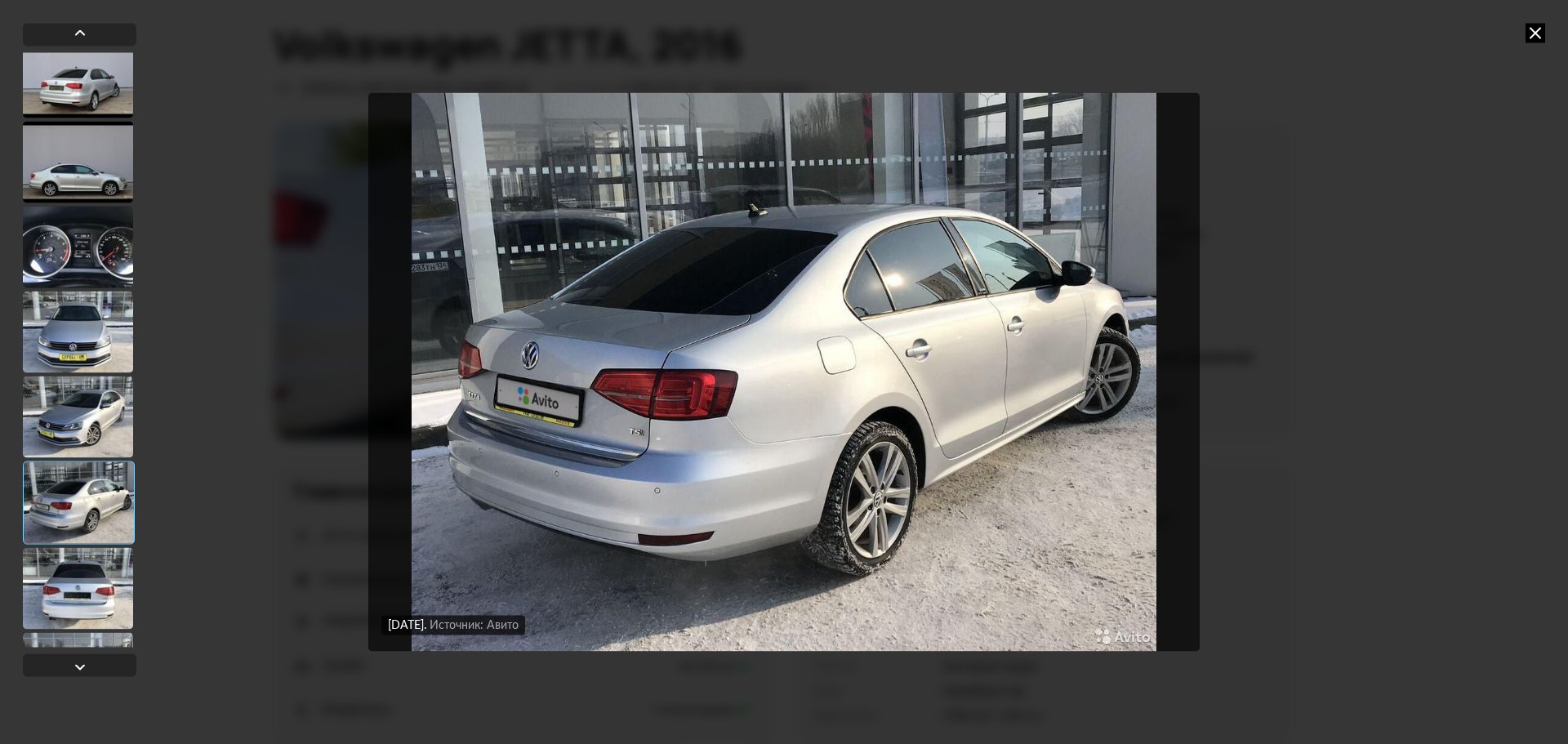
click at [63, 561] on div at bounding box center [78, 588] width 110 height 81
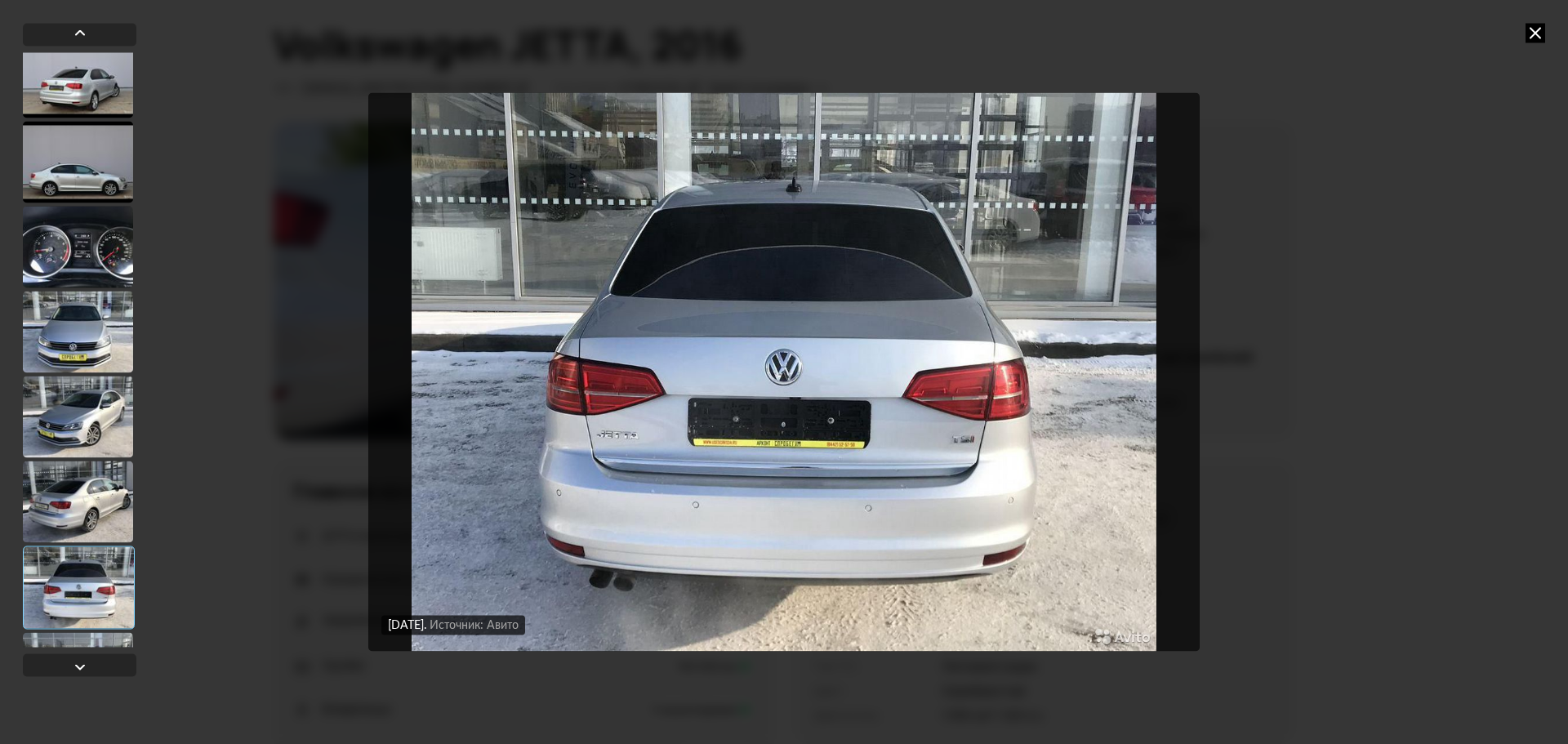
click at [82, 602] on div at bounding box center [79, 587] width 112 height 83
click at [97, 589] on div at bounding box center [79, 587] width 112 height 83
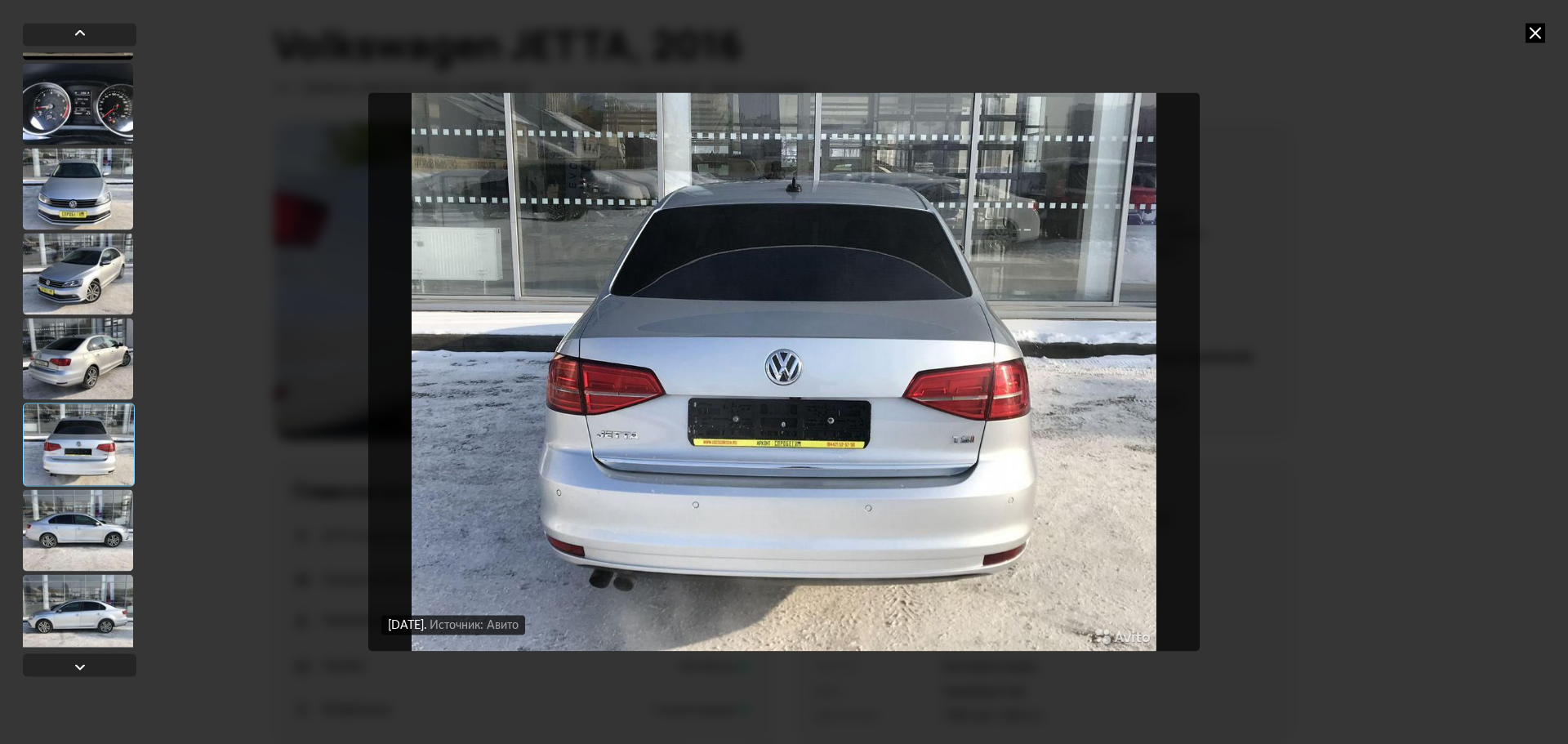
scroll to position [6848, 0]
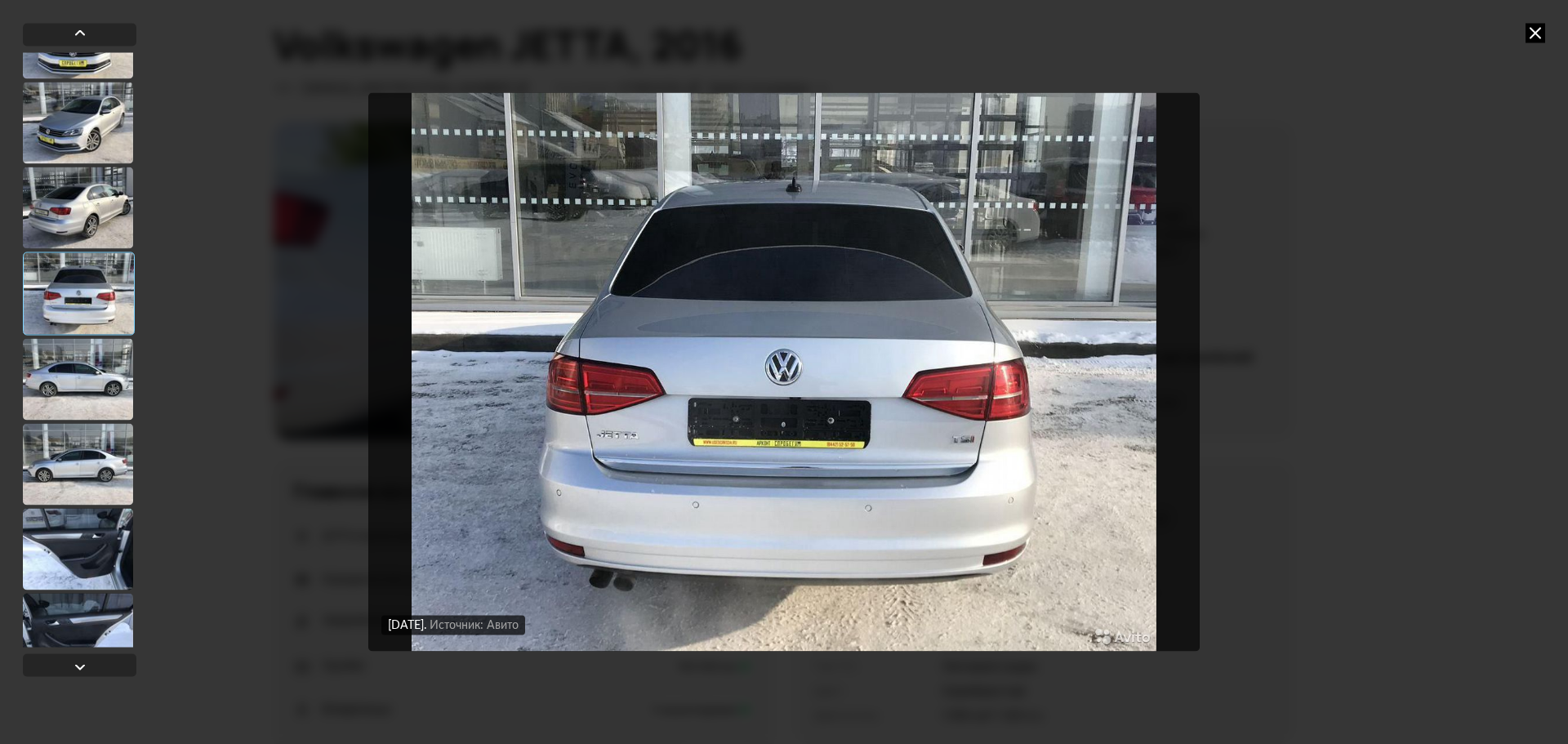
click at [96, 384] on div at bounding box center [78, 379] width 110 height 81
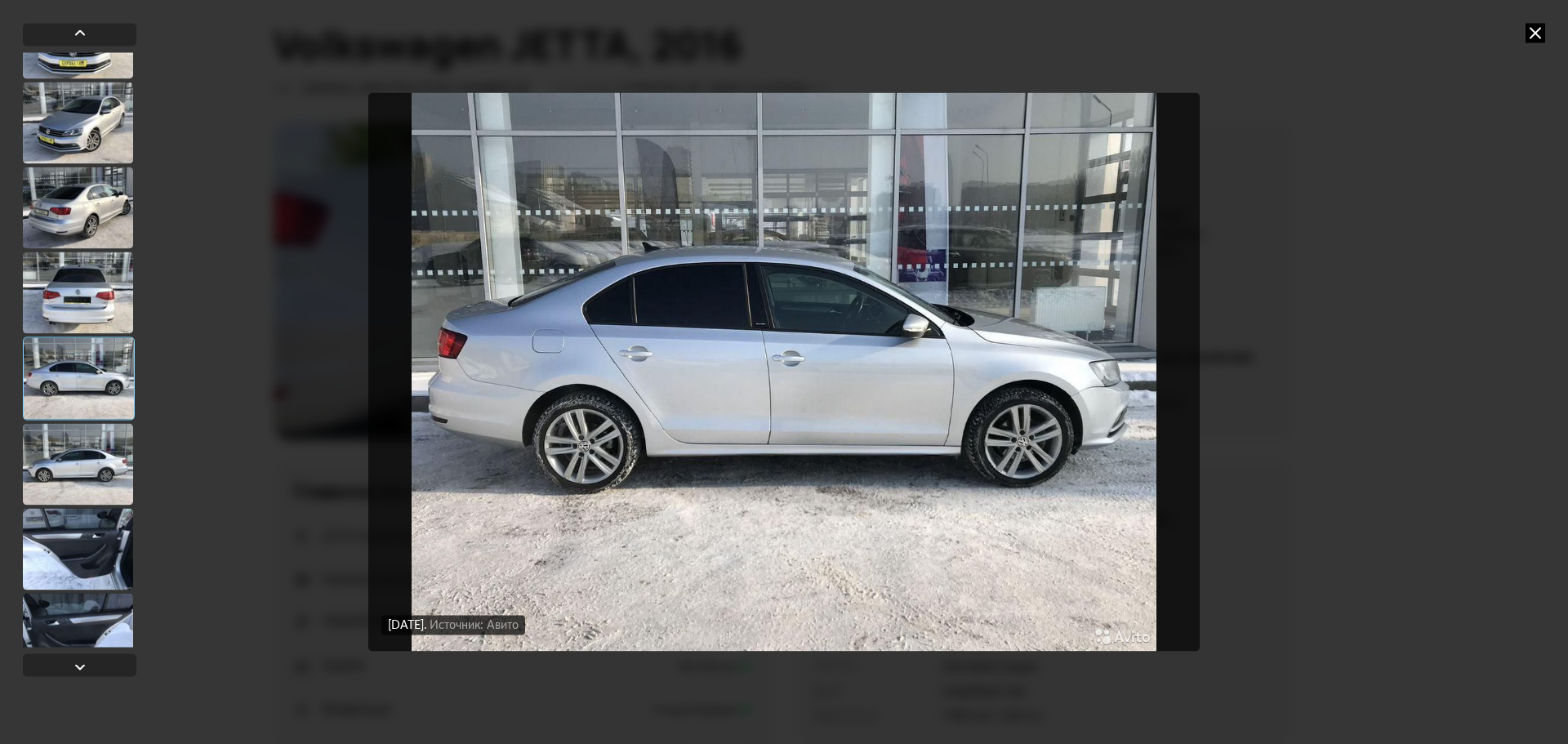
click at [91, 453] on div at bounding box center [78, 463] width 110 height 81
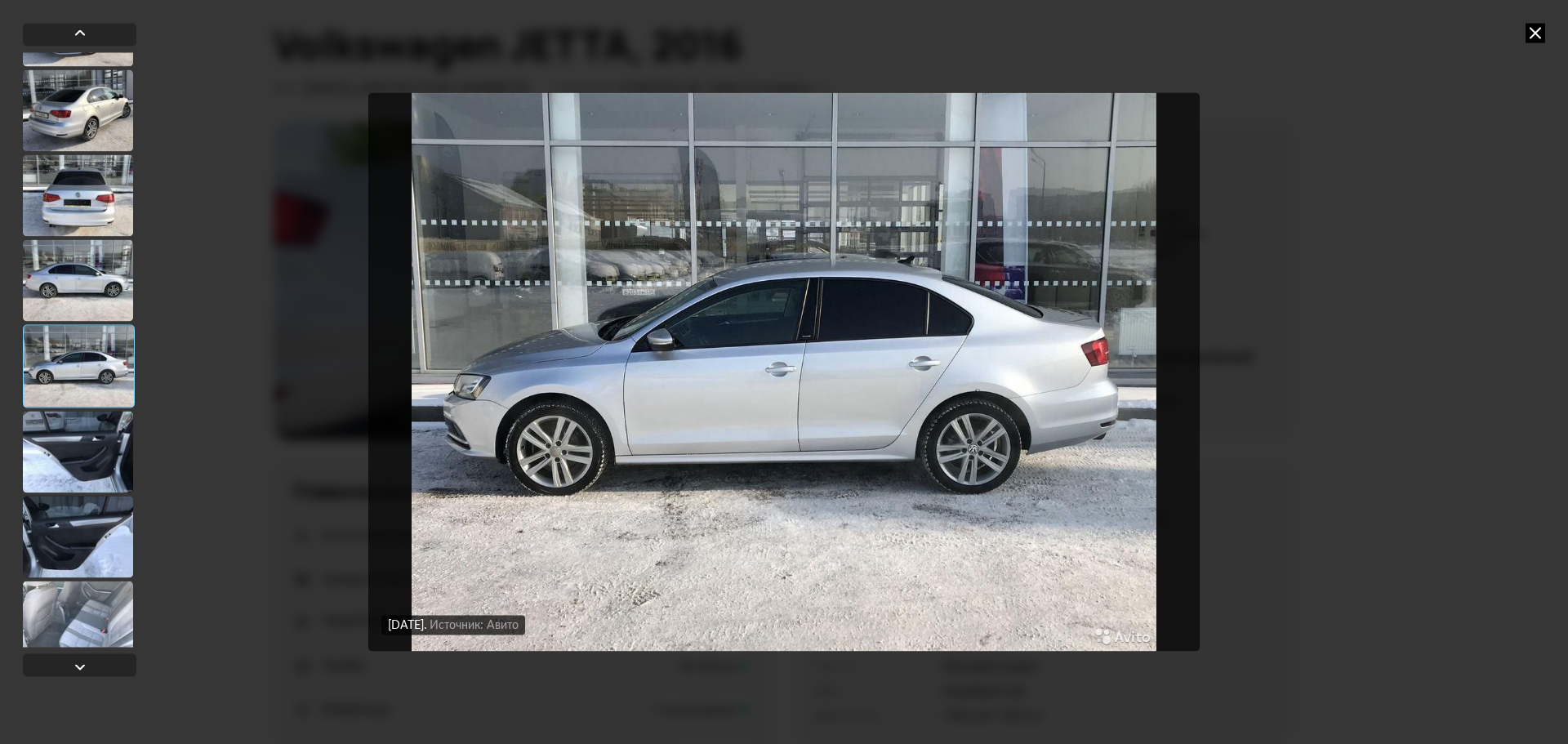
scroll to position [6946, 0]
click at [87, 462] on div at bounding box center [78, 451] width 110 height 81
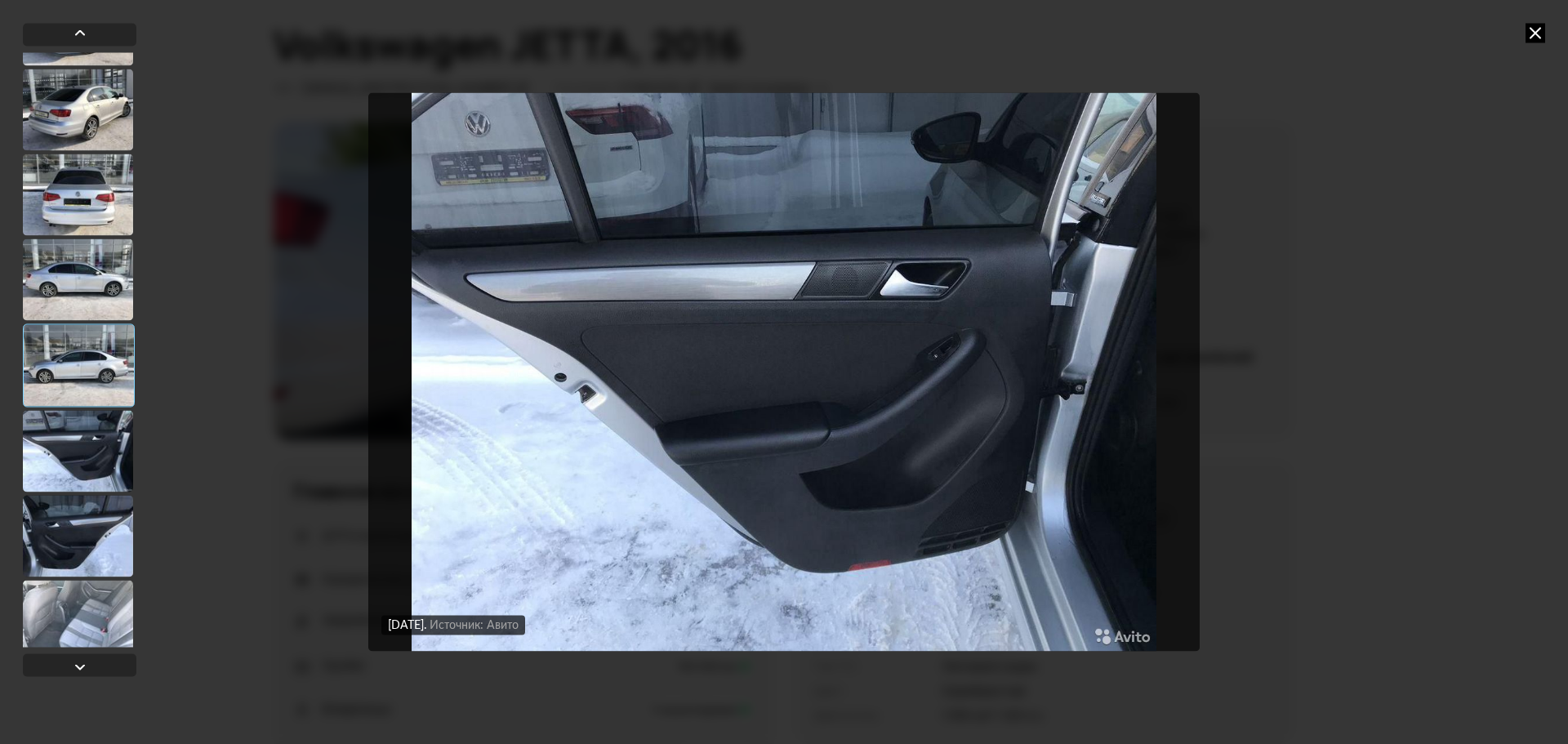
click at [80, 525] on div at bounding box center [78, 536] width 110 height 81
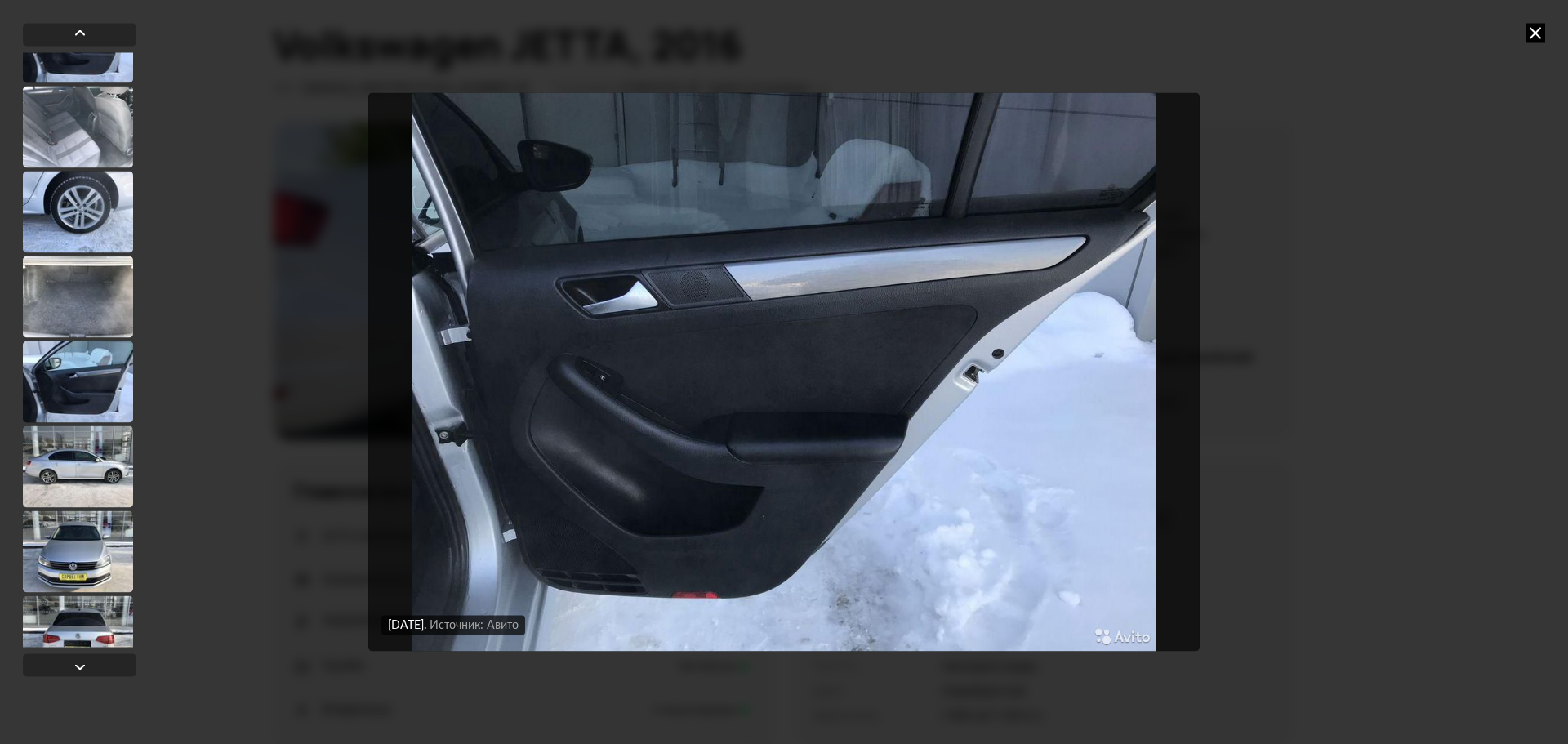
scroll to position [7926, 0]
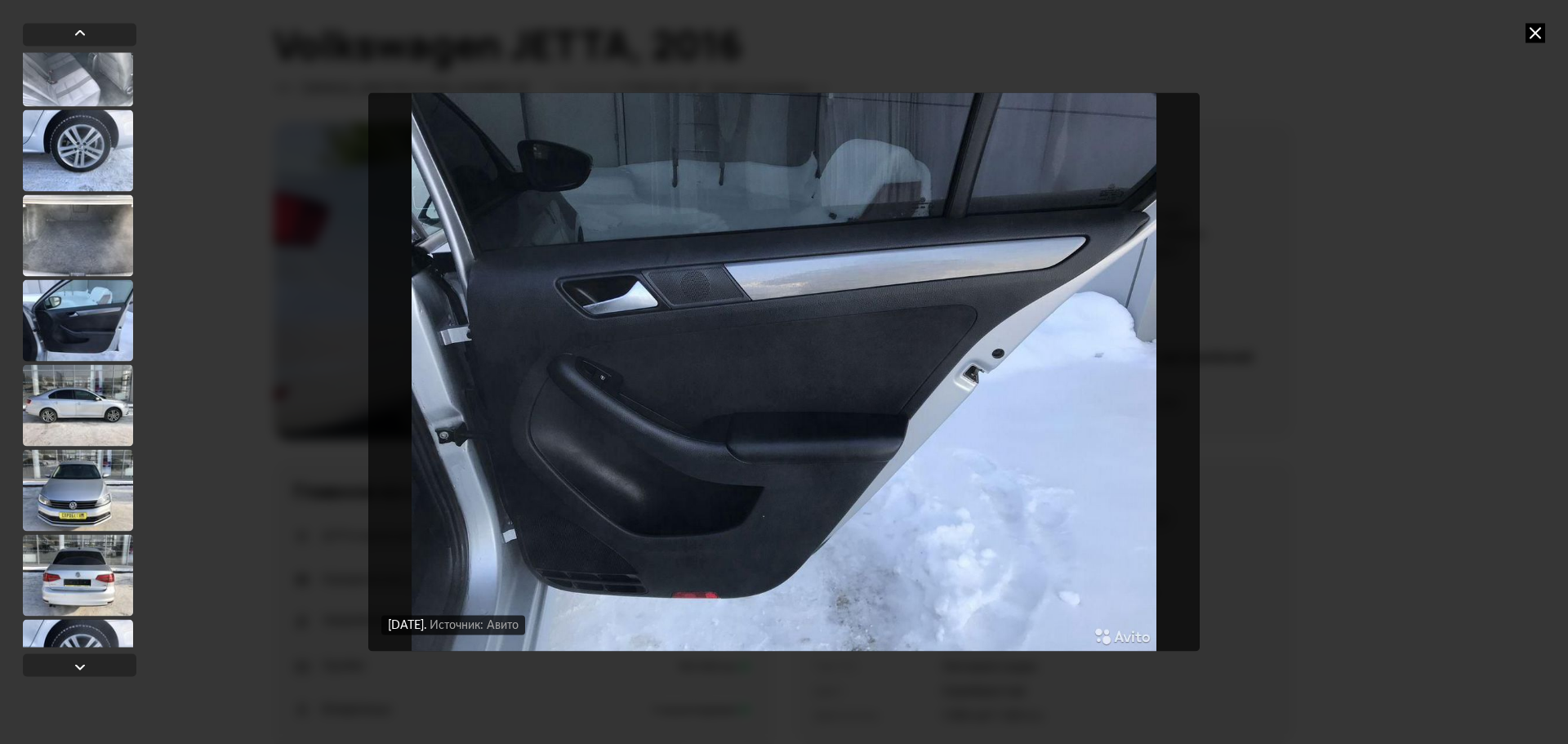
click at [73, 415] on div at bounding box center [78, 405] width 110 height 81
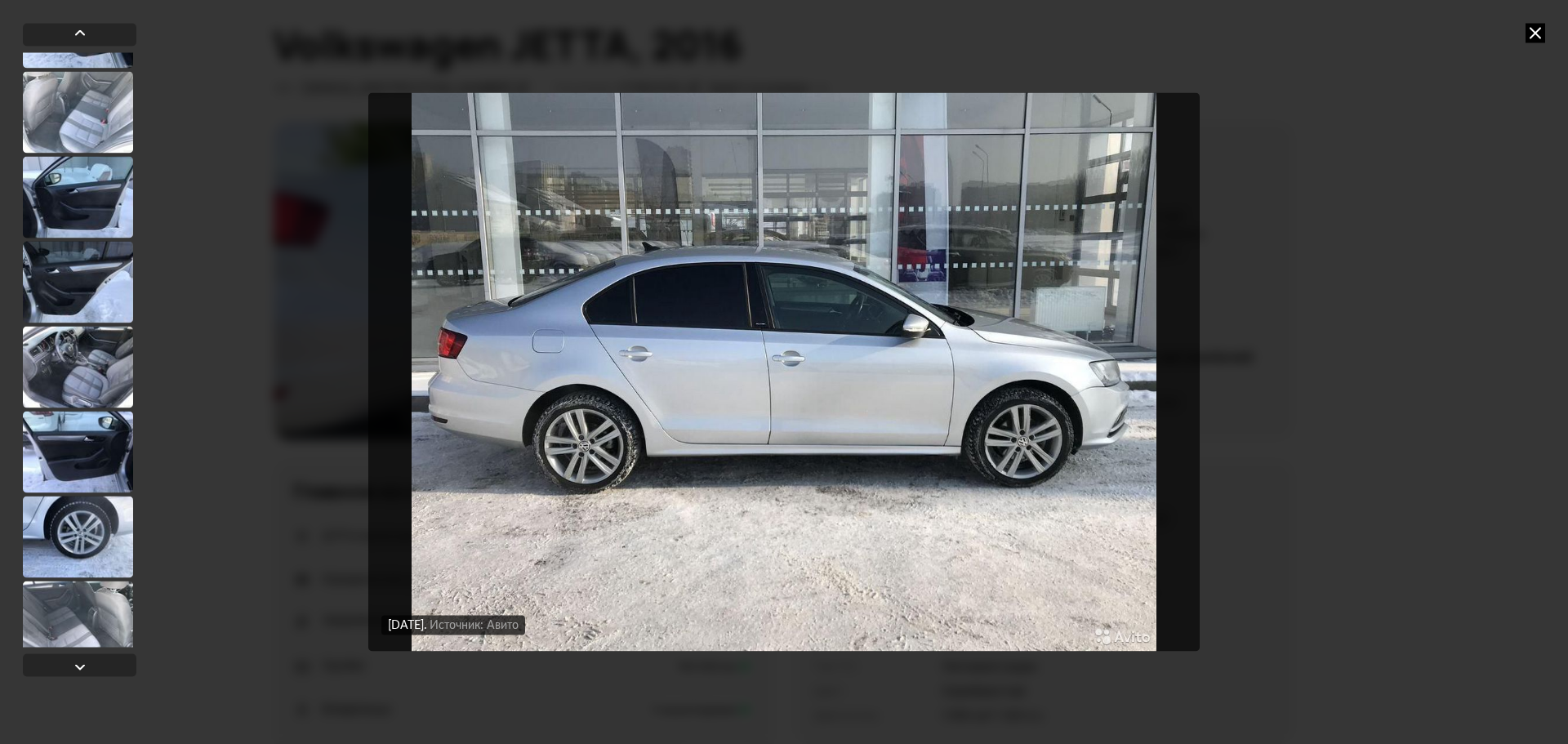
scroll to position [9596, 0]
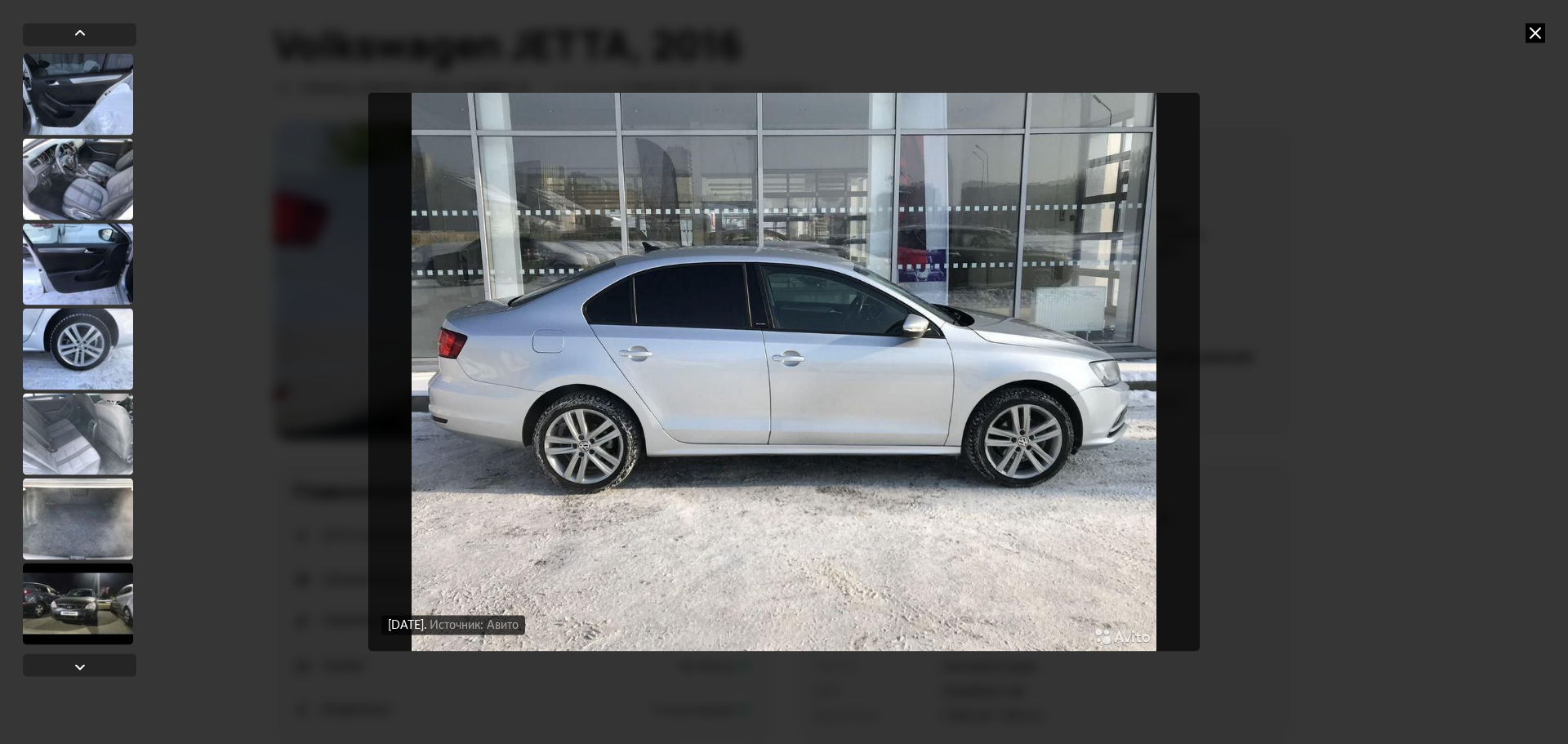
click at [91, 507] on div at bounding box center [78, 518] width 110 height 81
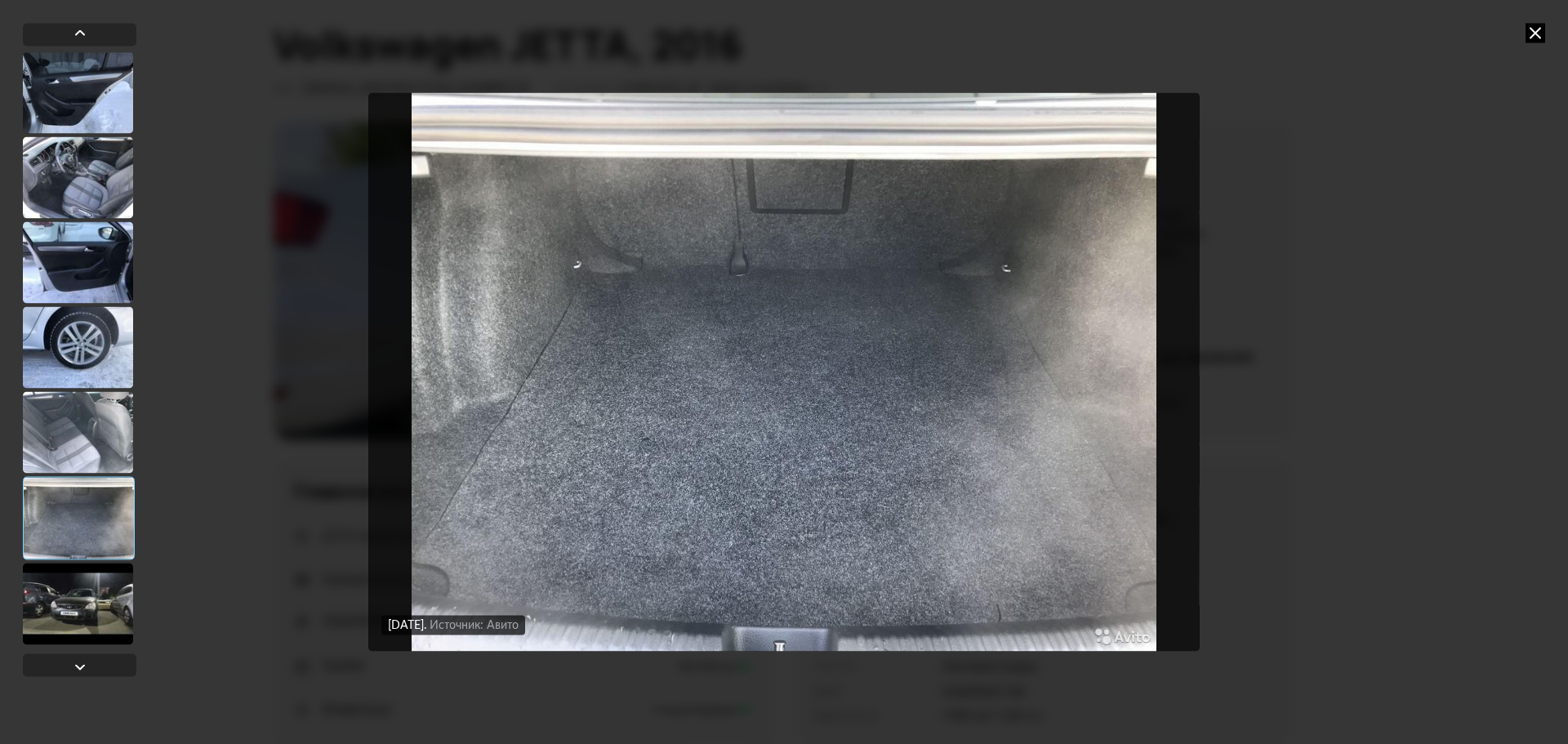
scroll to position [9594, 0]
click at [99, 443] on div at bounding box center [78, 433] width 110 height 81
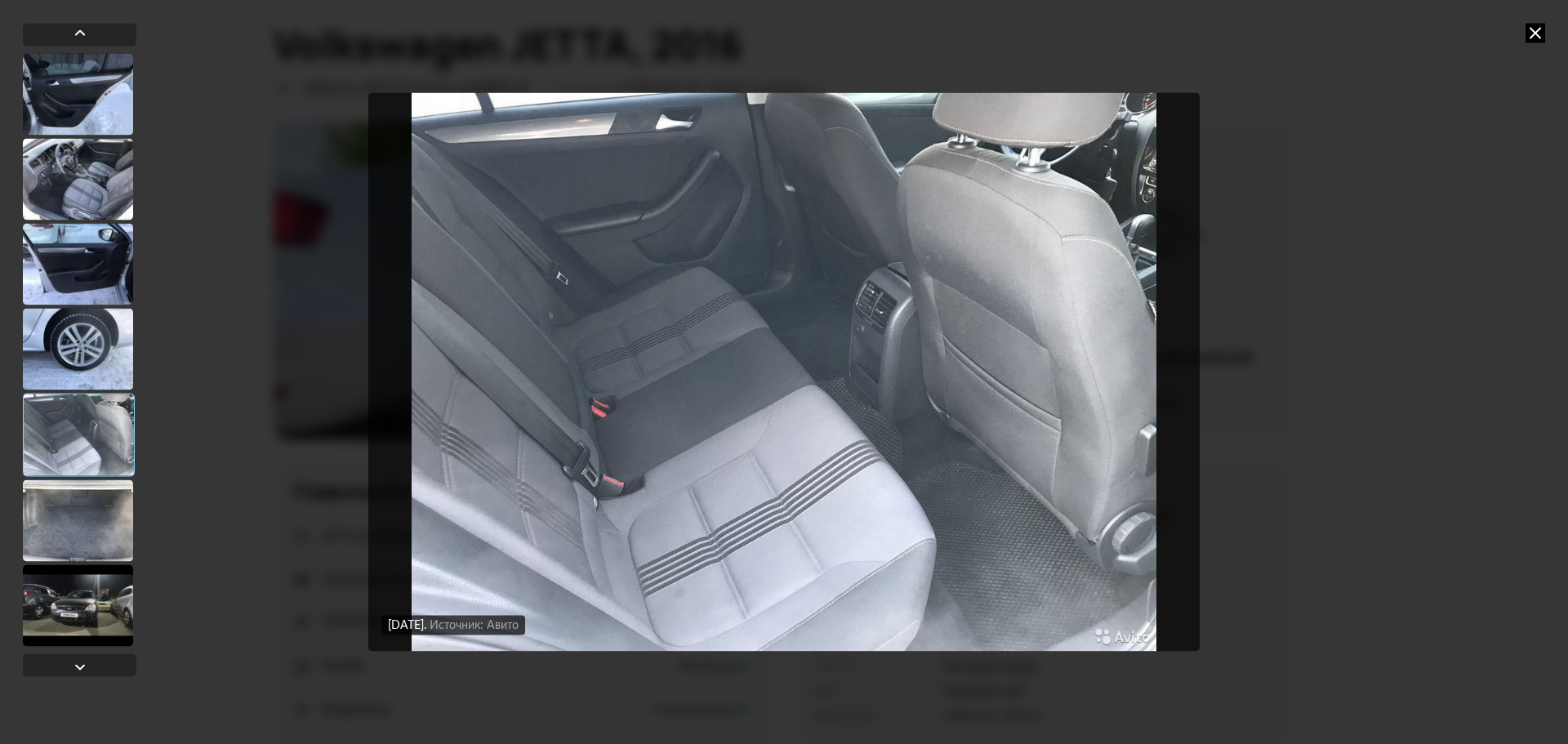
click at [95, 370] on div at bounding box center [78, 349] width 110 height 81
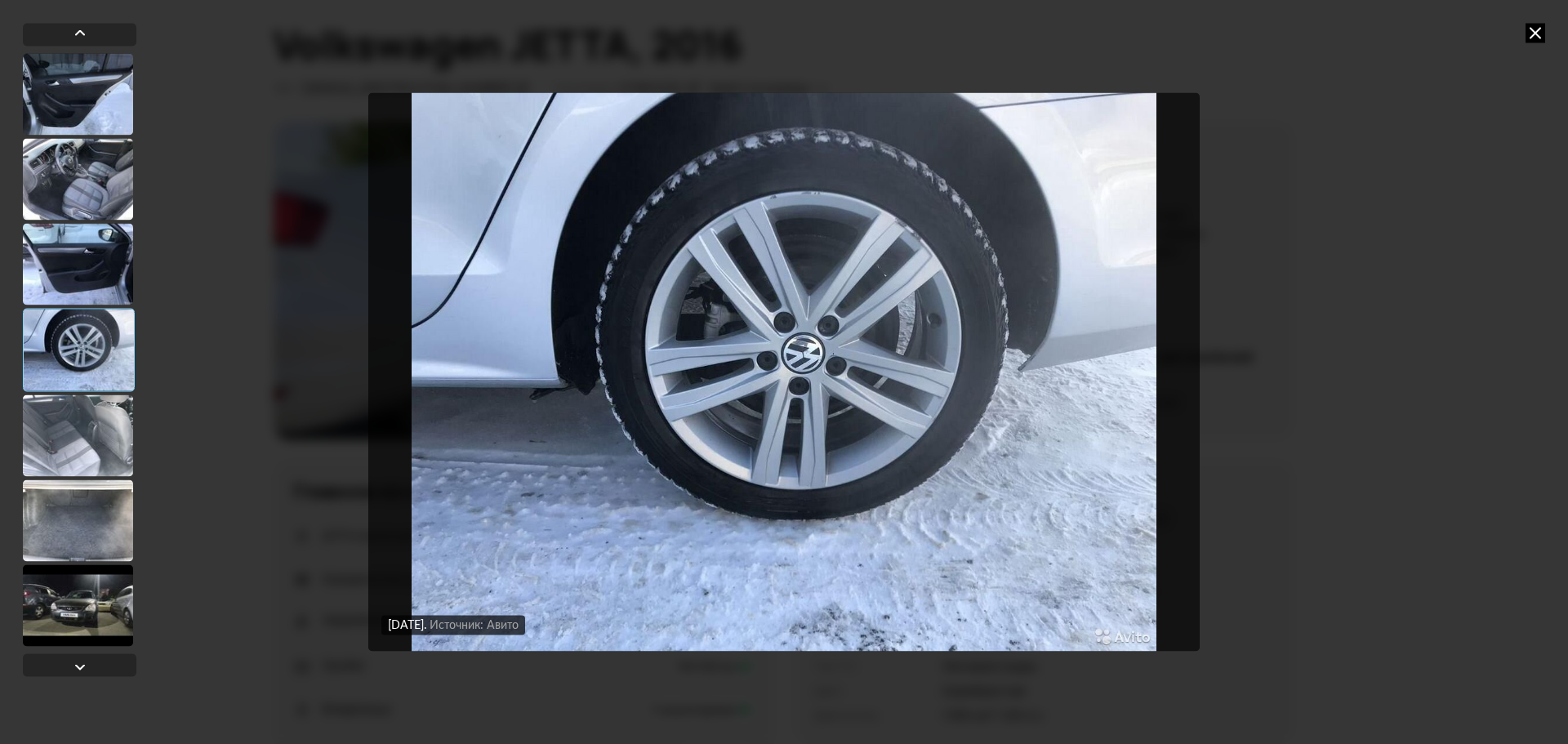
click at [101, 272] on div at bounding box center [78, 263] width 110 height 81
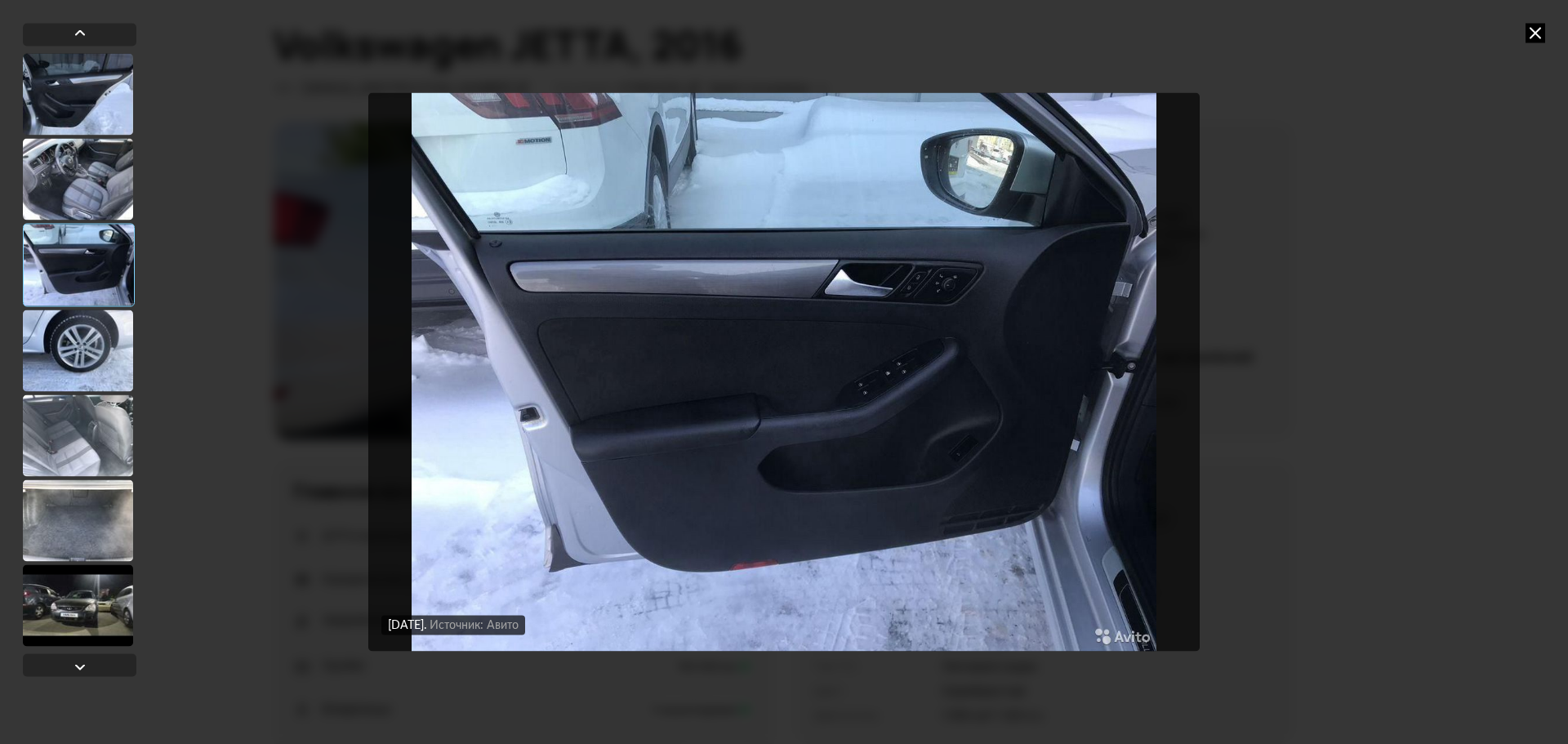
click at [94, 215] on div at bounding box center [78, 179] width 110 height 81
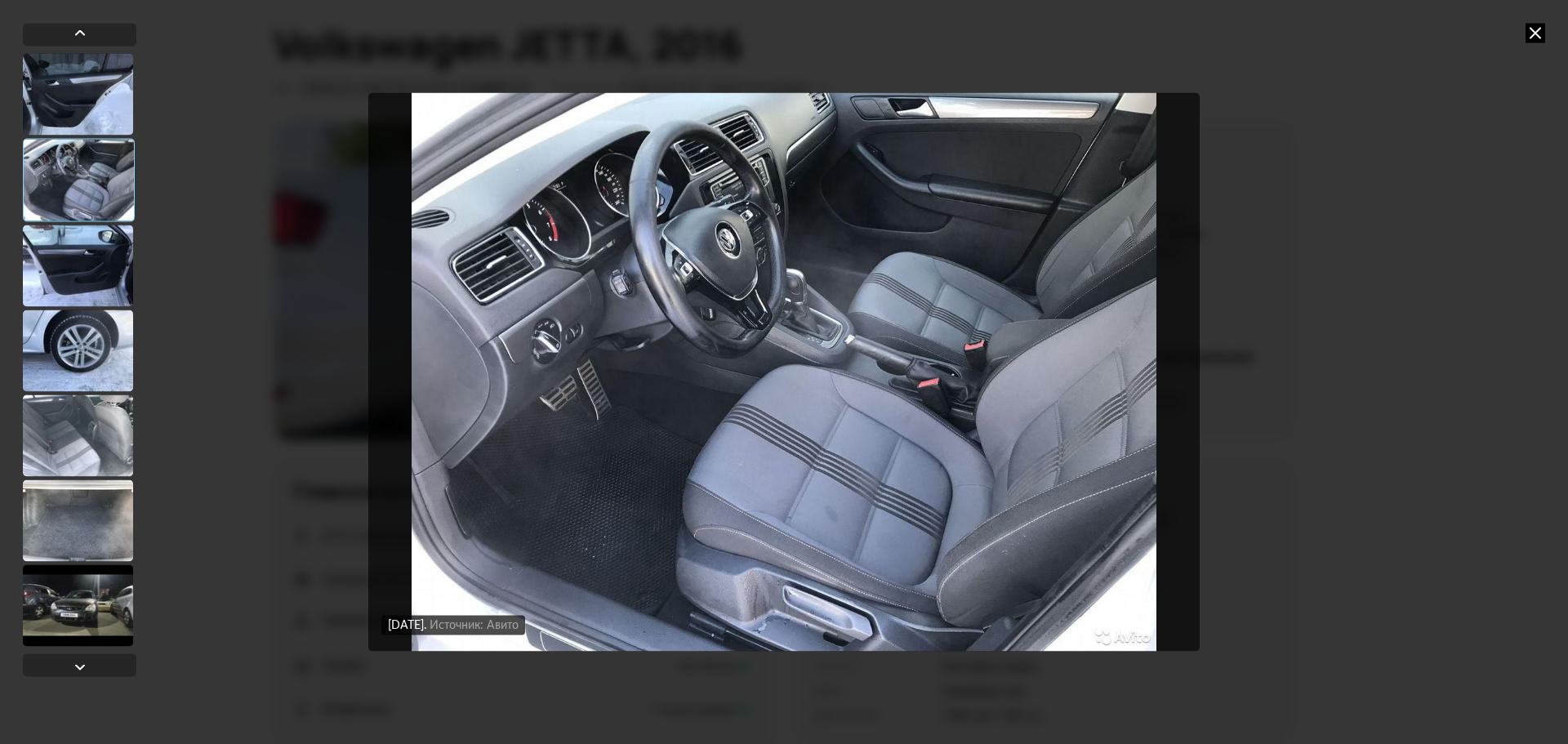
click at [97, 189] on div at bounding box center [79, 179] width 112 height 83
click at [75, 187] on div at bounding box center [79, 179] width 112 height 83
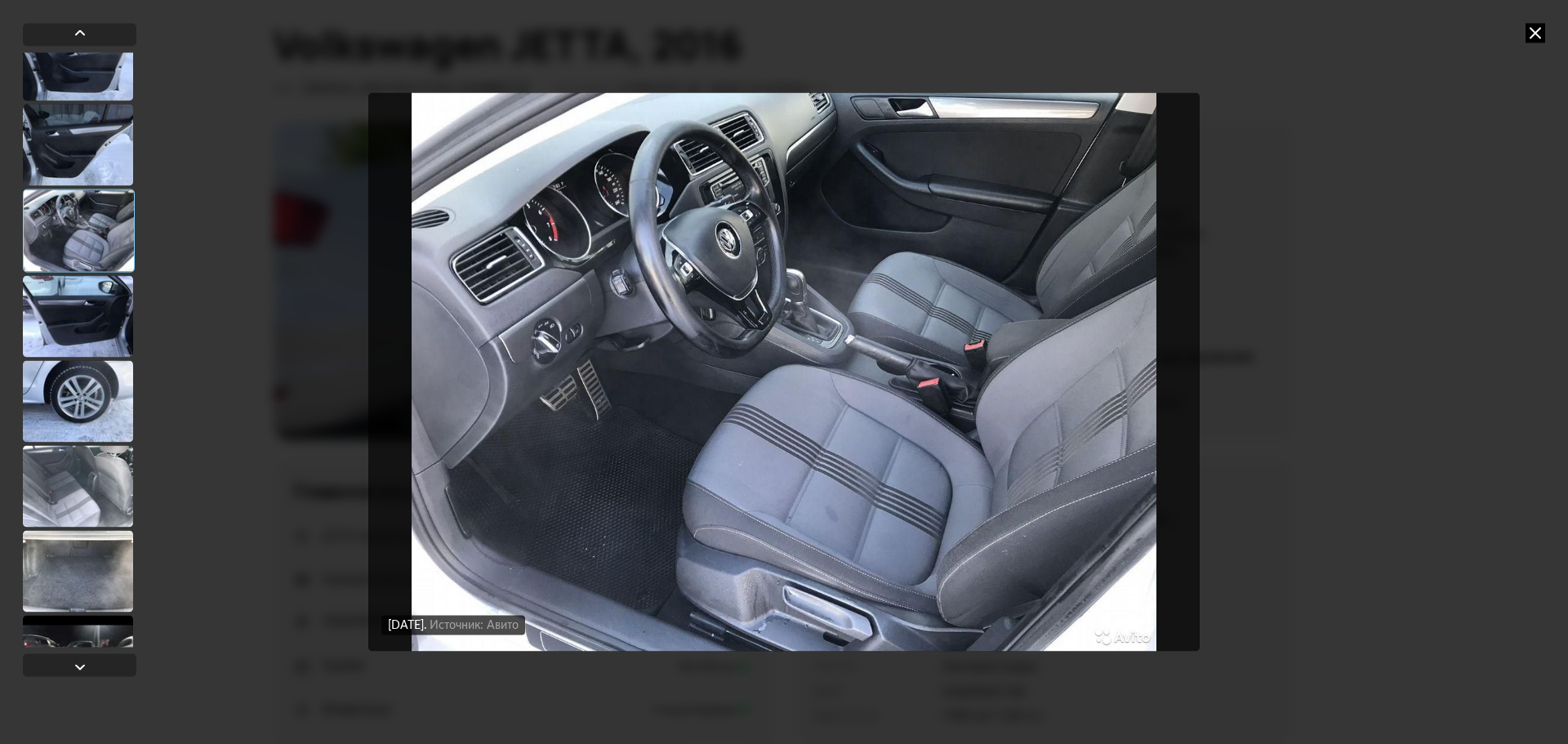
scroll to position [9496, 0]
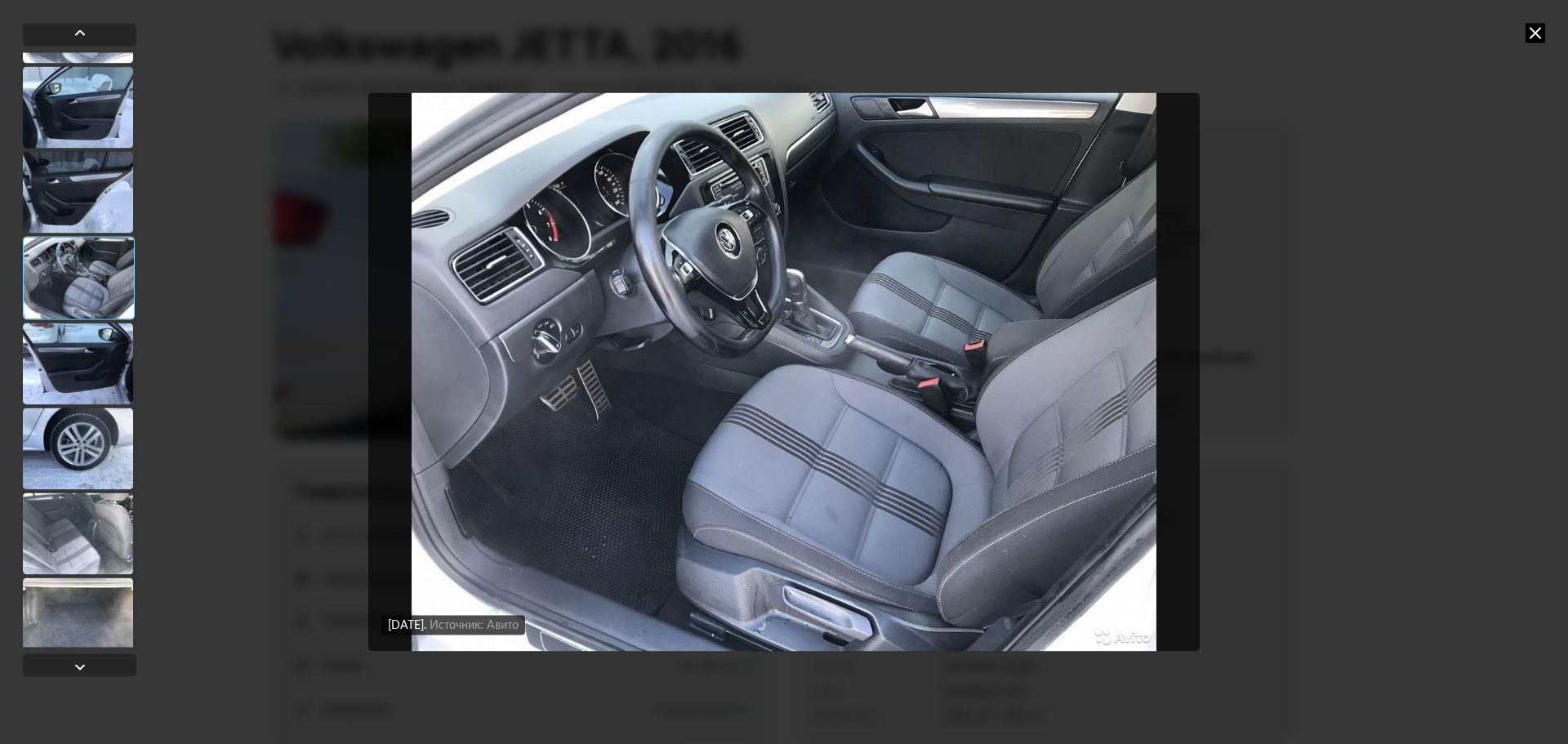
click at [71, 213] on div at bounding box center [78, 192] width 110 height 81
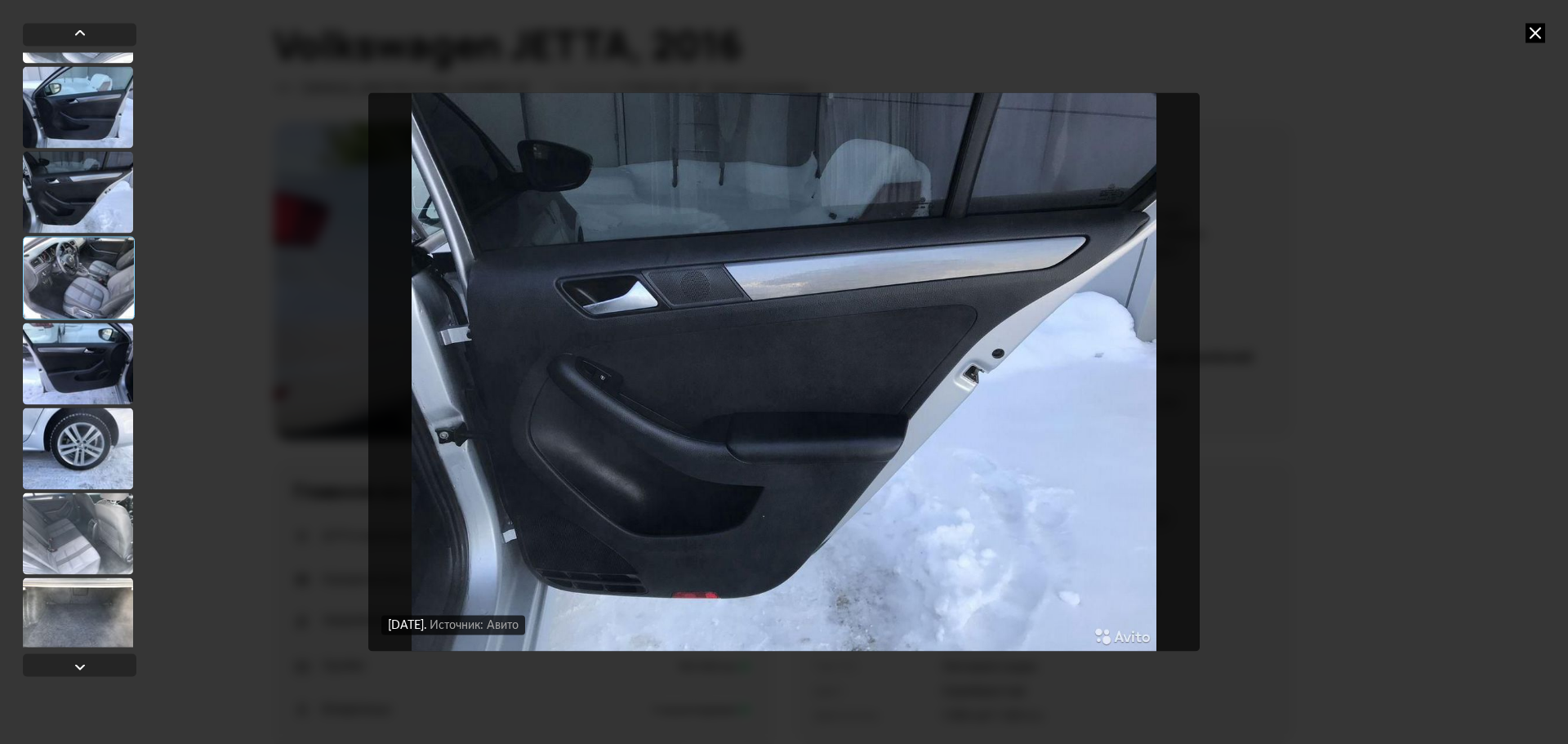
click at [64, 129] on div at bounding box center [78, 107] width 110 height 81
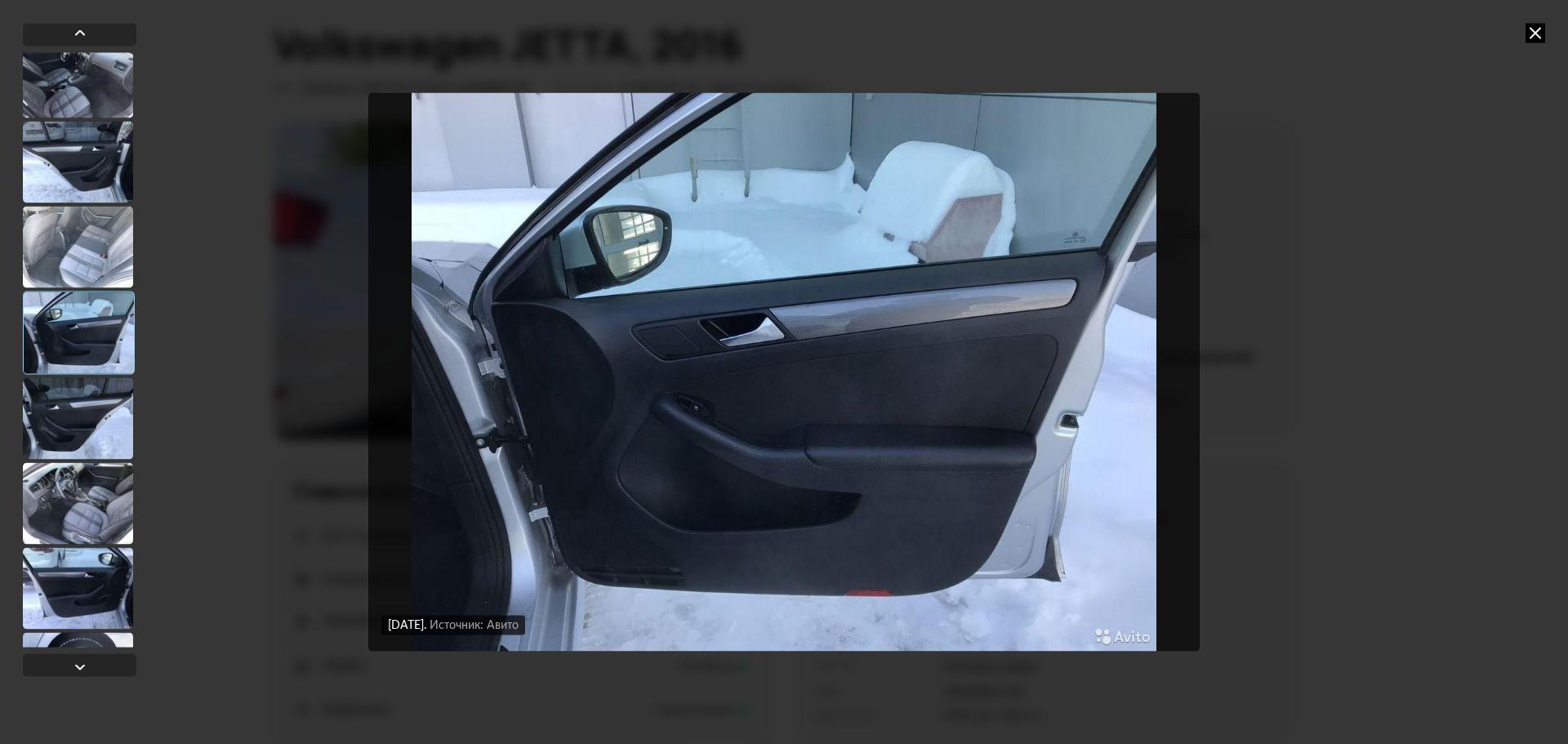
scroll to position [9202, 0]
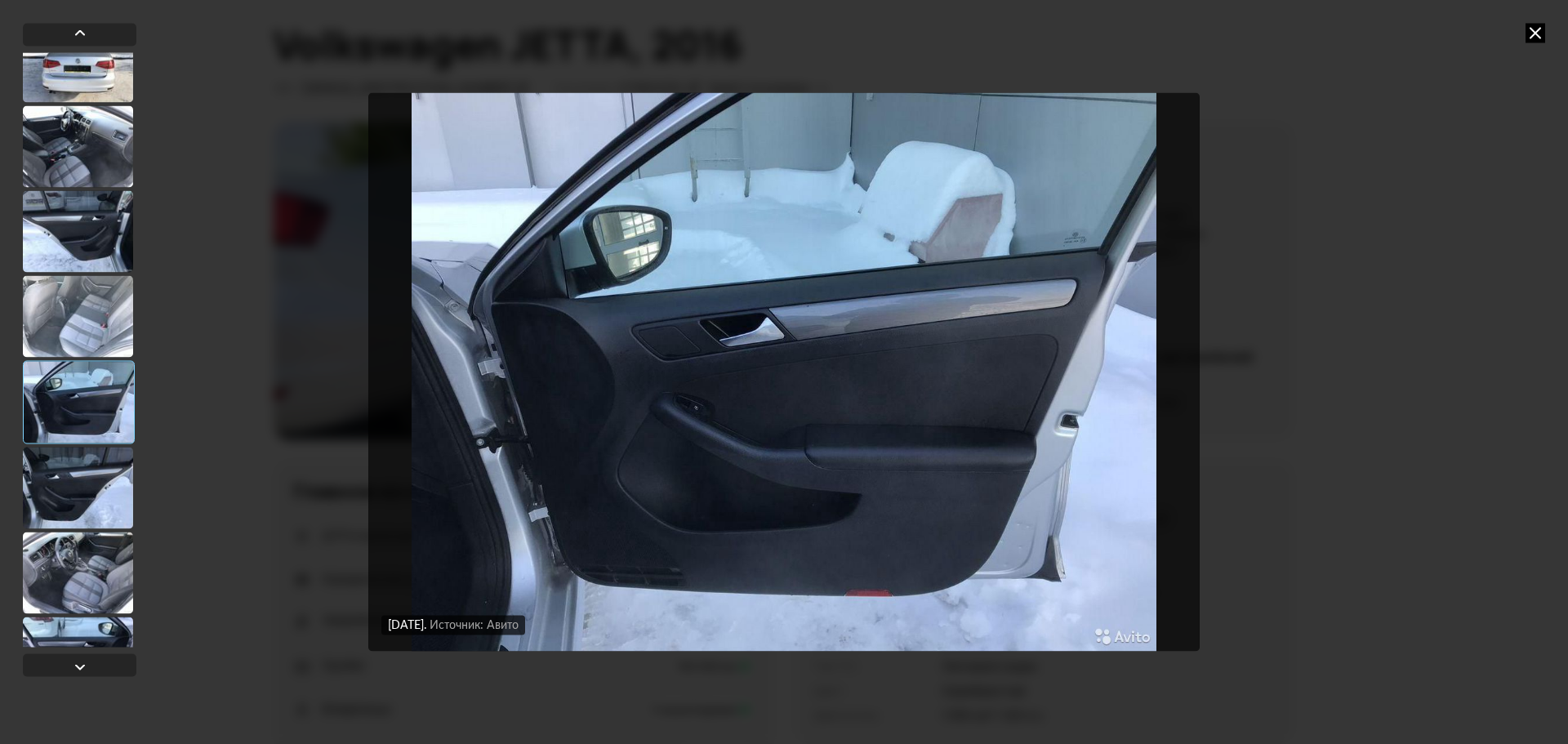
click at [81, 264] on div at bounding box center [78, 231] width 110 height 81
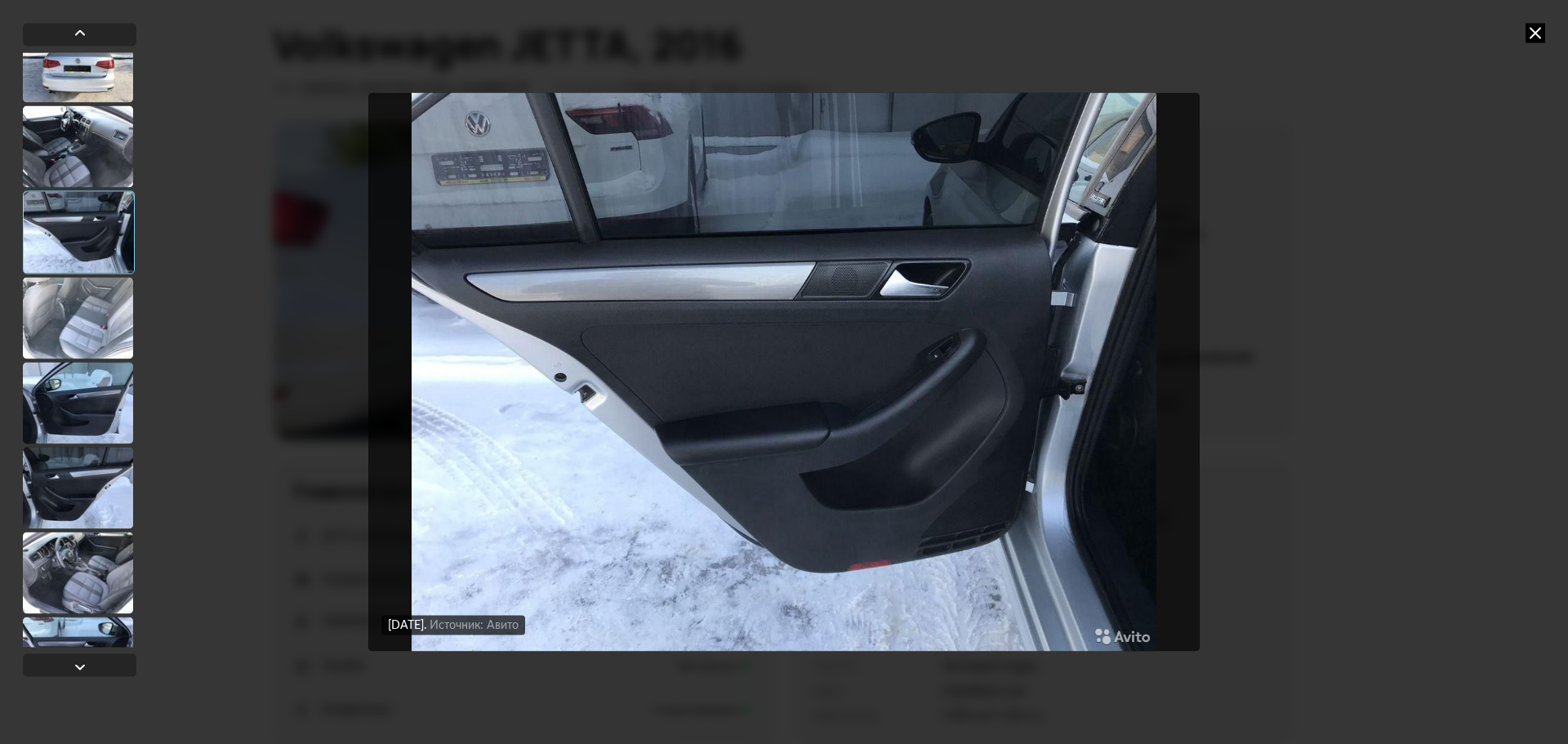
click at [80, 166] on div at bounding box center [78, 146] width 110 height 81
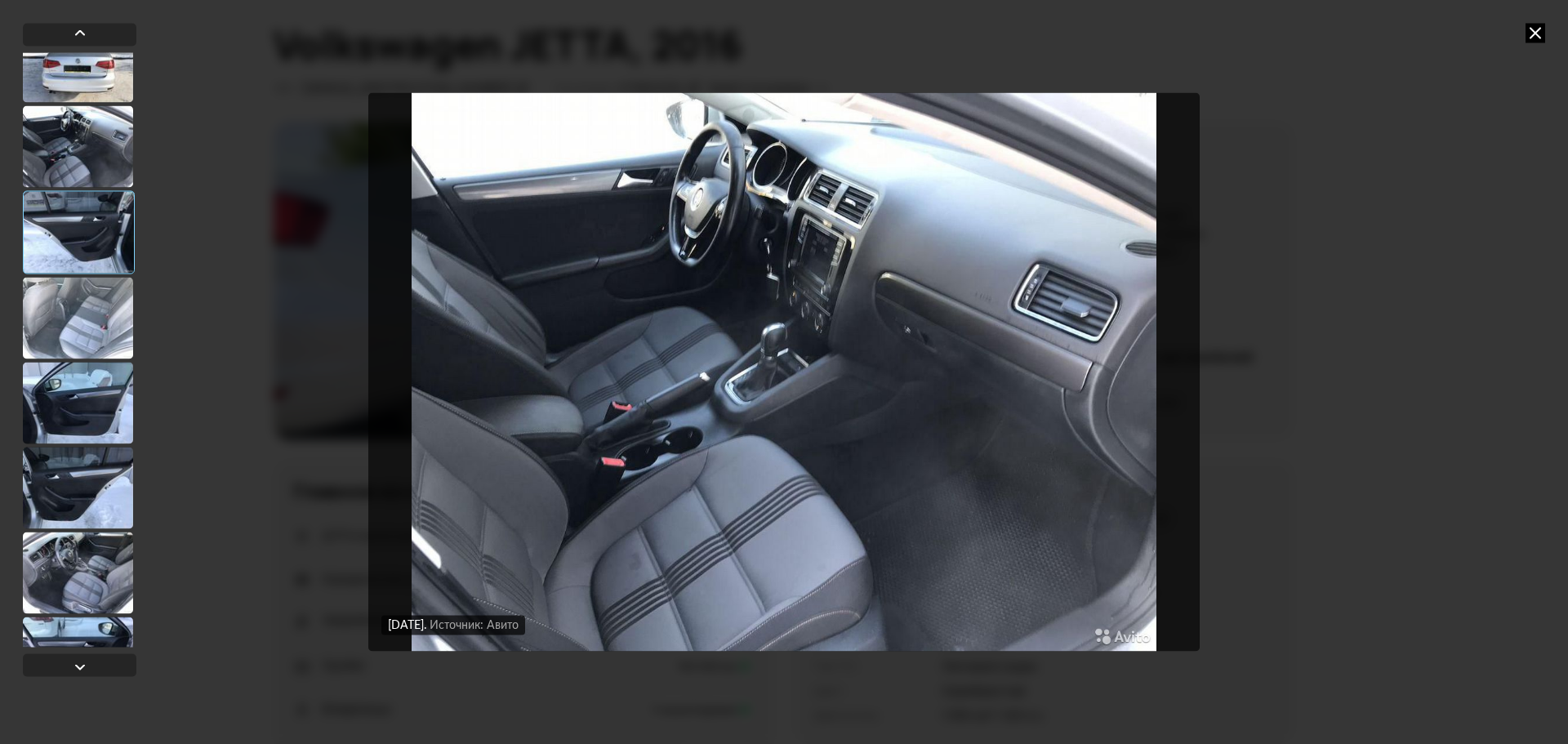
click at [78, 81] on div at bounding box center [78, 61] width 110 height 81
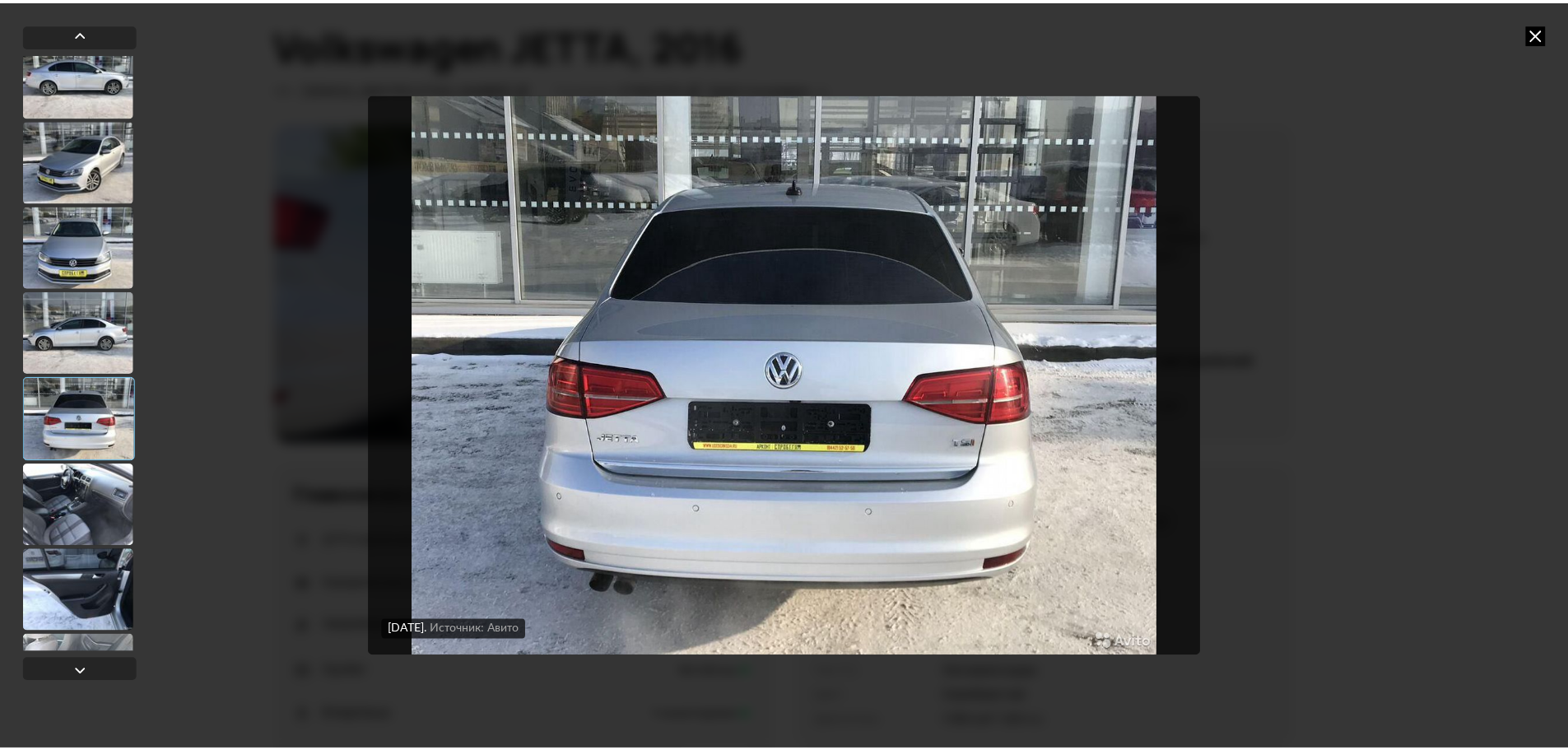
scroll to position [8782, 0]
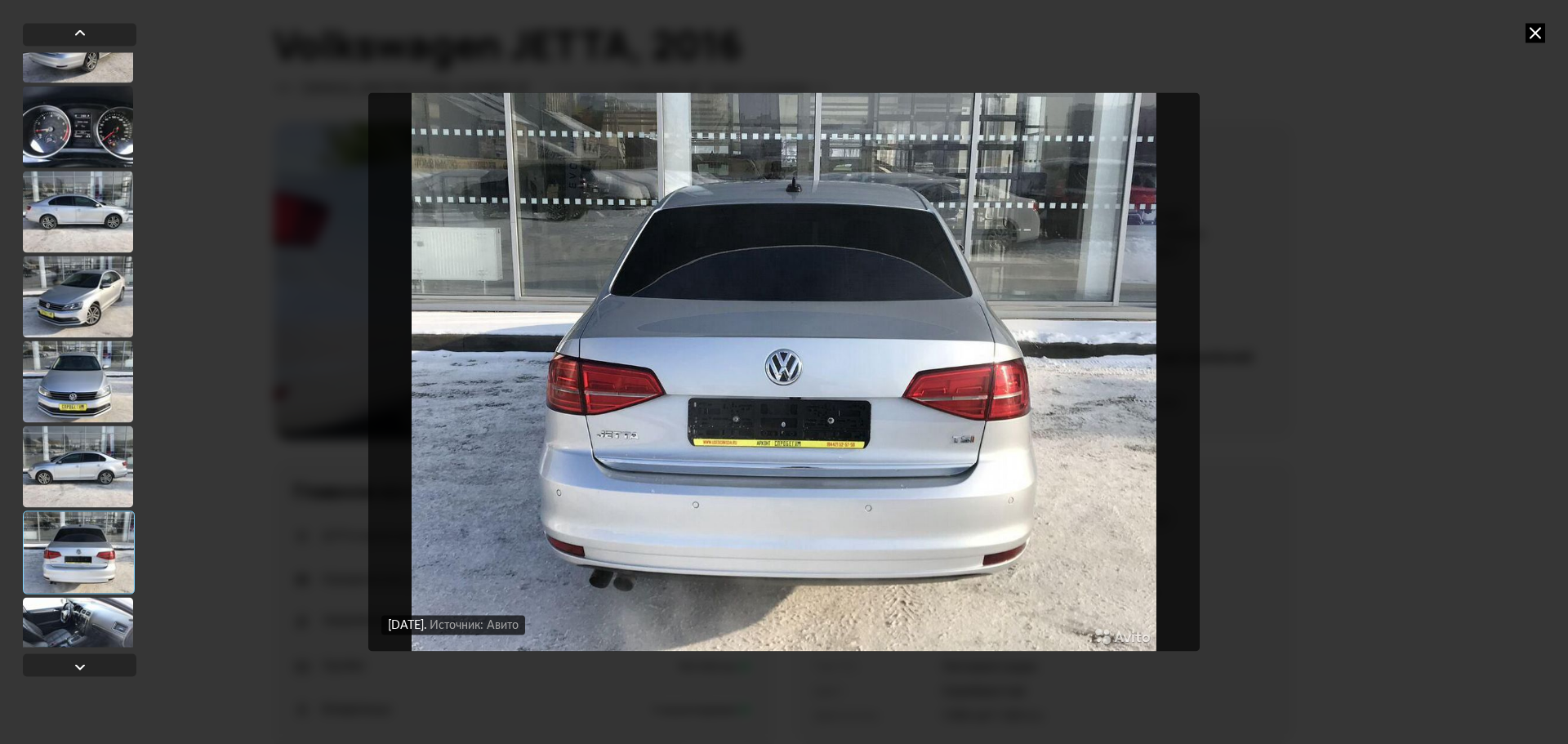
click at [94, 406] on div at bounding box center [78, 381] width 110 height 81
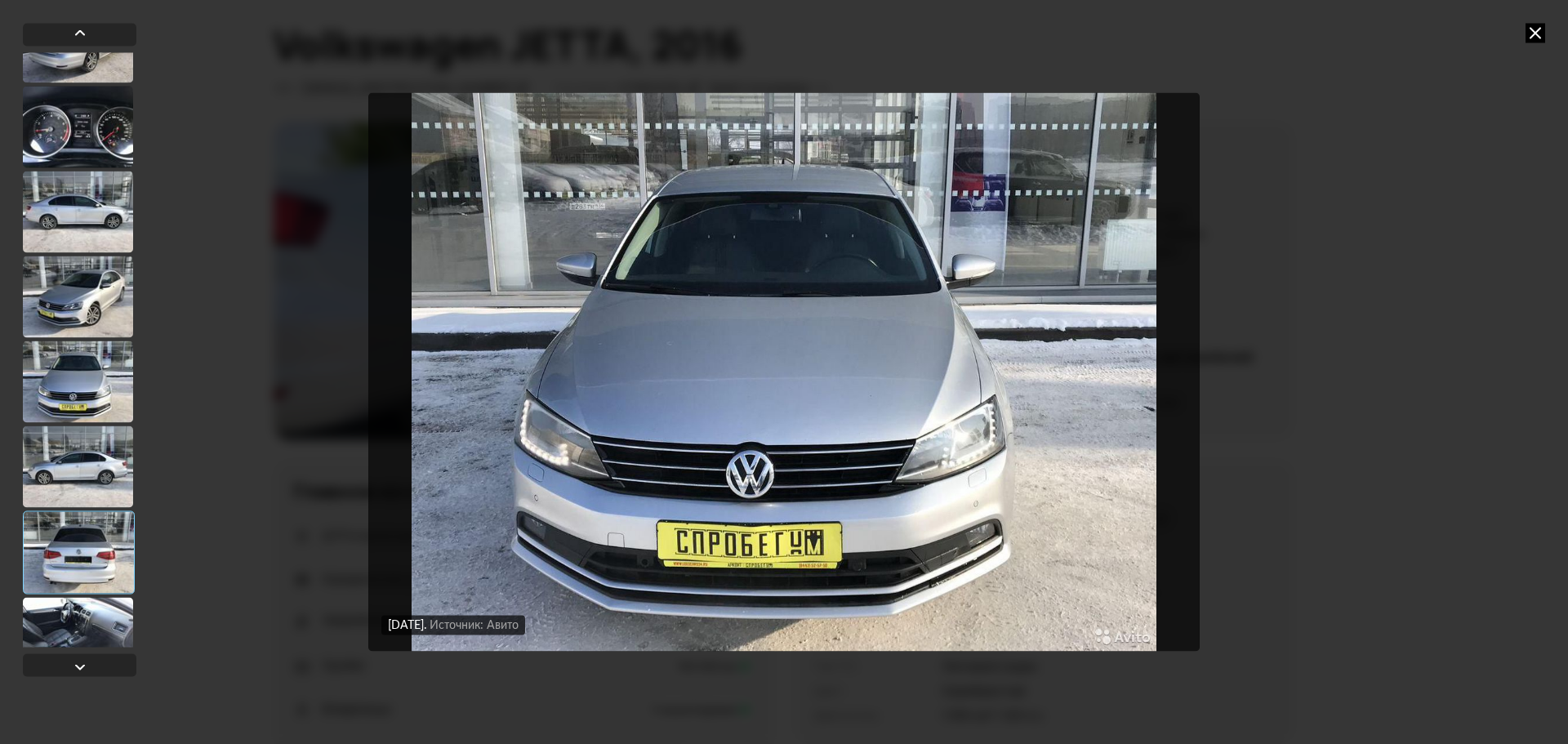
click at [86, 288] on div at bounding box center [78, 296] width 110 height 81
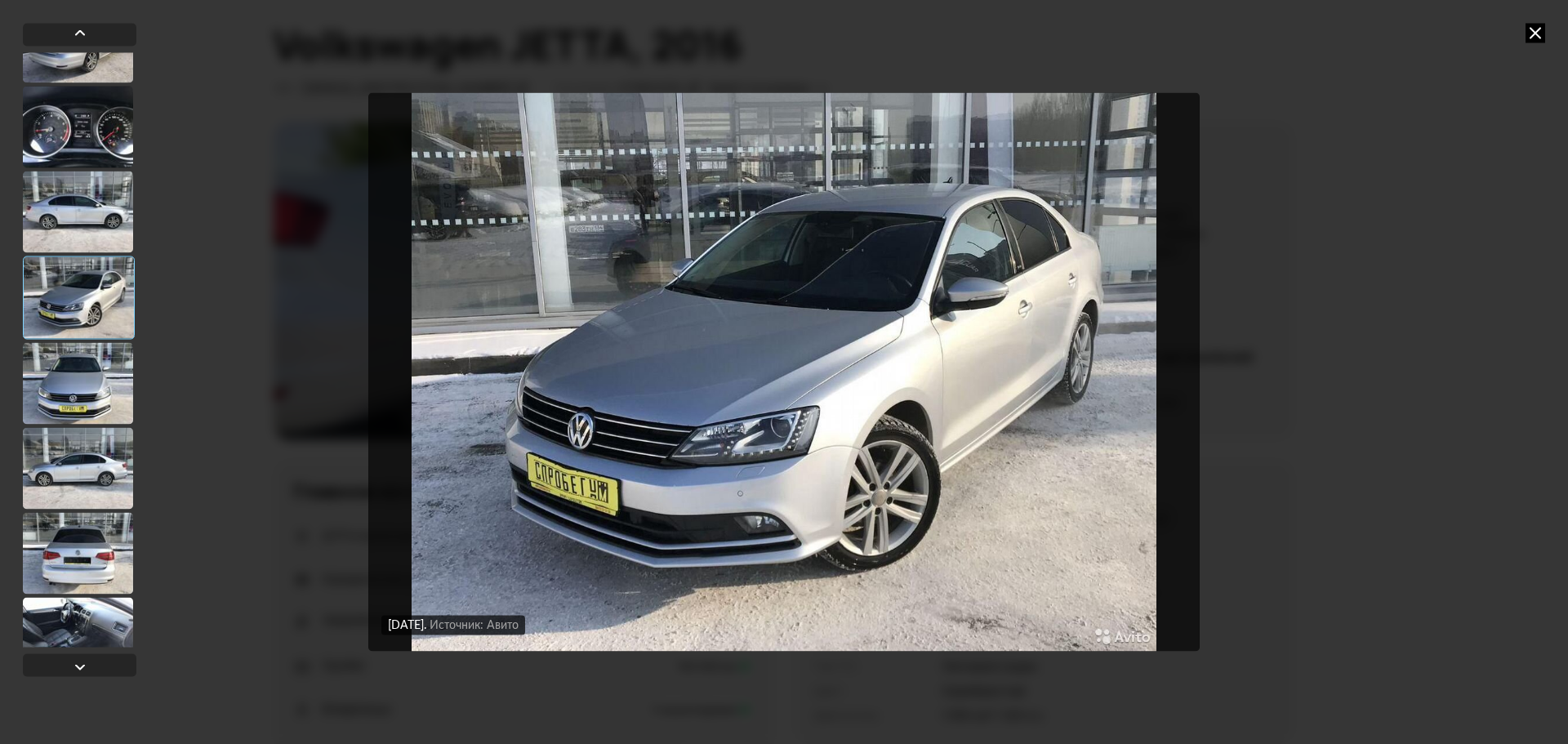
click at [101, 218] on div at bounding box center [78, 211] width 110 height 81
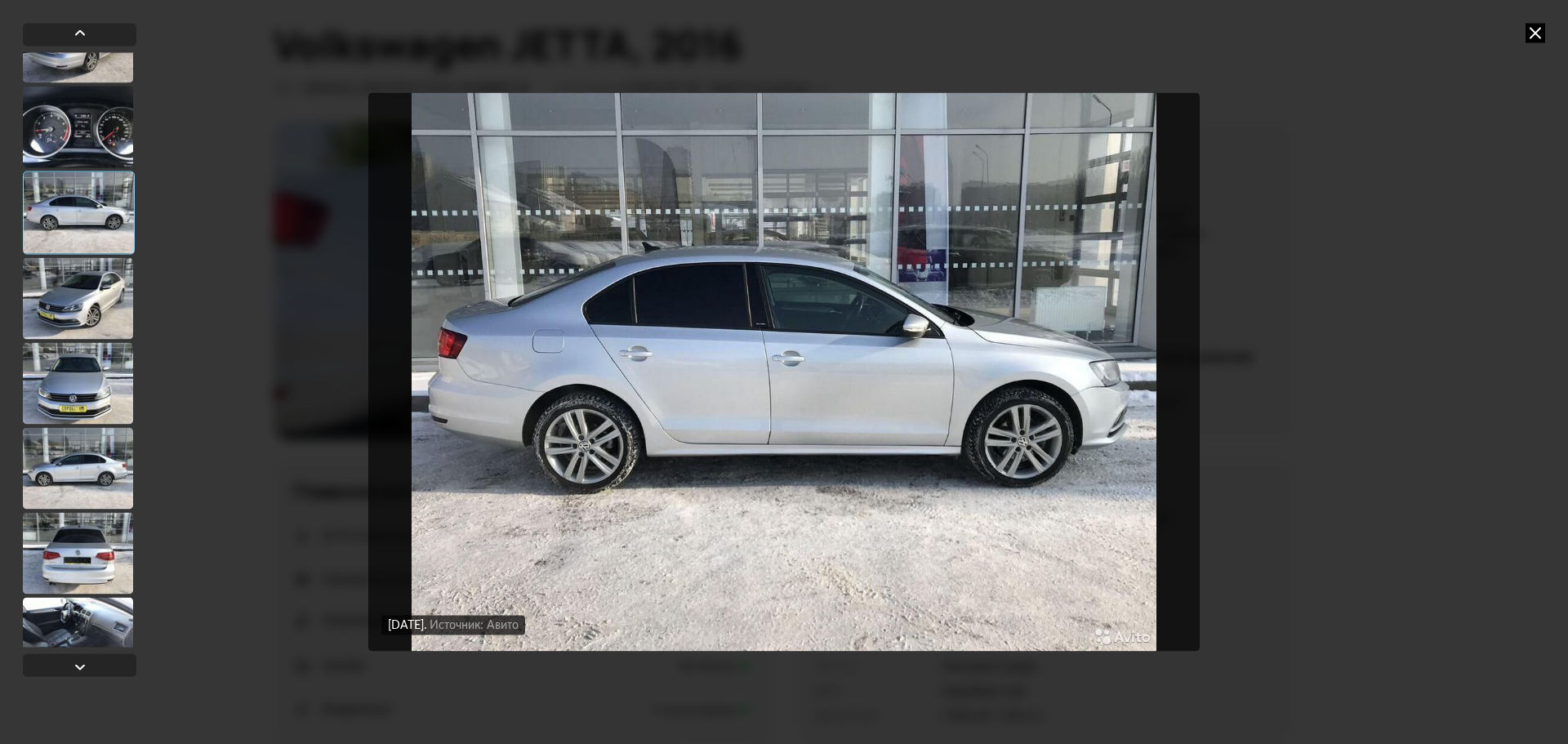
click at [93, 128] on div at bounding box center [78, 126] width 110 height 81
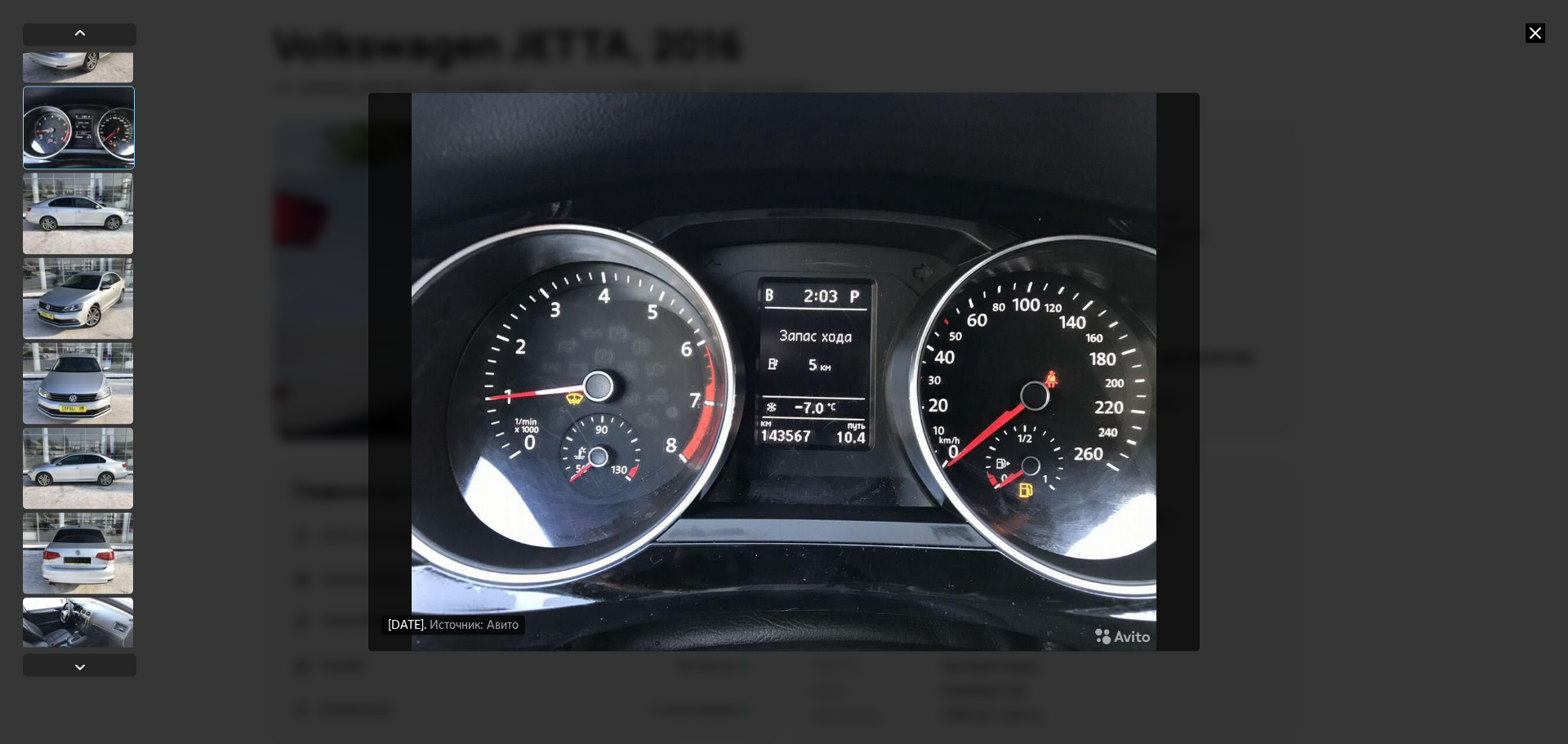
click at [1534, 34] on icon at bounding box center [1536, 33] width 20 height 20
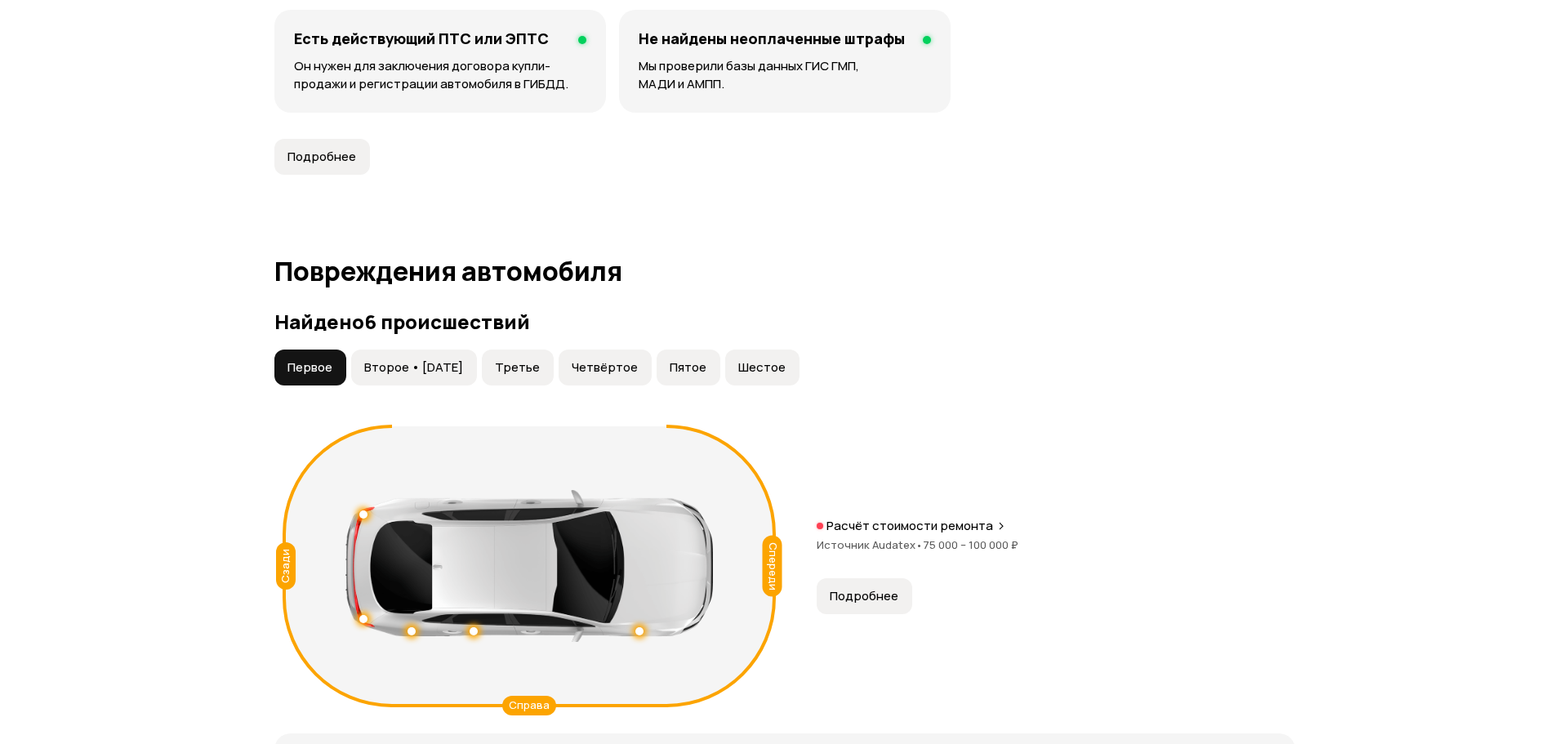
scroll to position [1470, 0]
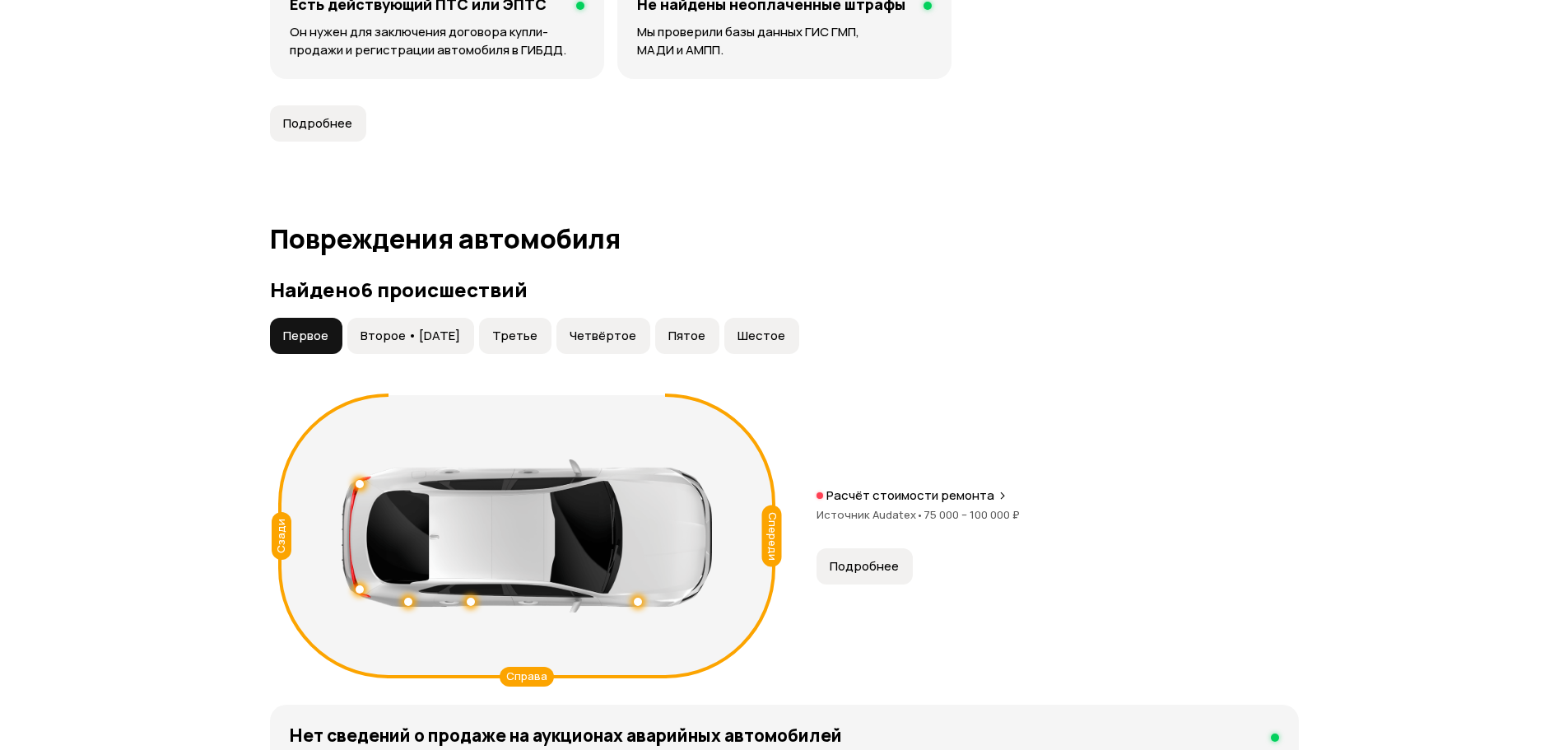
click at [877, 557] on button "Подробнее" at bounding box center [864, 566] width 96 height 36
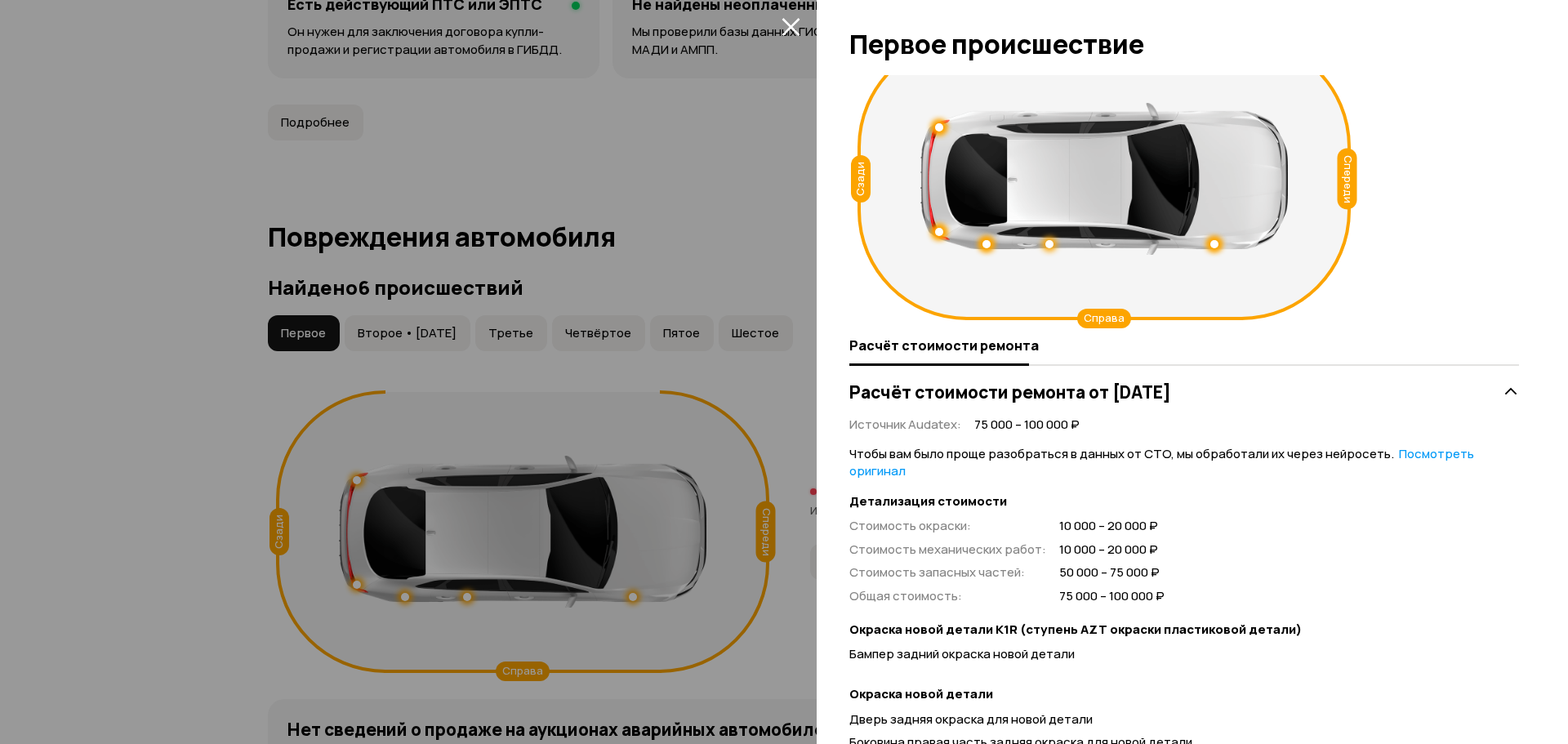
scroll to position [0, 0]
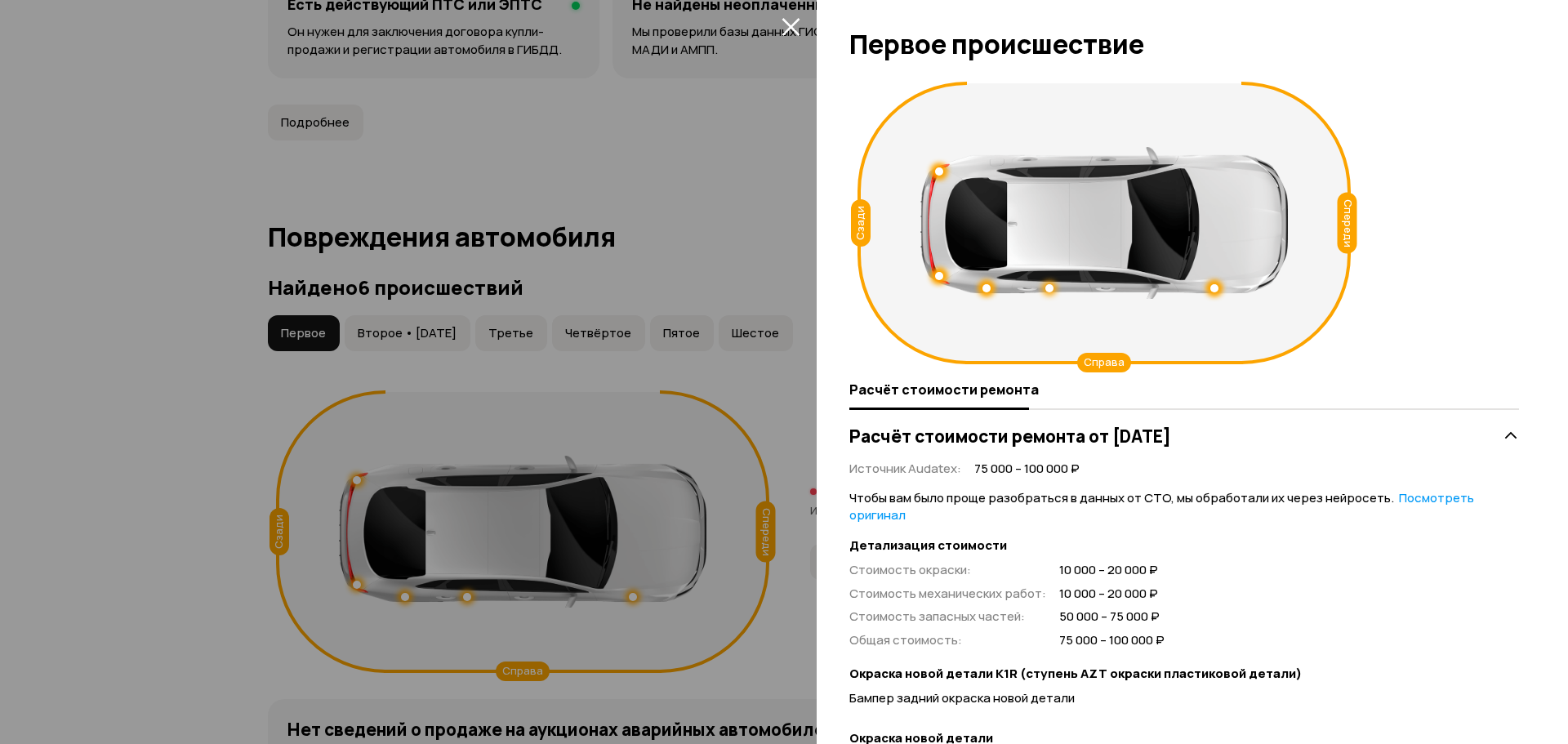
click at [987, 286] on div at bounding box center [987, 288] width 8 height 8
click at [1046, 288] on div at bounding box center [1049, 288] width 8 height 8
click at [1215, 284] on div at bounding box center [1214, 288] width 8 height 8
drag, startPoint x: 1384, startPoint y: 574, endPoint x: 1358, endPoint y: 526, distance: 54.6
click at [1381, 574] on div "Стоимость окраски : 10 000 – 20 000 ₽ Стоимость механических работ : 10 000 – 2…" at bounding box center [1184, 604] width 669 height 87
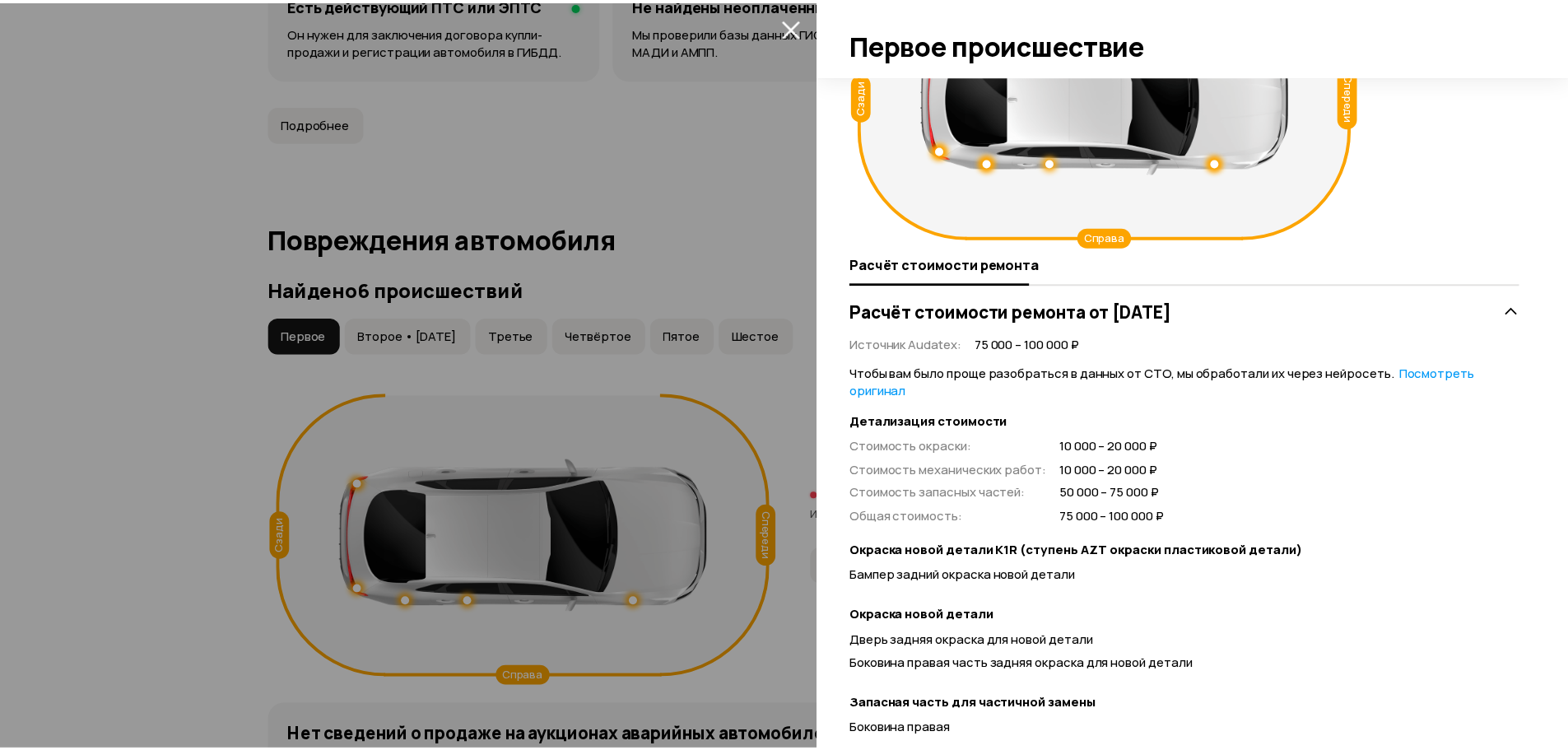
scroll to position [329, 0]
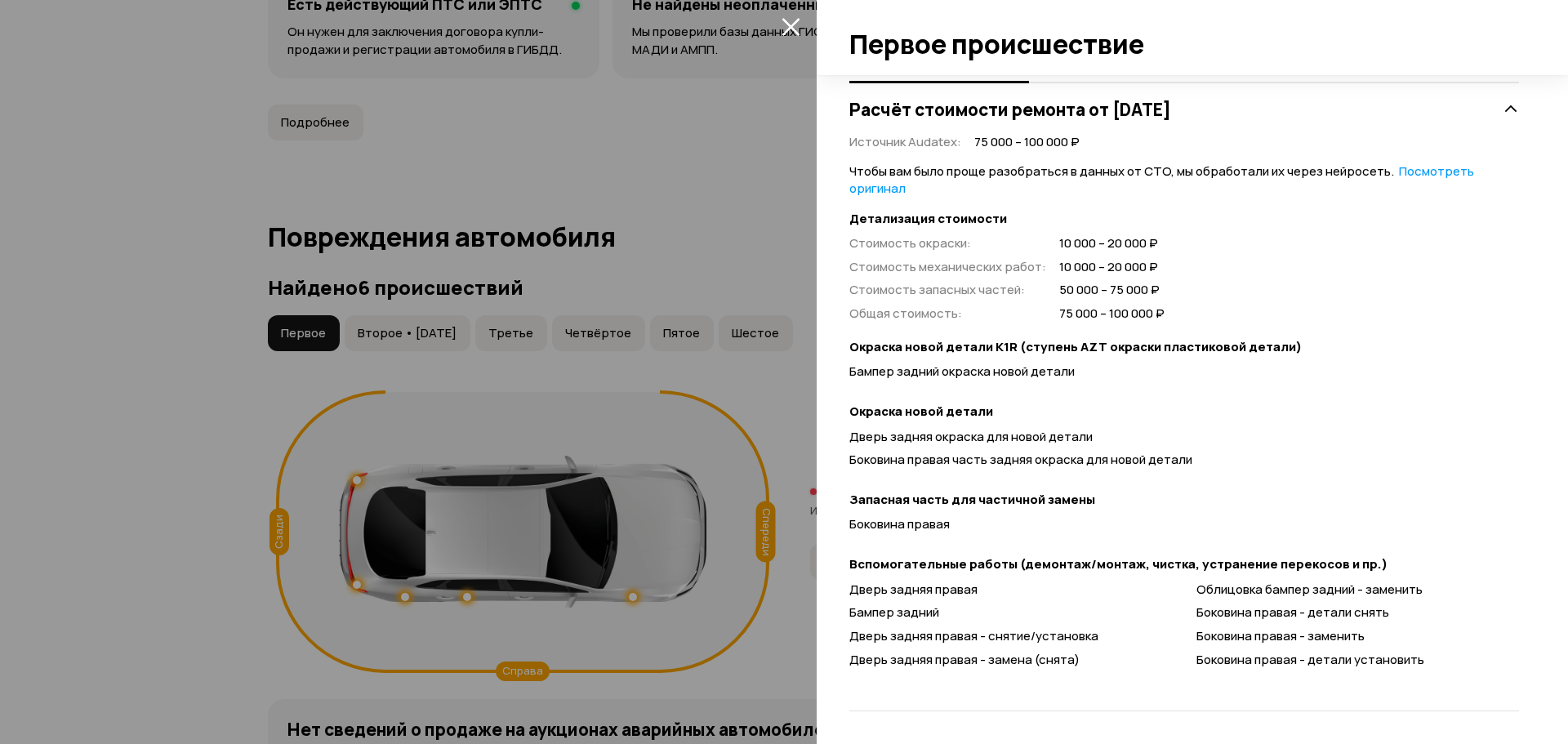
click at [686, 228] on div at bounding box center [784, 372] width 1568 height 744
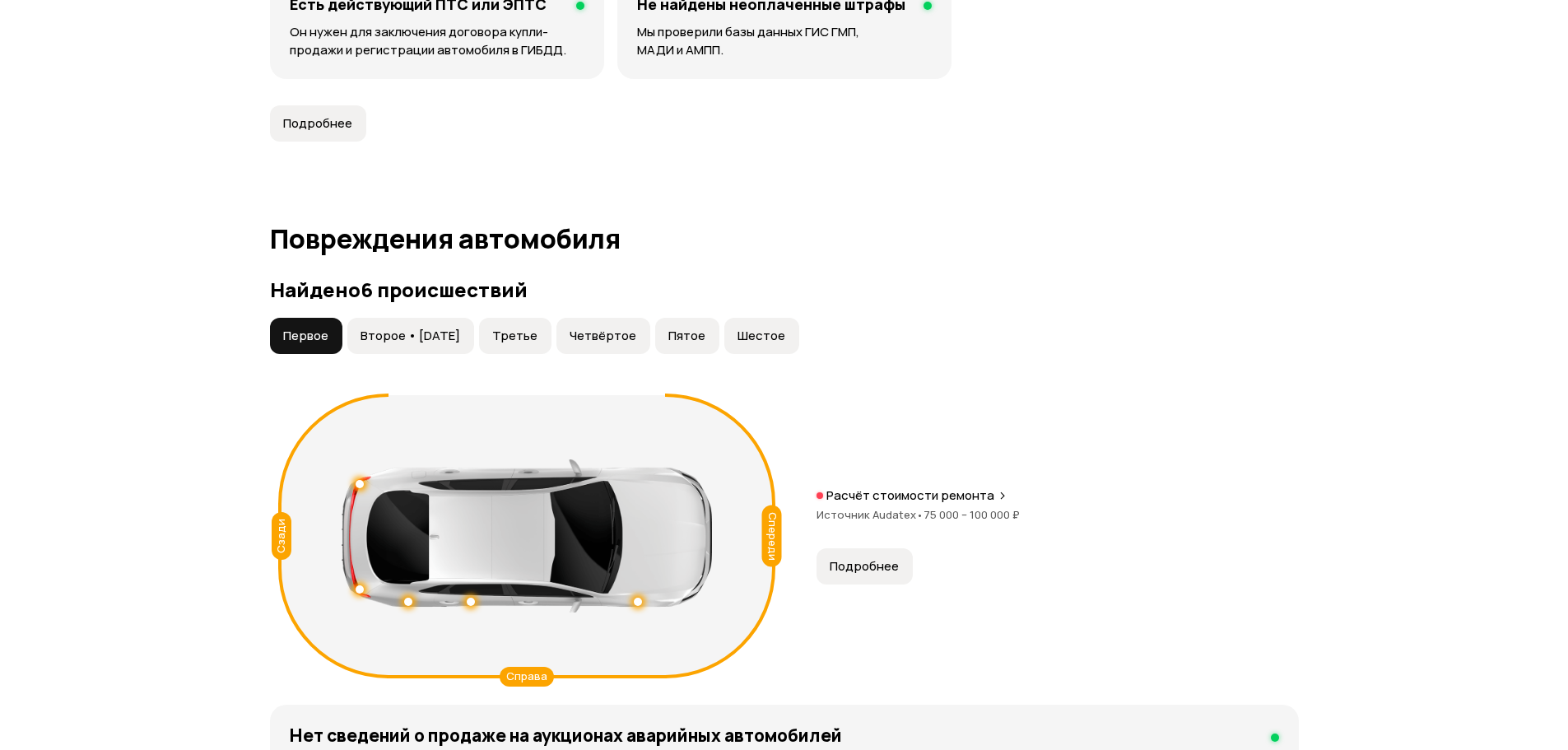
click at [407, 345] on button "Второе • 17 янв 2017" at bounding box center [410, 336] width 126 height 36
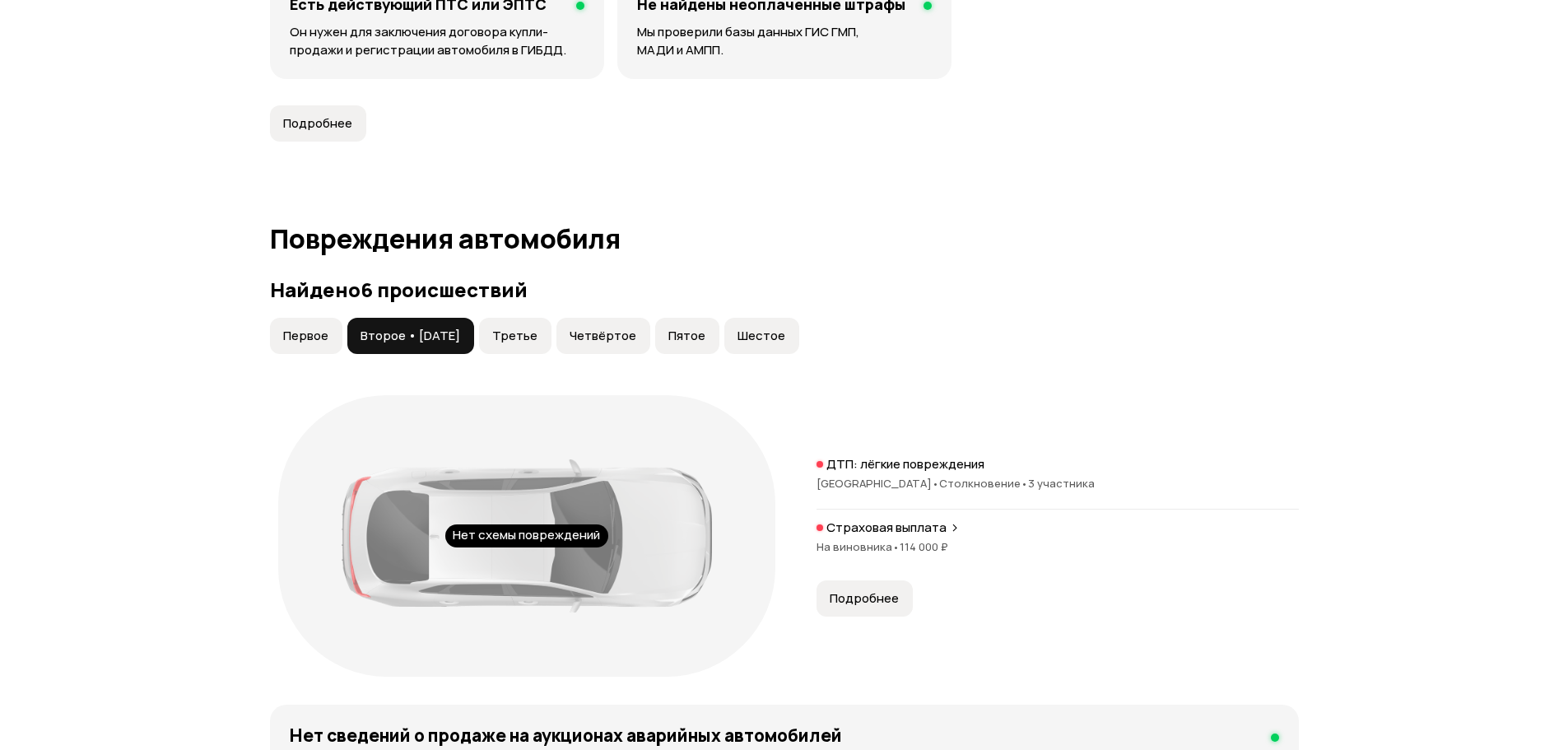
click at [537, 336] on span "Третье" at bounding box center [515, 336] width 45 height 17
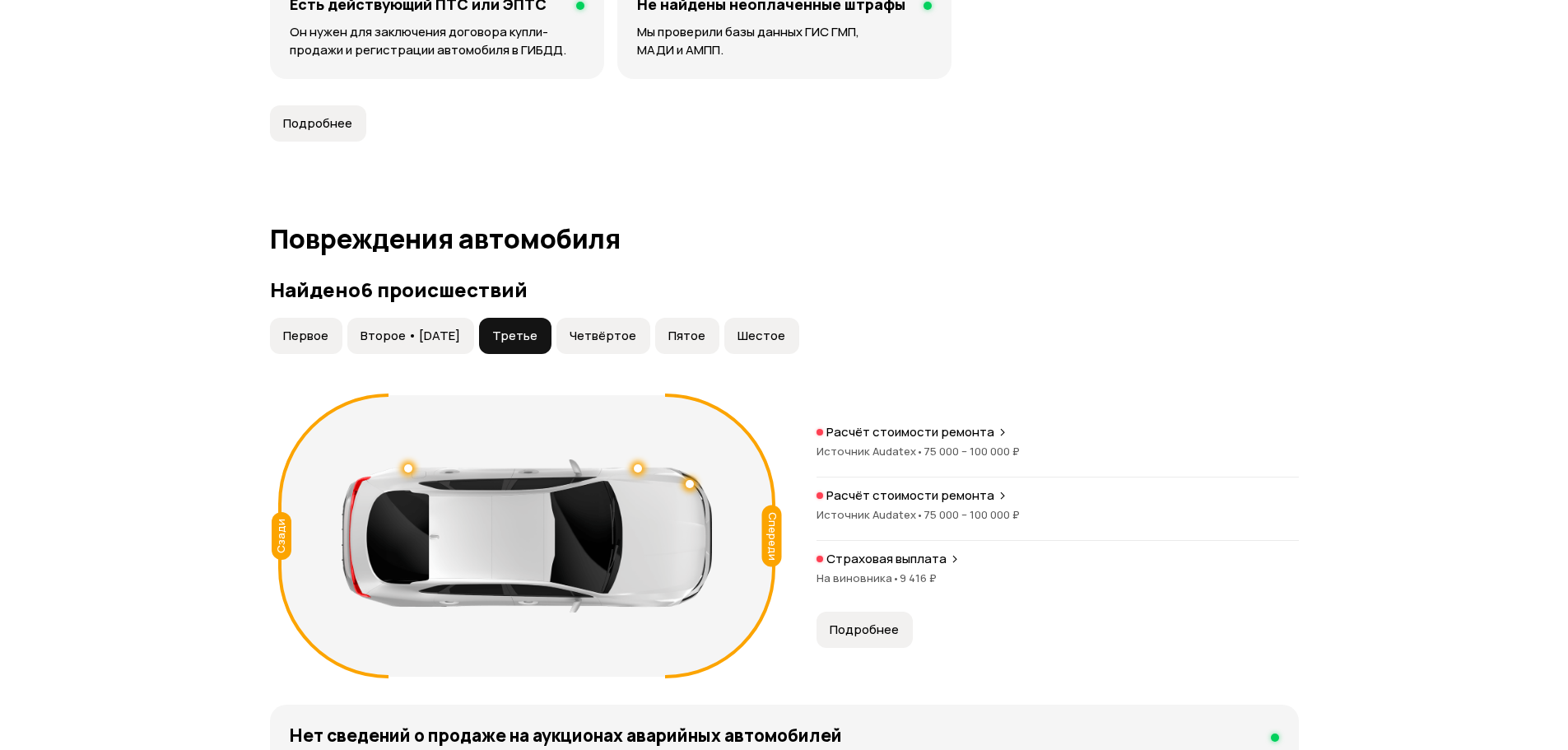
click at [609, 331] on span "Четвёртое" at bounding box center [603, 336] width 67 height 17
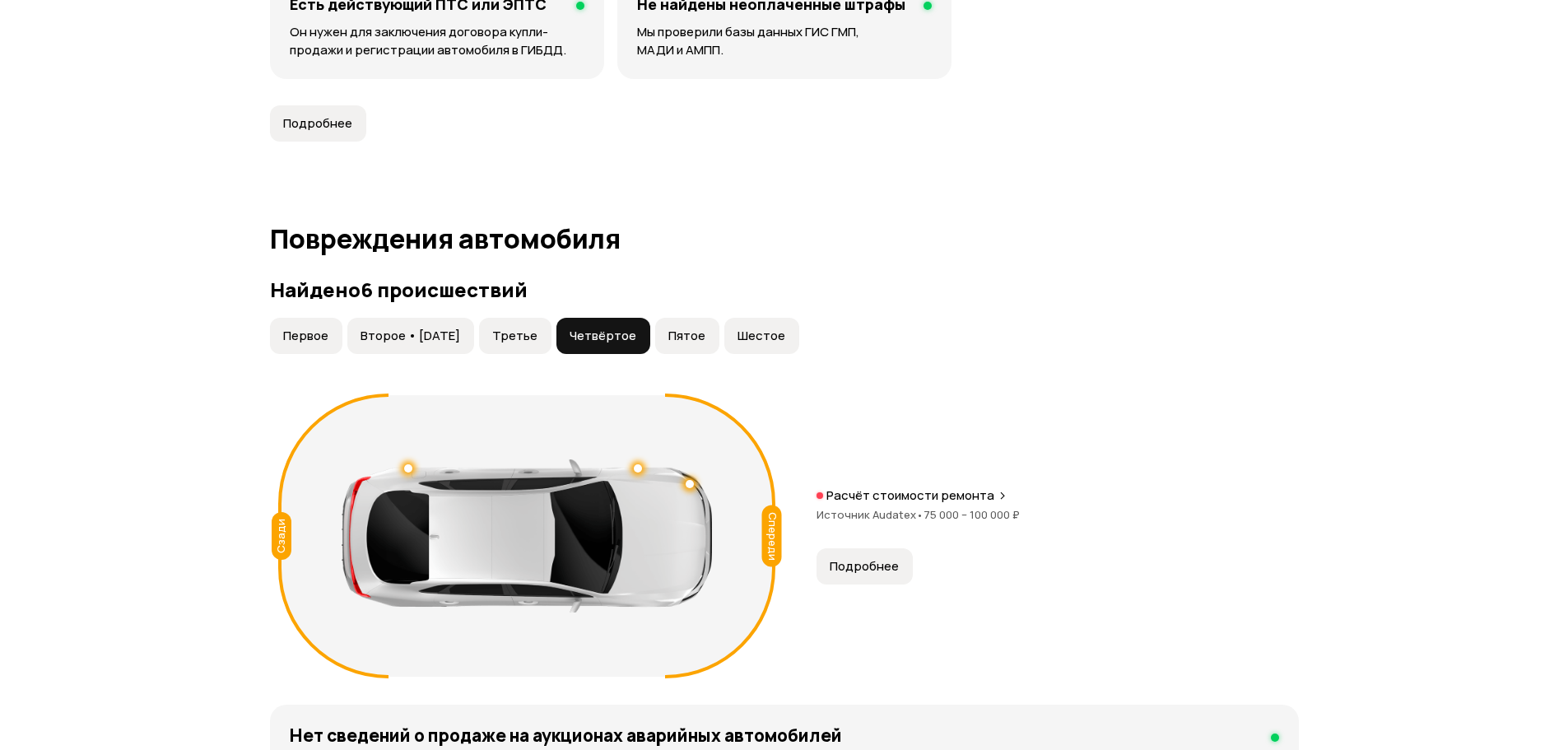
click at [682, 328] on span "Пятое" at bounding box center [686, 336] width 37 height 17
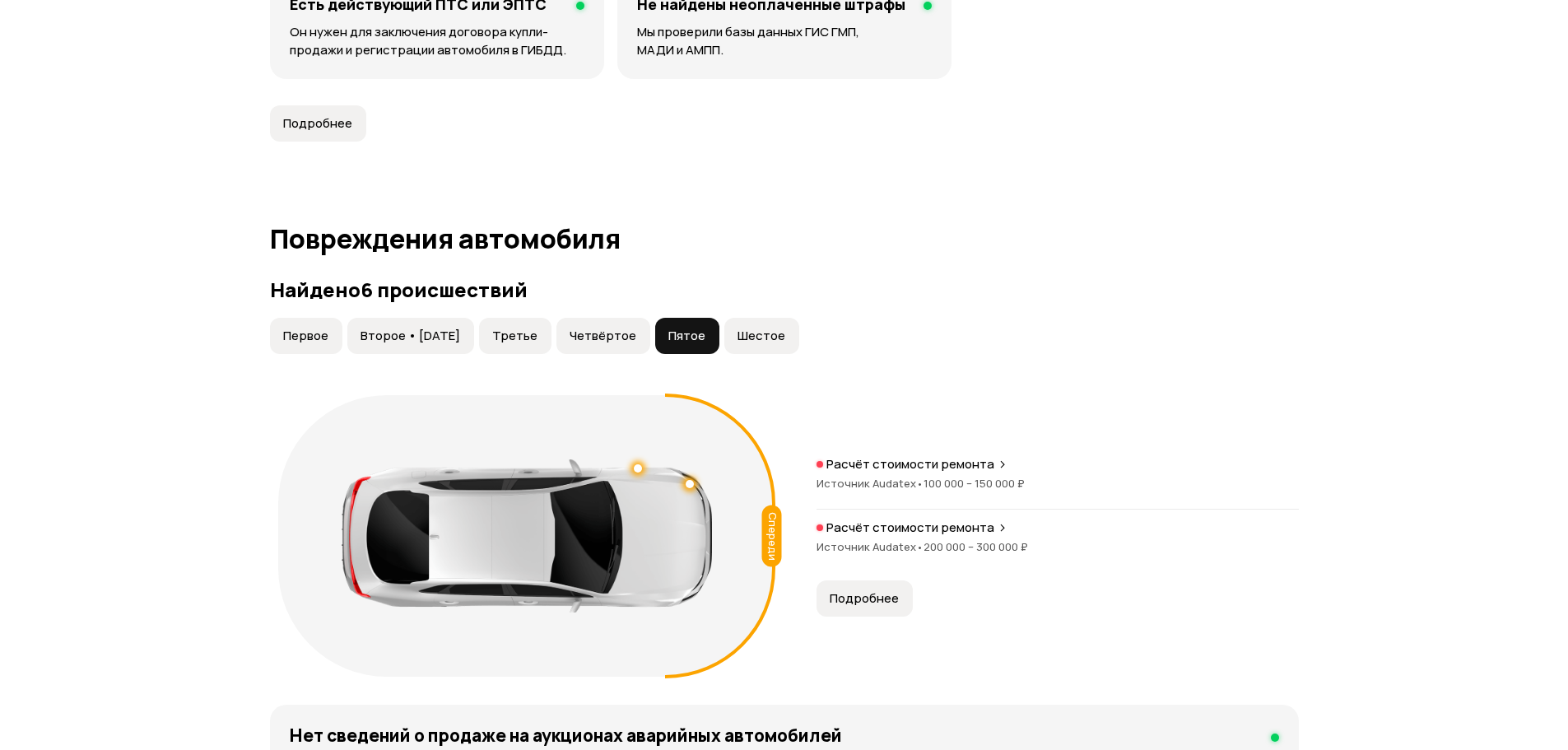
click at [765, 331] on span "Шестое" at bounding box center [761, 336] width 48 height 17
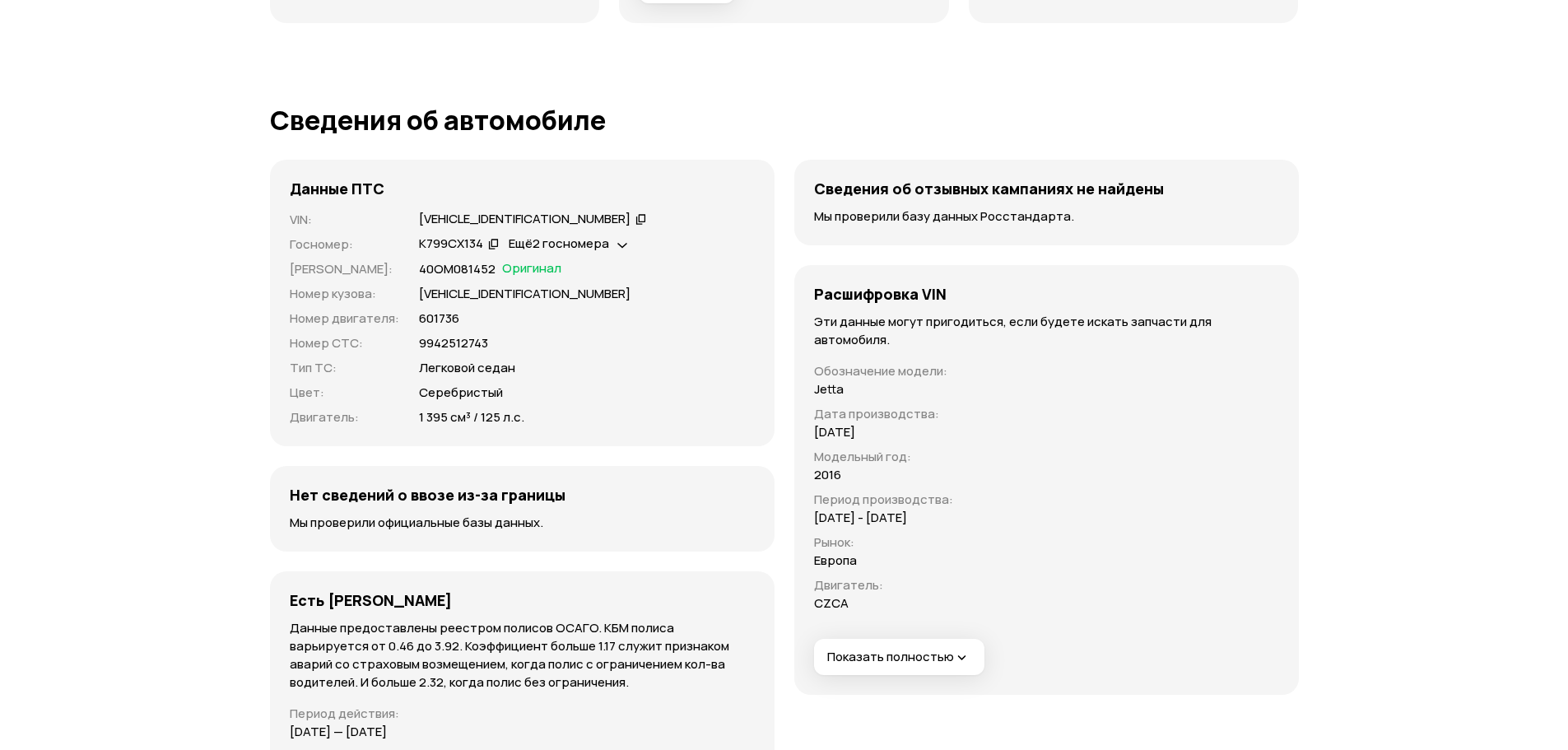
scroll to position [5530, 0]
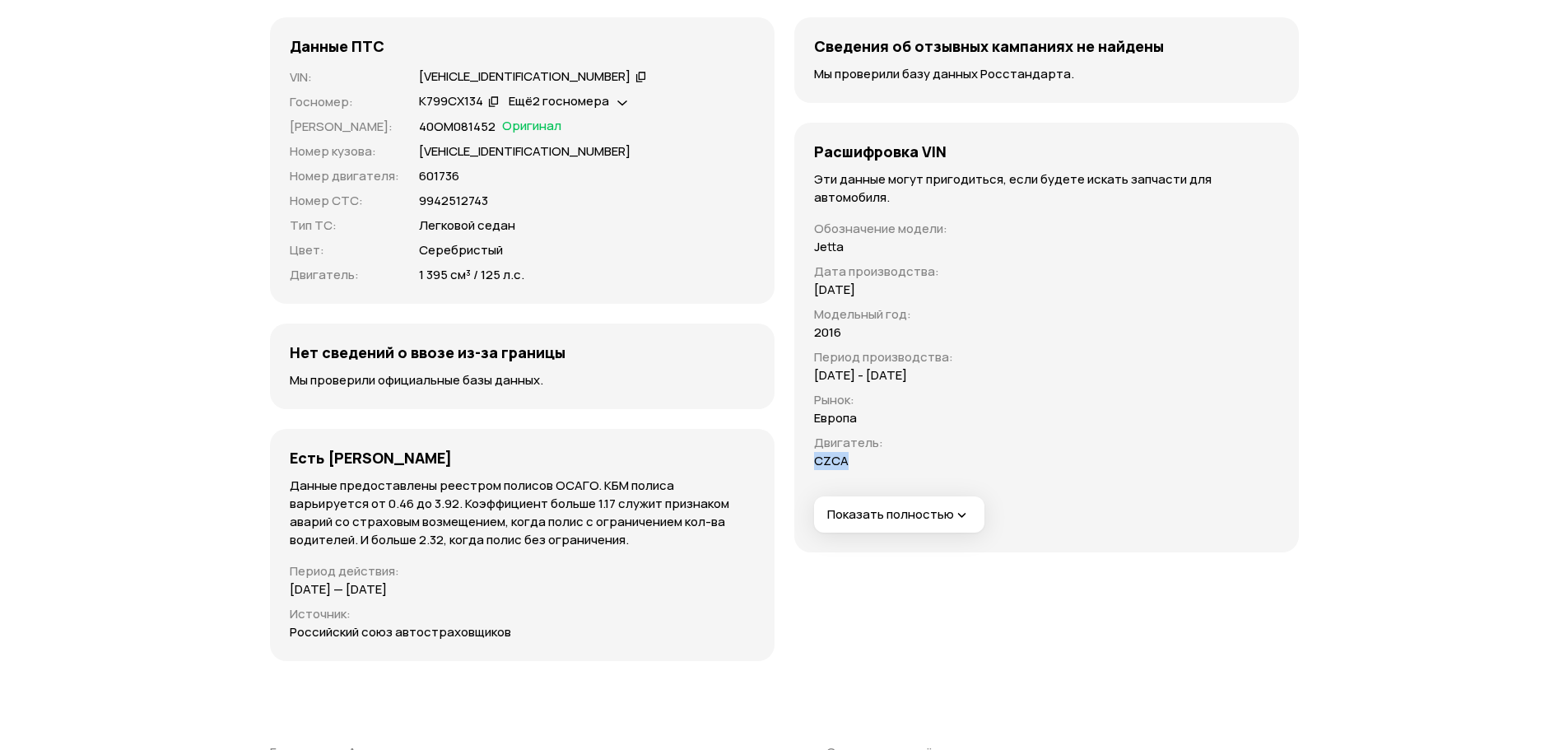
drag, startPoint x: 866, startPoint y: 459, endPoint x: 812, endPoint y: 461, distance: 54.0
click at [812, 461] on div "Обозначение модели : Jetta Дата производства : 27.04.2016 Модельный год : 2016 …" at bounding box center [883, 338] width 146 height 264
copy p "CZCA"
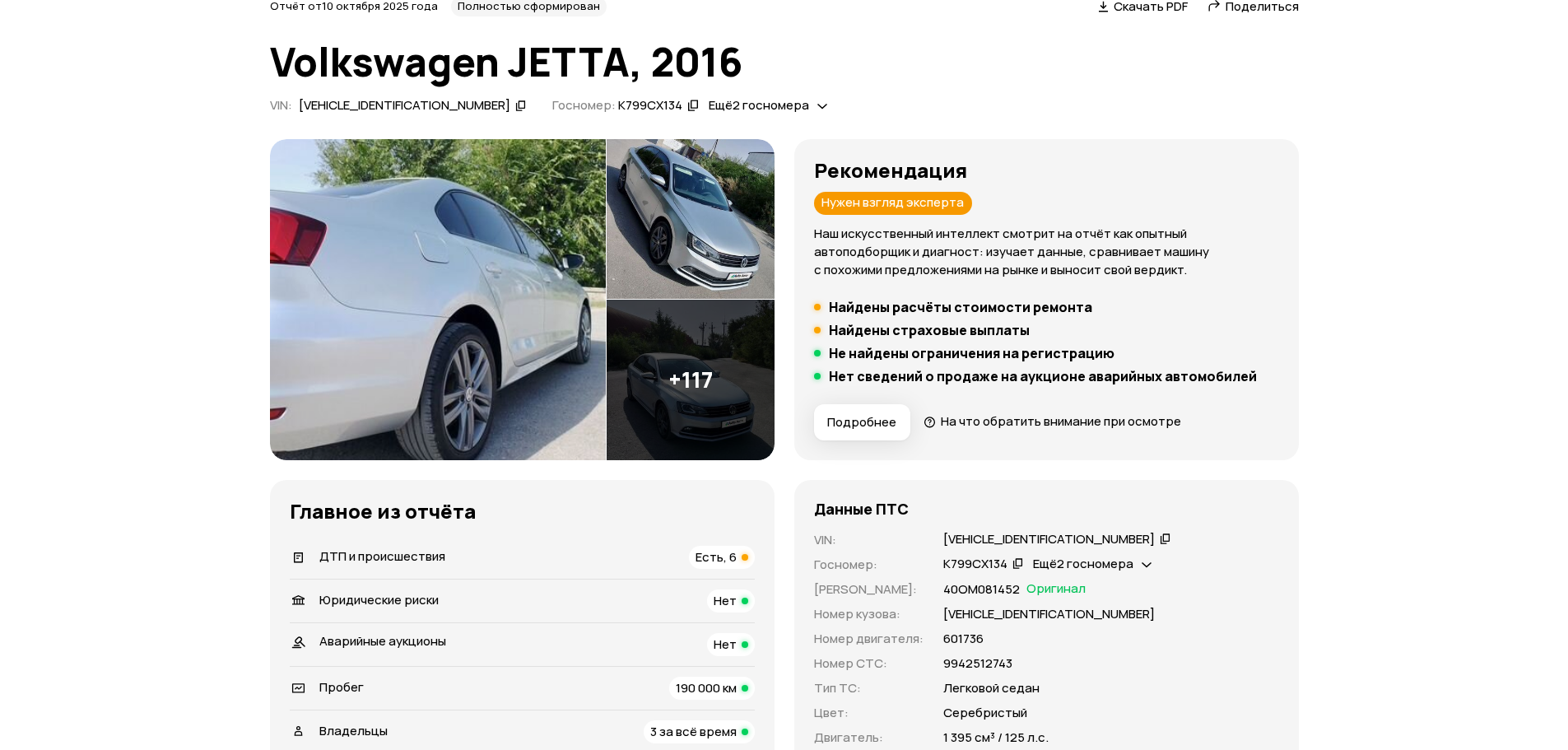
scroll to position [0, 0]
